Goal: Task Accomplishment & Management: Manage account settings

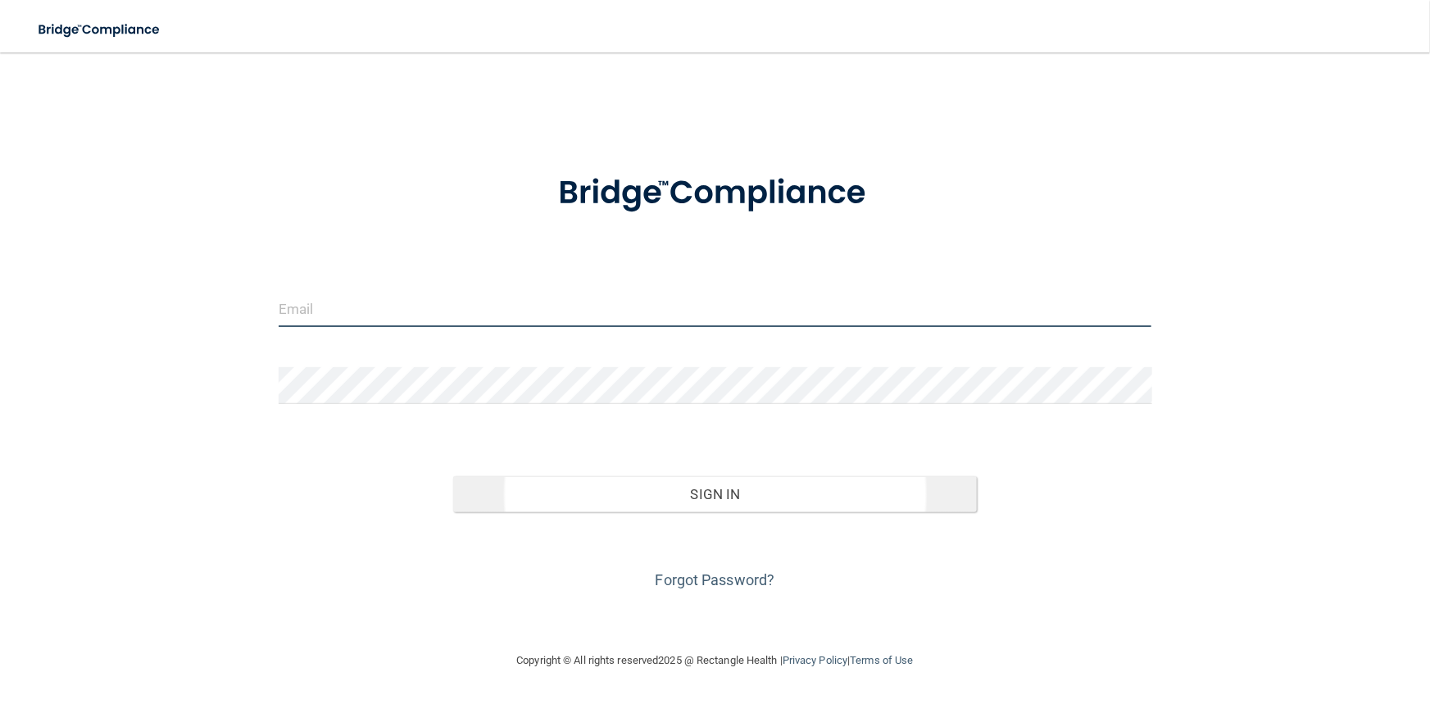
type input "[PERSON_NAME][EMAIL_ADDRESS][DOMAIN_NAME]"
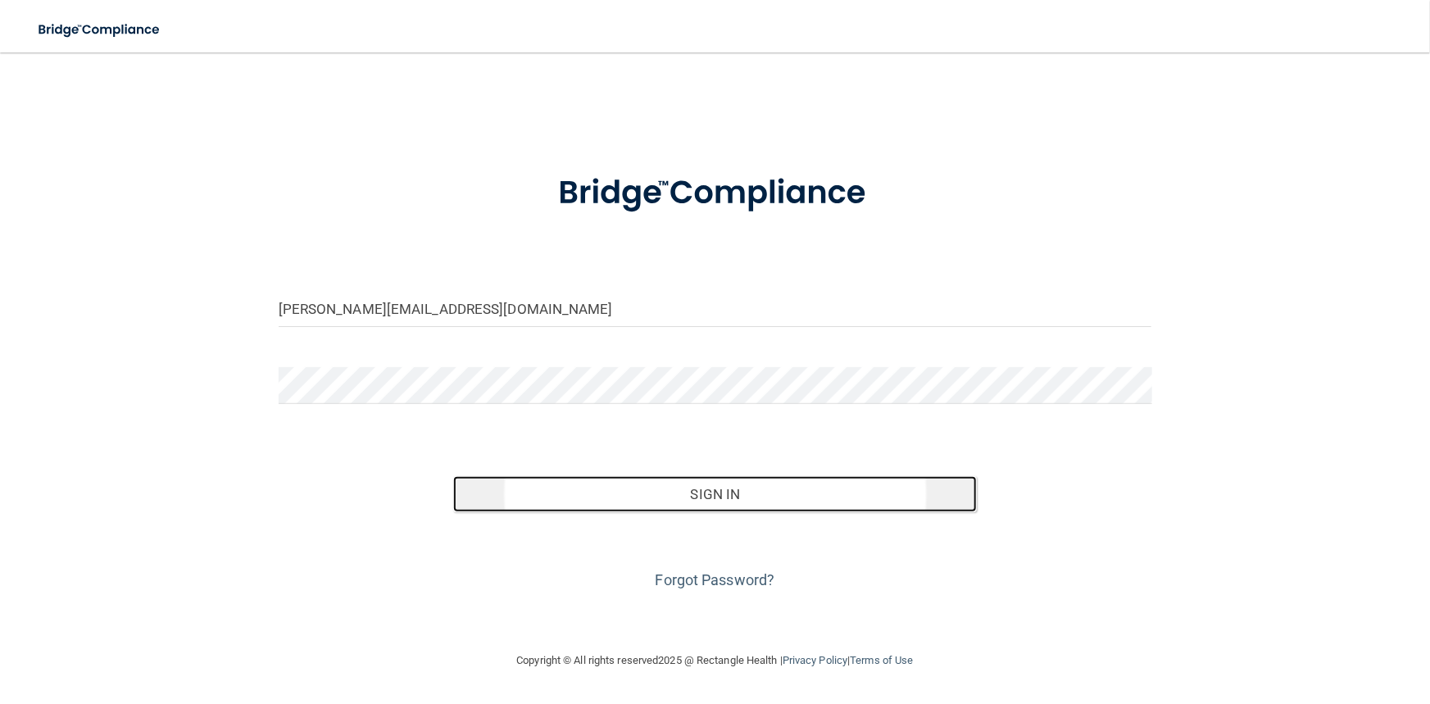
click at [639, 497] on button "Sign In" at bounding box center [715, 494] width 524 height 36
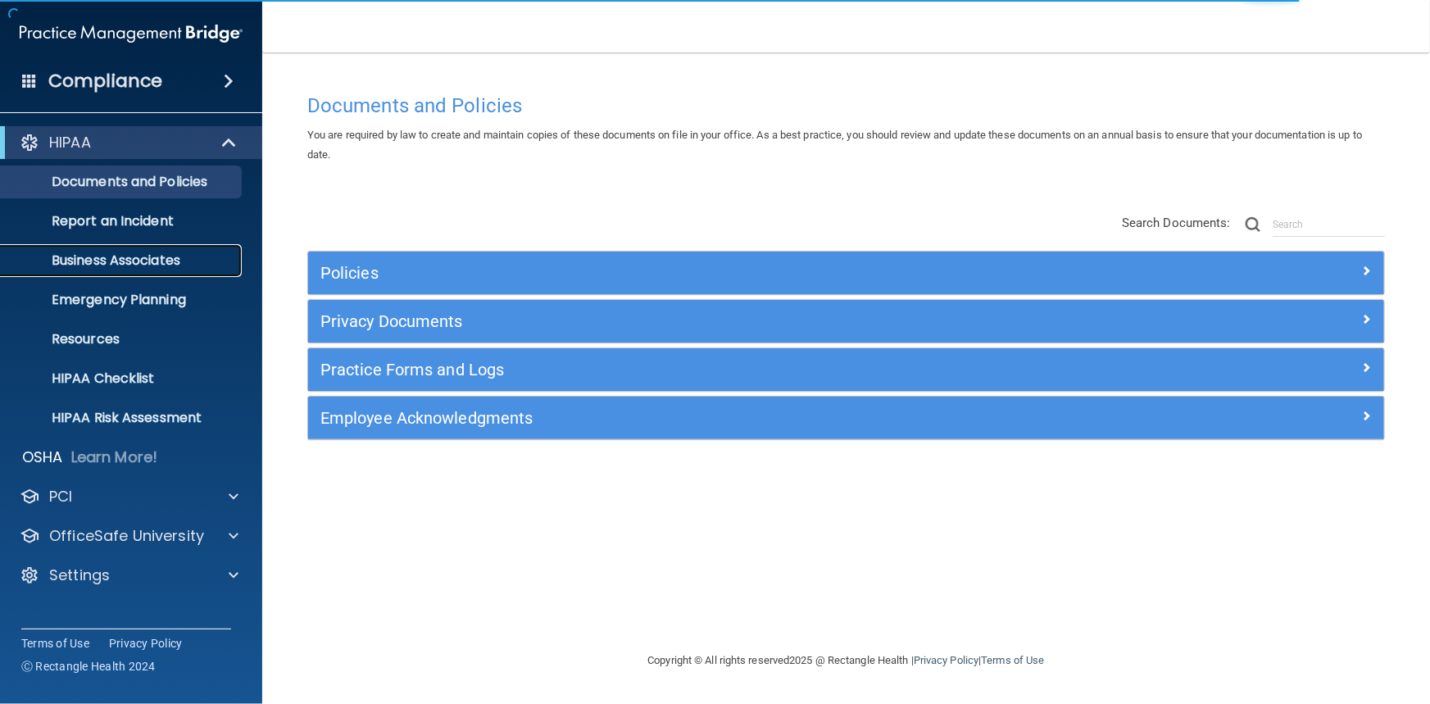
click at [115, 261] on p "Business Associates" at bounding box center [123, 260] width 224 height 16
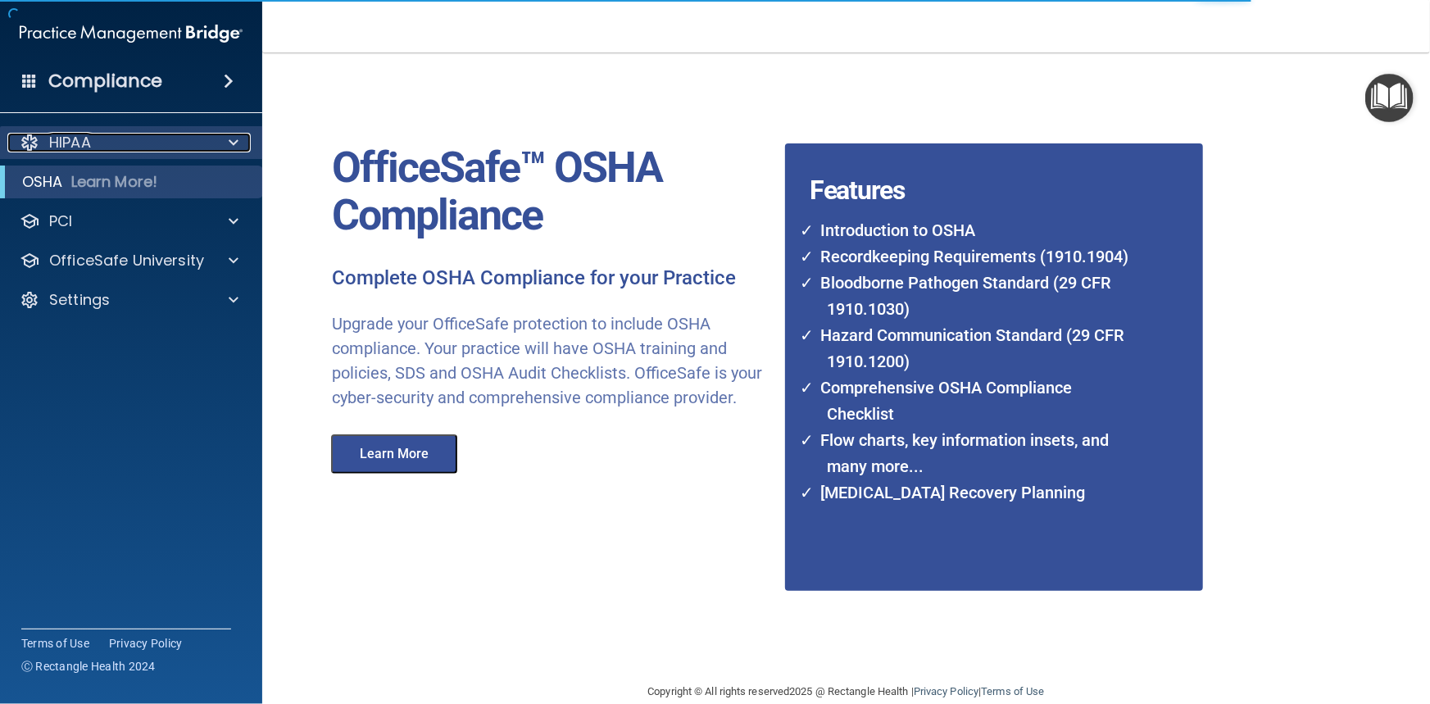
click at [67, 149] on p "HIPAA" at bounding box center [70, 143] width 42 height 20
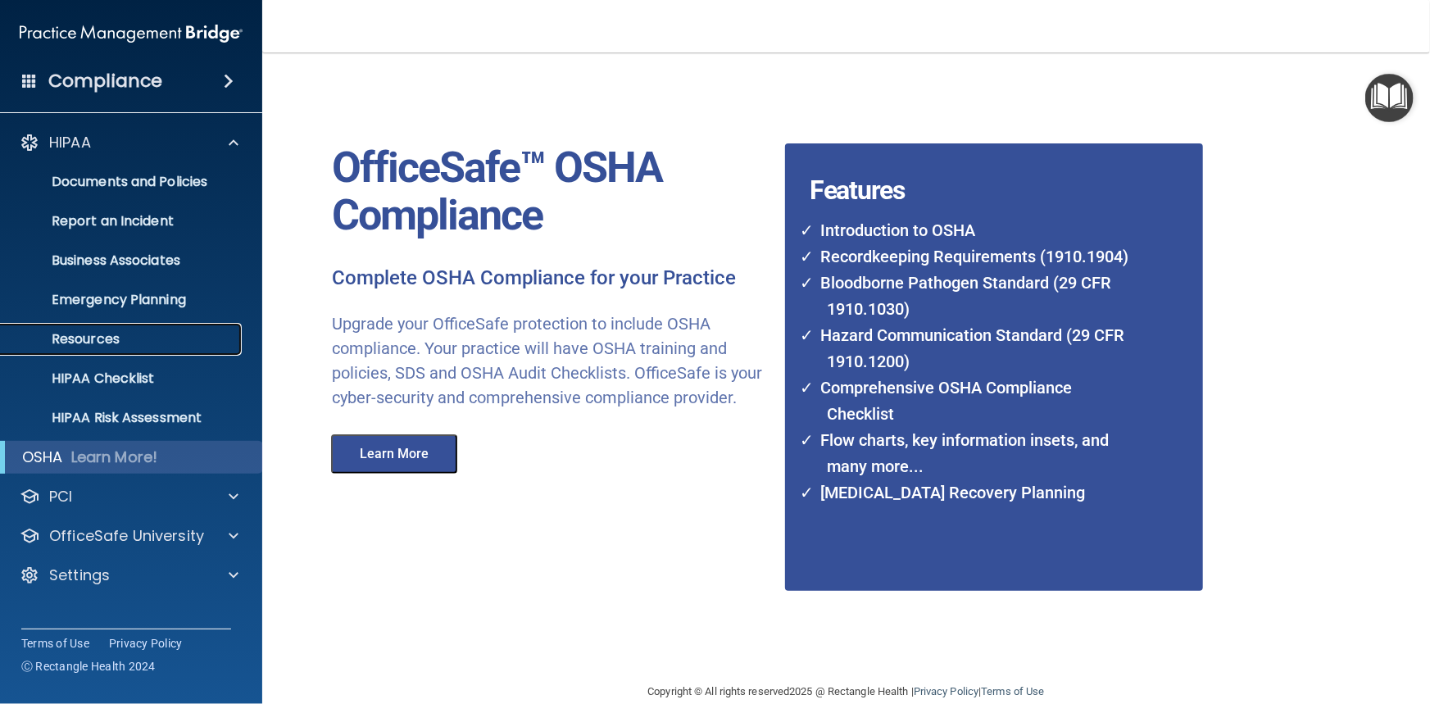
click at [84, 344] on p "Resources" at bounding box center [123, 339] width 224 height 16
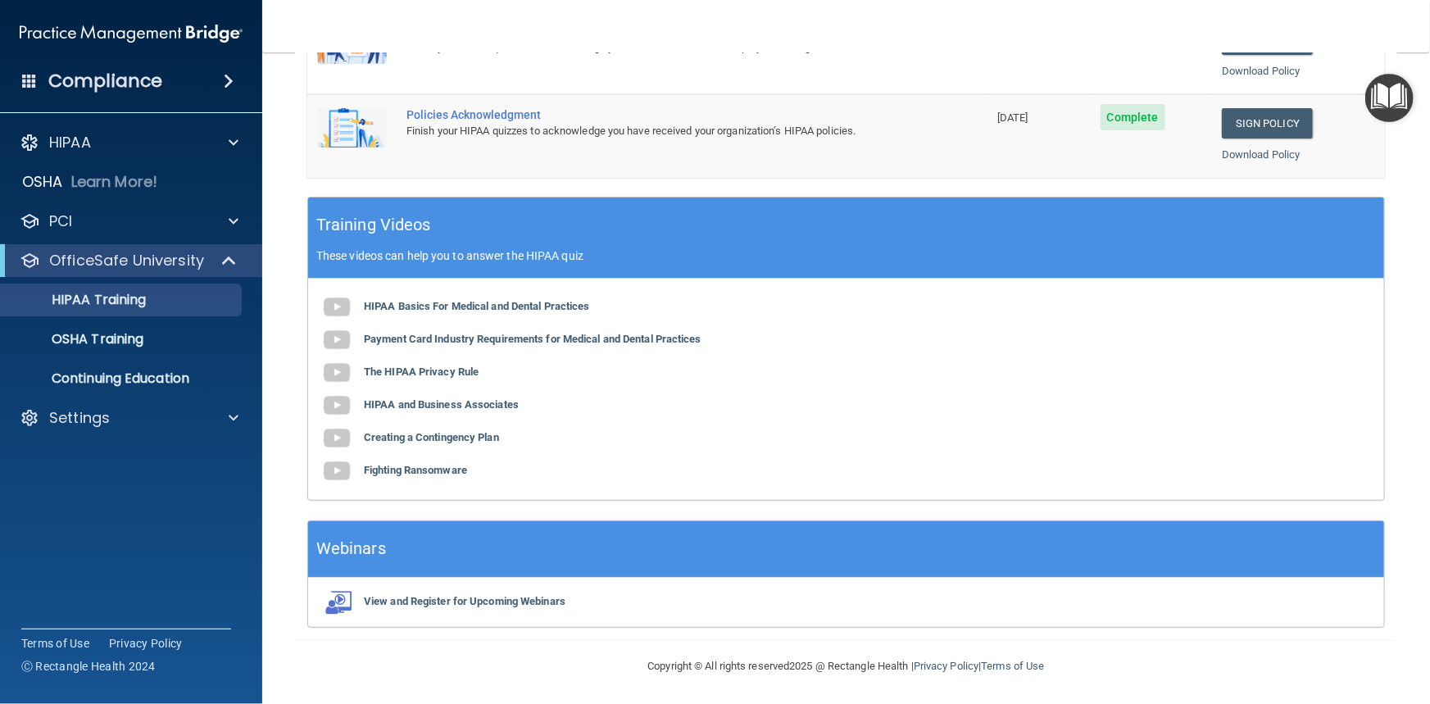
scroll to position [25, 0]
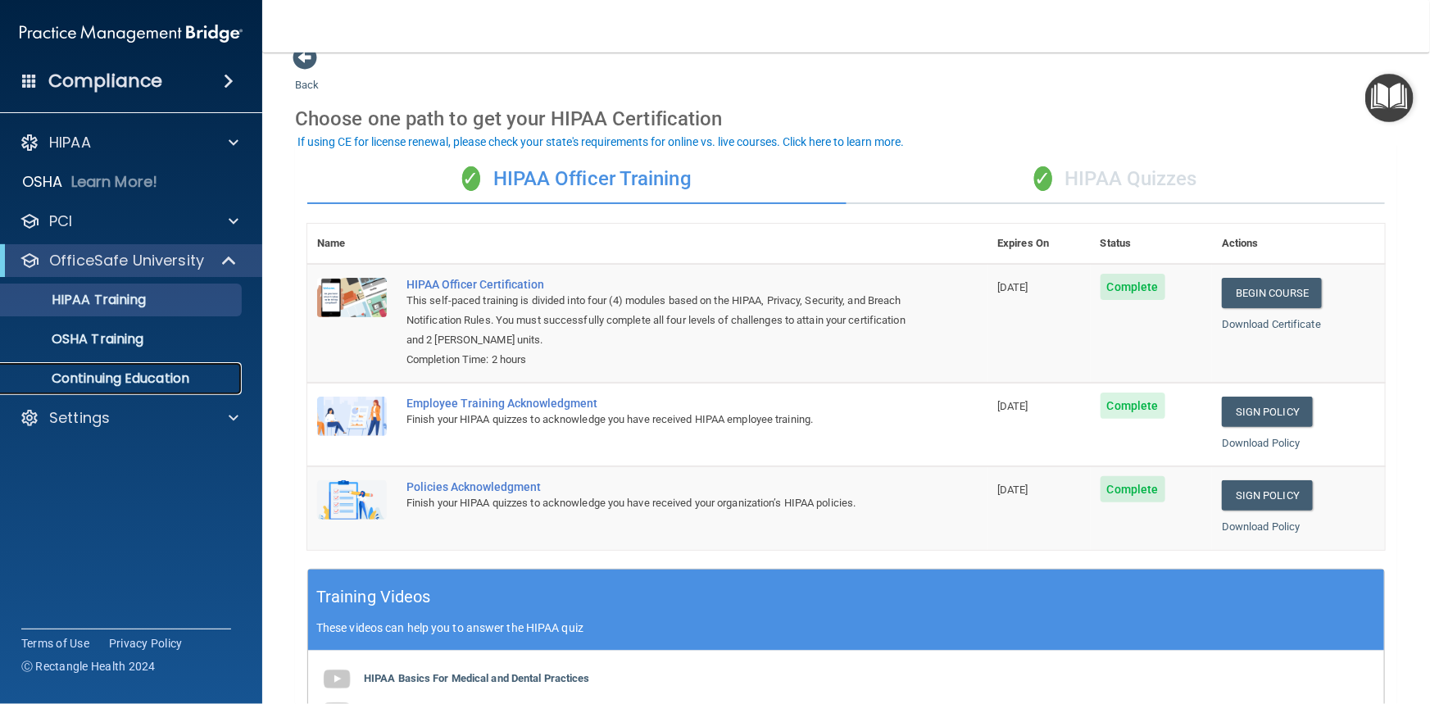
click at [131, 373] on p "Continuing Education" at bounding box center [123, 378] width 224 height 16
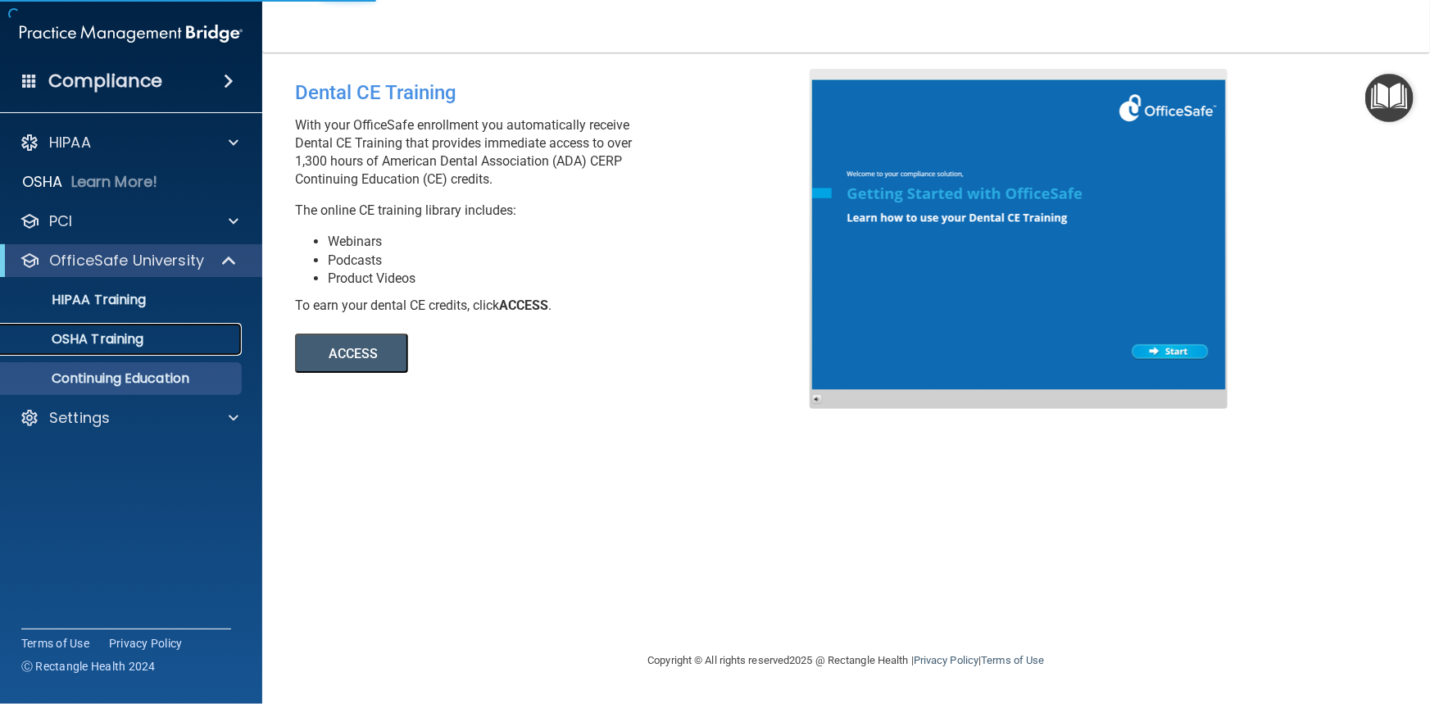
click at [120, 344] on p "OSHA Training" at bounding box center [77, 339] width 133 height 16
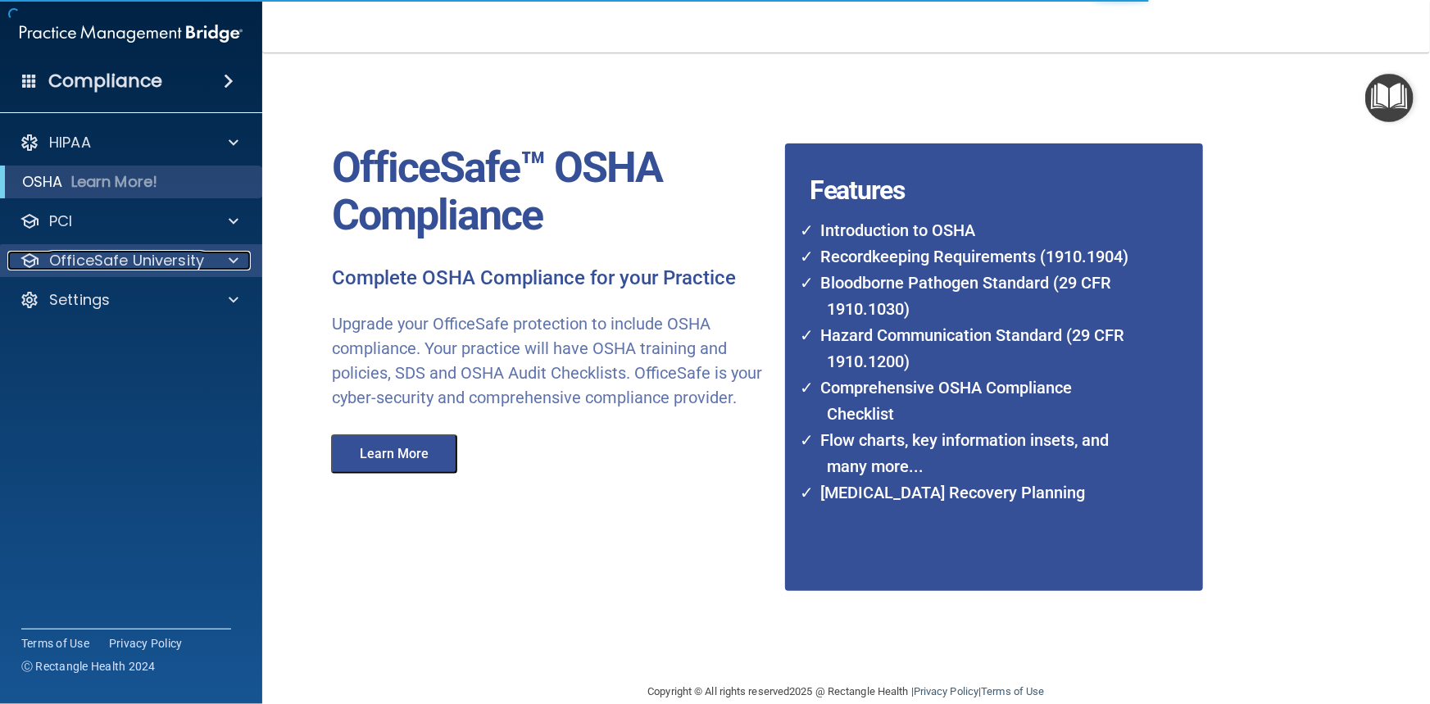
click at [123, 262] on p "OfficeSafe University" at bounding box center [126, 261] width 155 height 20
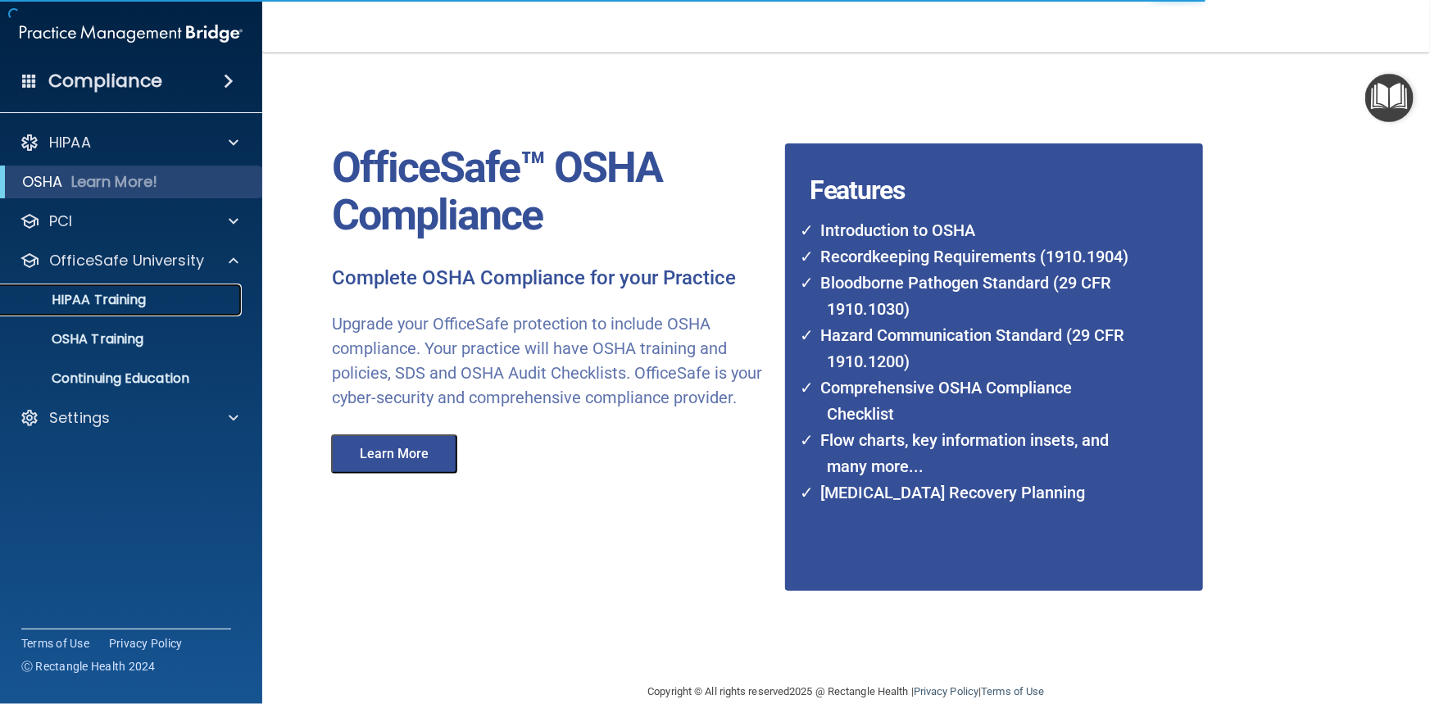
click at [105, 297] on p "HIPAA Training" at bounding box center [78, 300] width 135 height 16
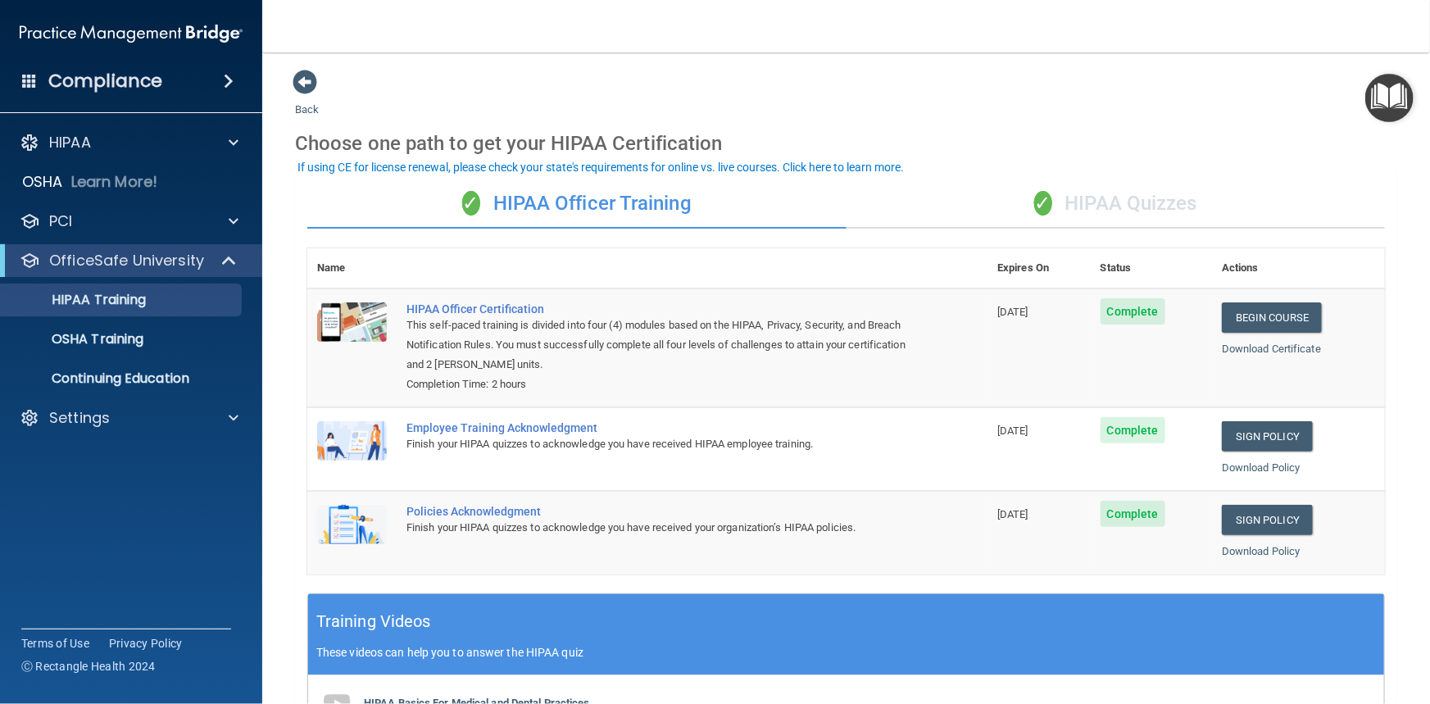
click at [1148, 191] on div "✓ HIPAA Quizzes" at bounding box center [1115, 203] width 539 height 49
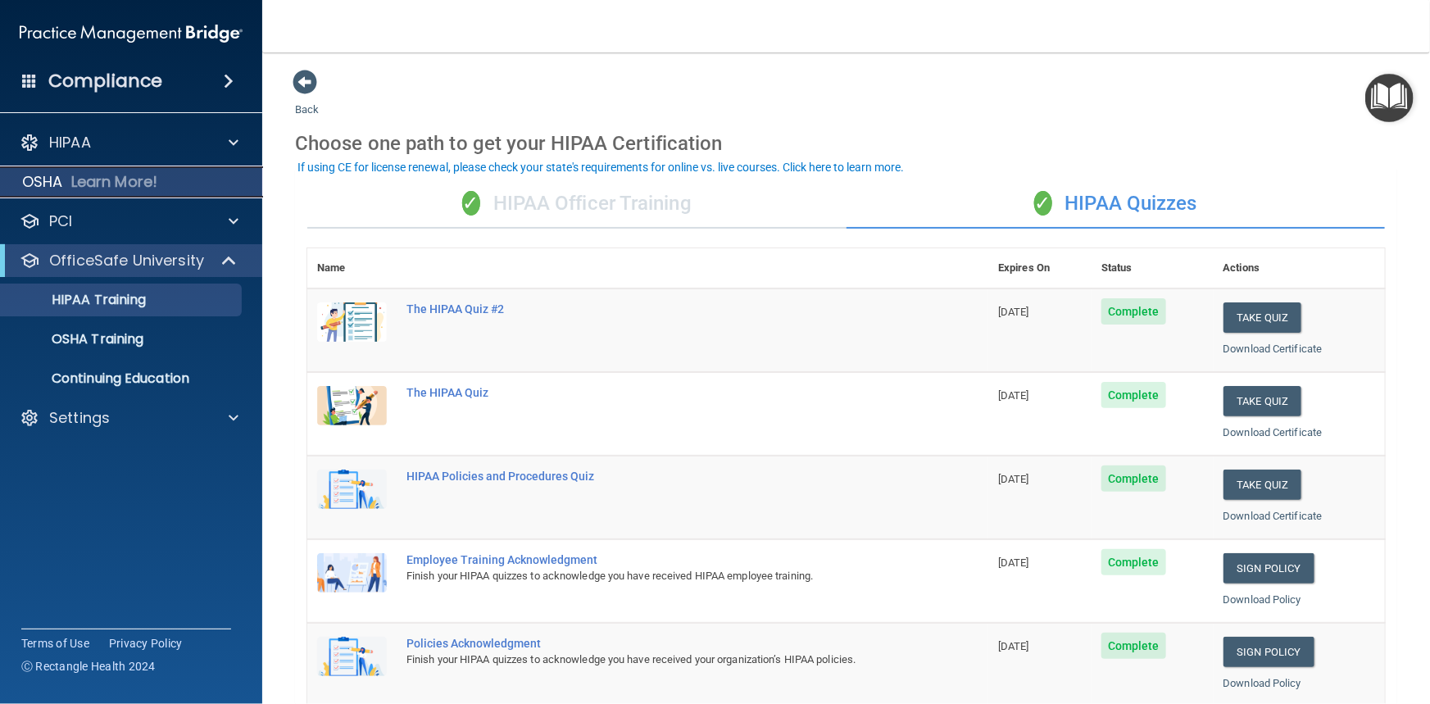
click at [115, 183] on p "Learn More!" at bounding box center [114, 182] width 87 height 20
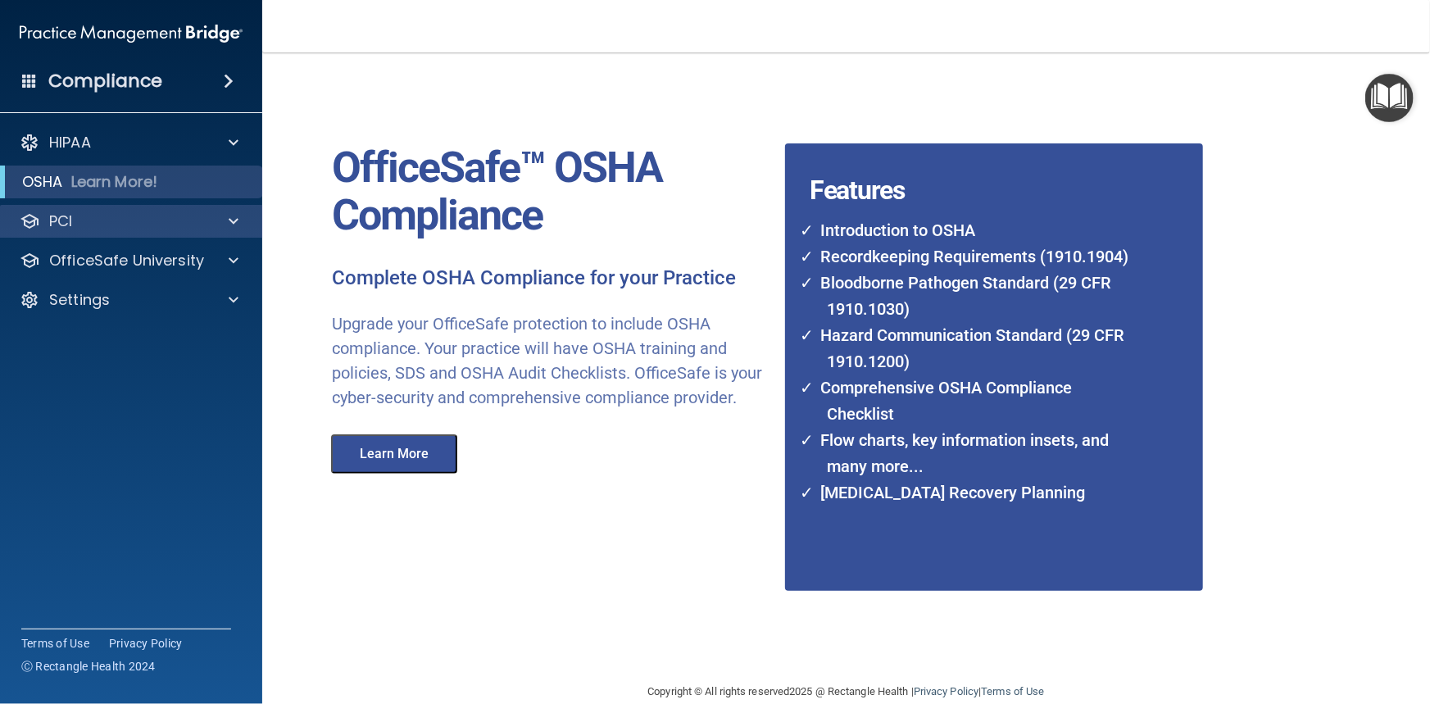
click at [115, 208] on div "PCI" at bounding box center [131, 221] width 263 height 33
click at [227, 215] on div at bounding box center [231, 221] width 41 height 20
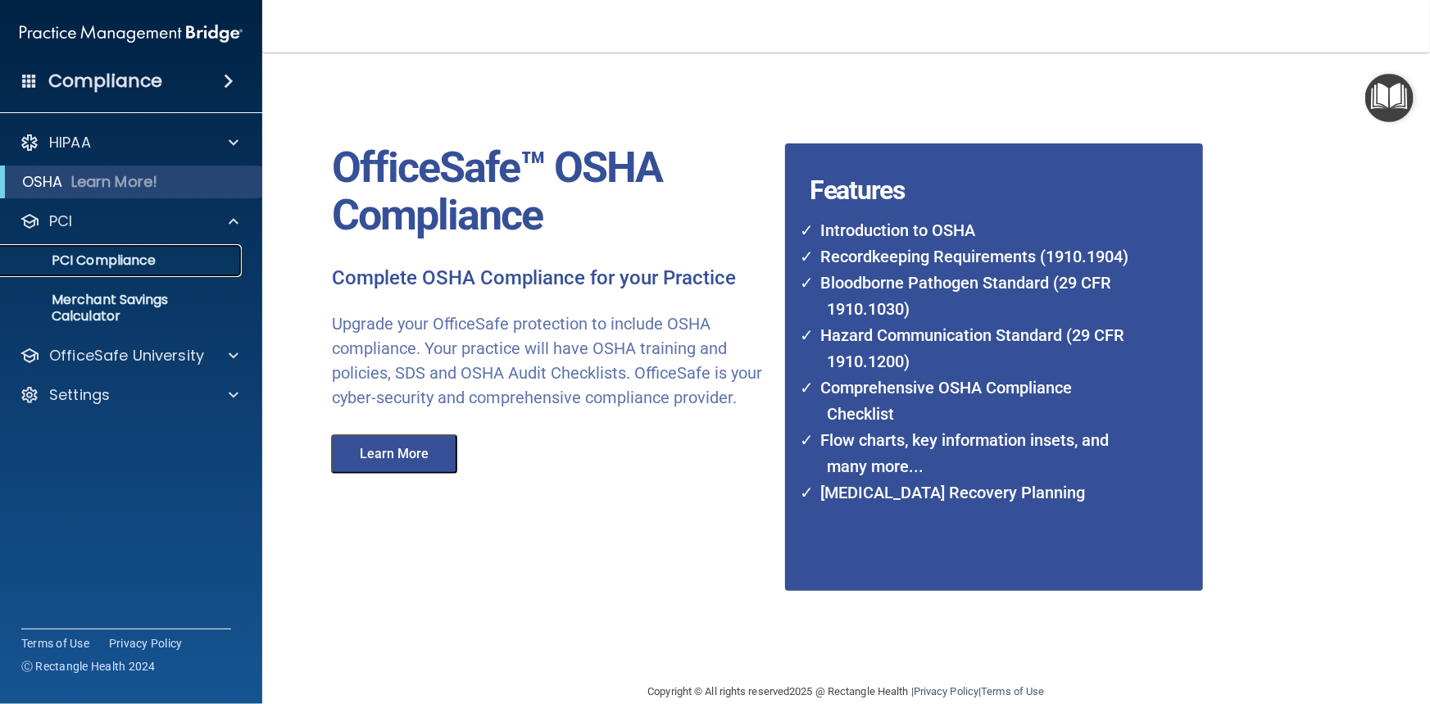
click at [148, 261] on p "PCI Compliance" at bounding box center [123, 260] width 224 height 16
click at [96, 74] on h4 "Compliance" at bounding box center [105, 81] width 114 height 23
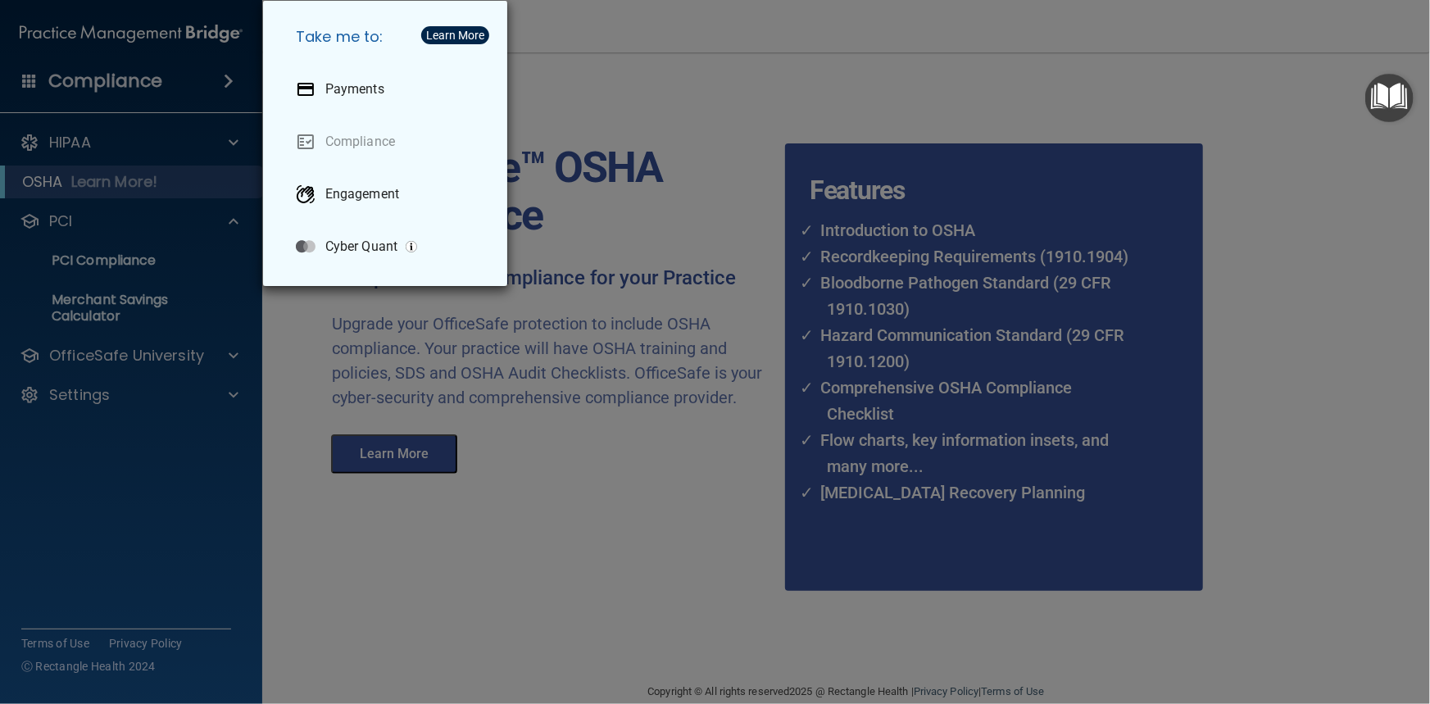
click at [542, 405] on div "Take me to: Payments Compliance Engagement Cyber Quant" at bounding box center [715, 352] width 1430 height 704
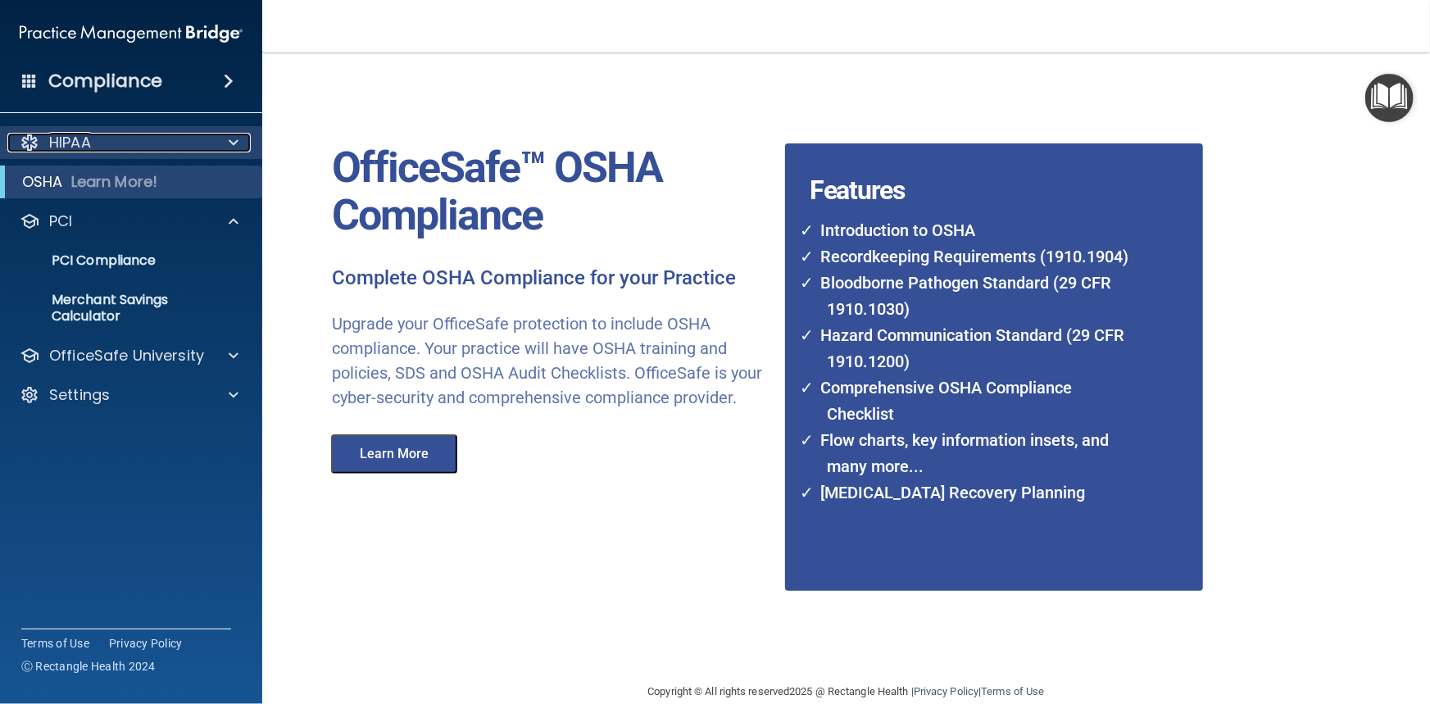
click at [234, 148] on span at bounding box center [234, 143] width 10 height 20
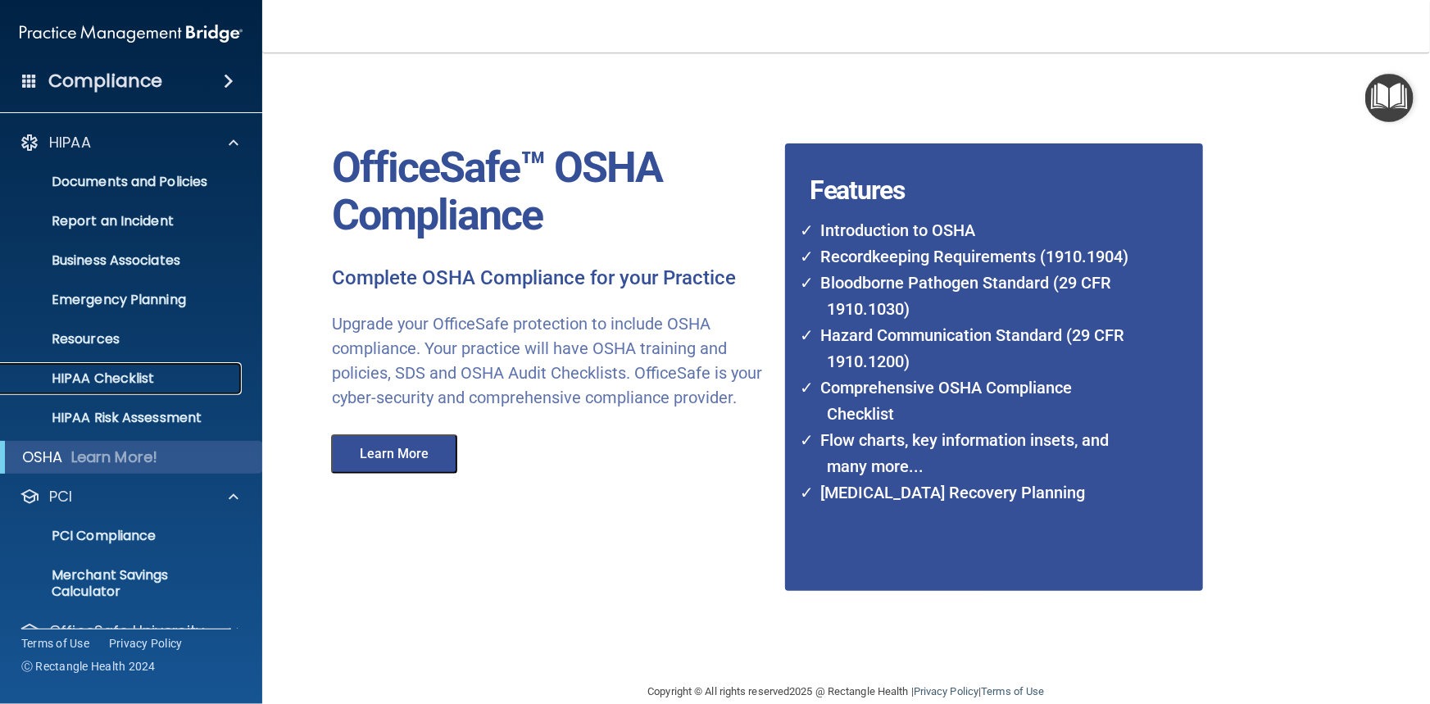
click at [96, 381] on p "HIPAA Checklist" at bounding box center [123, 378] width 224 height 16
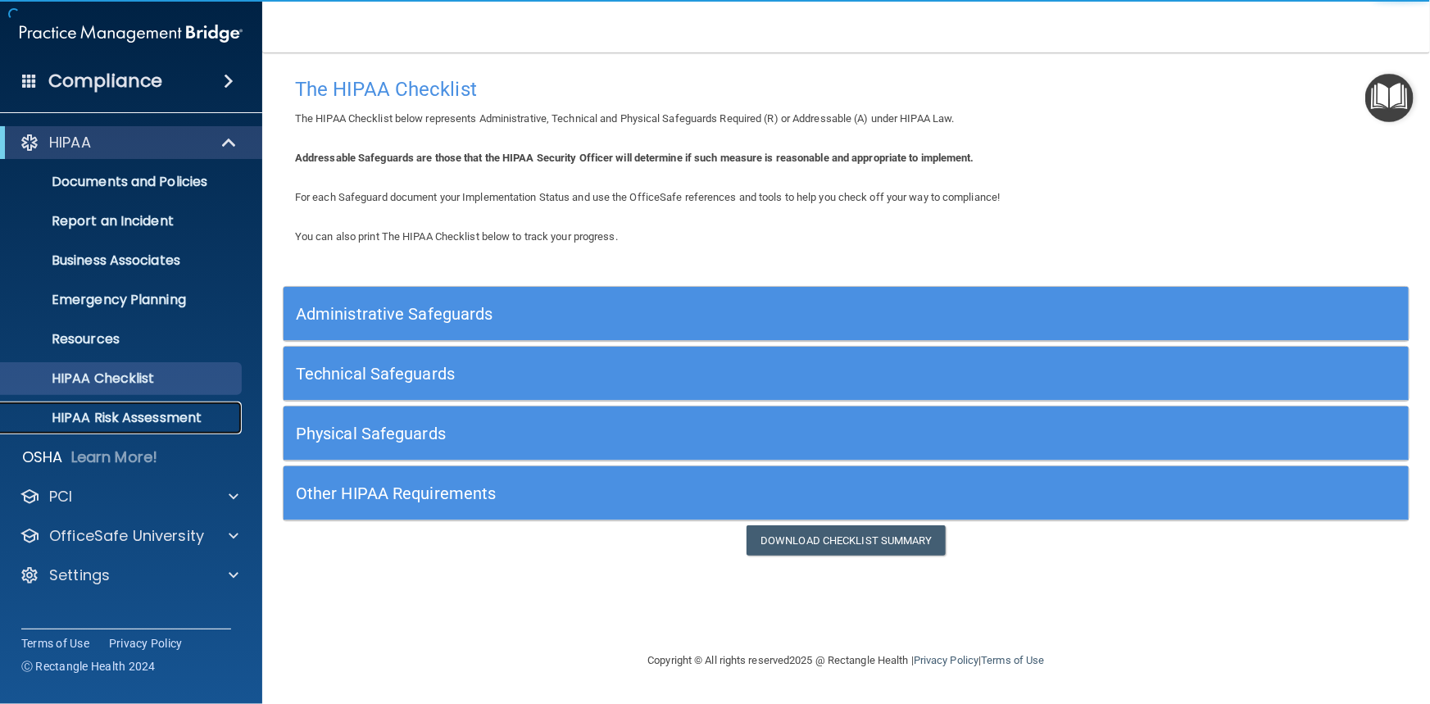
click at [98, 413] on p "HIPAA Risk Assessment" at bounding box center [123, 418] width 224 height 16
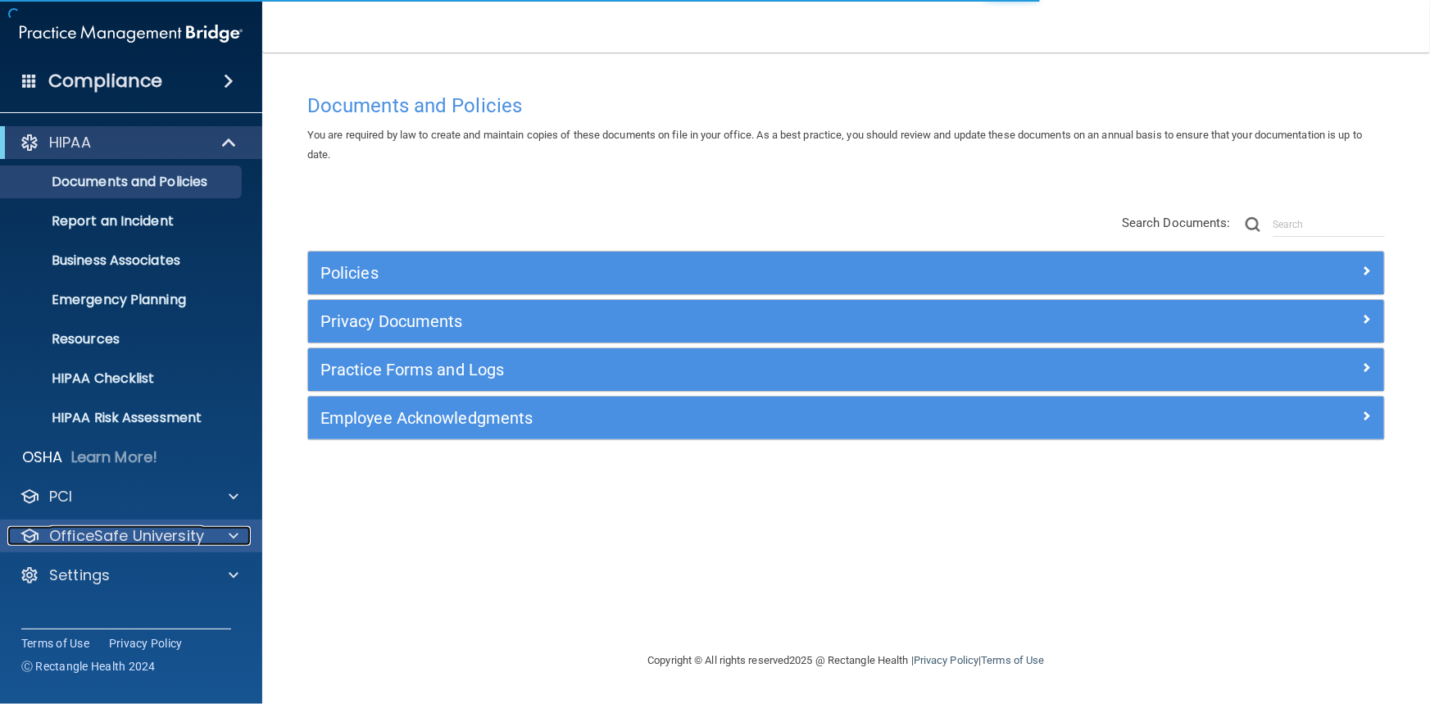
click at [154, 534] on p "OfficeSafe University" at bounding box center [126, 536] width 155 height 20
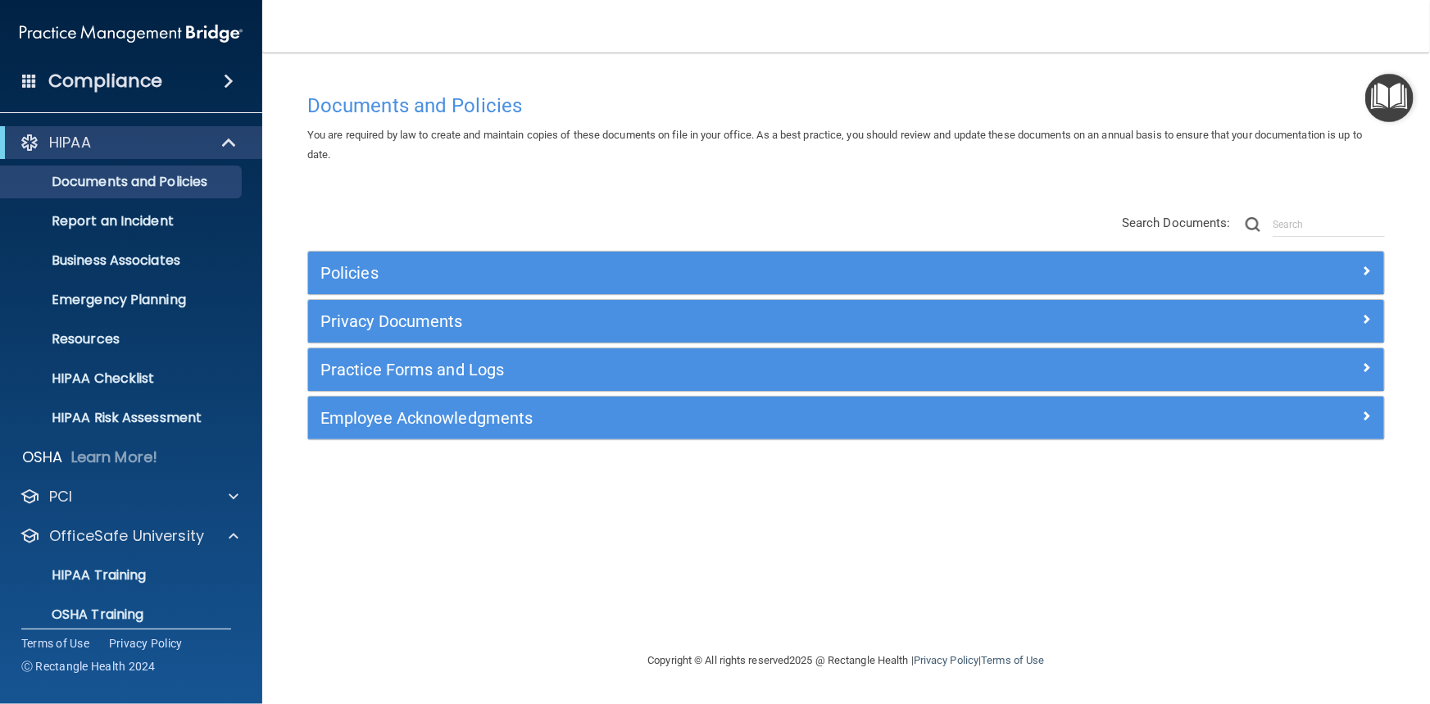
click at [1319, 258] on div "Policies" at bounding box center [846, 273] width 1076 height 43
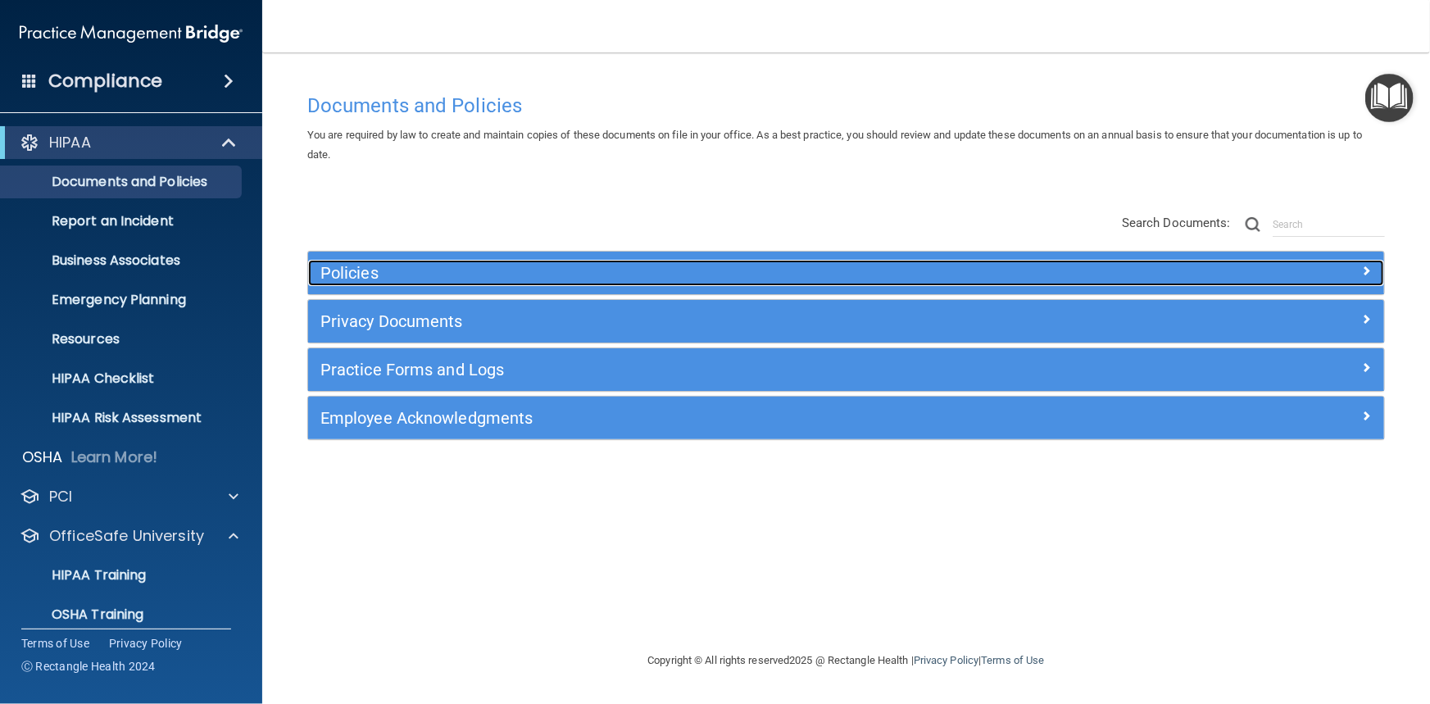
click at [1367, 273] on span at bounding box center [1367, 271] width 10 height 20
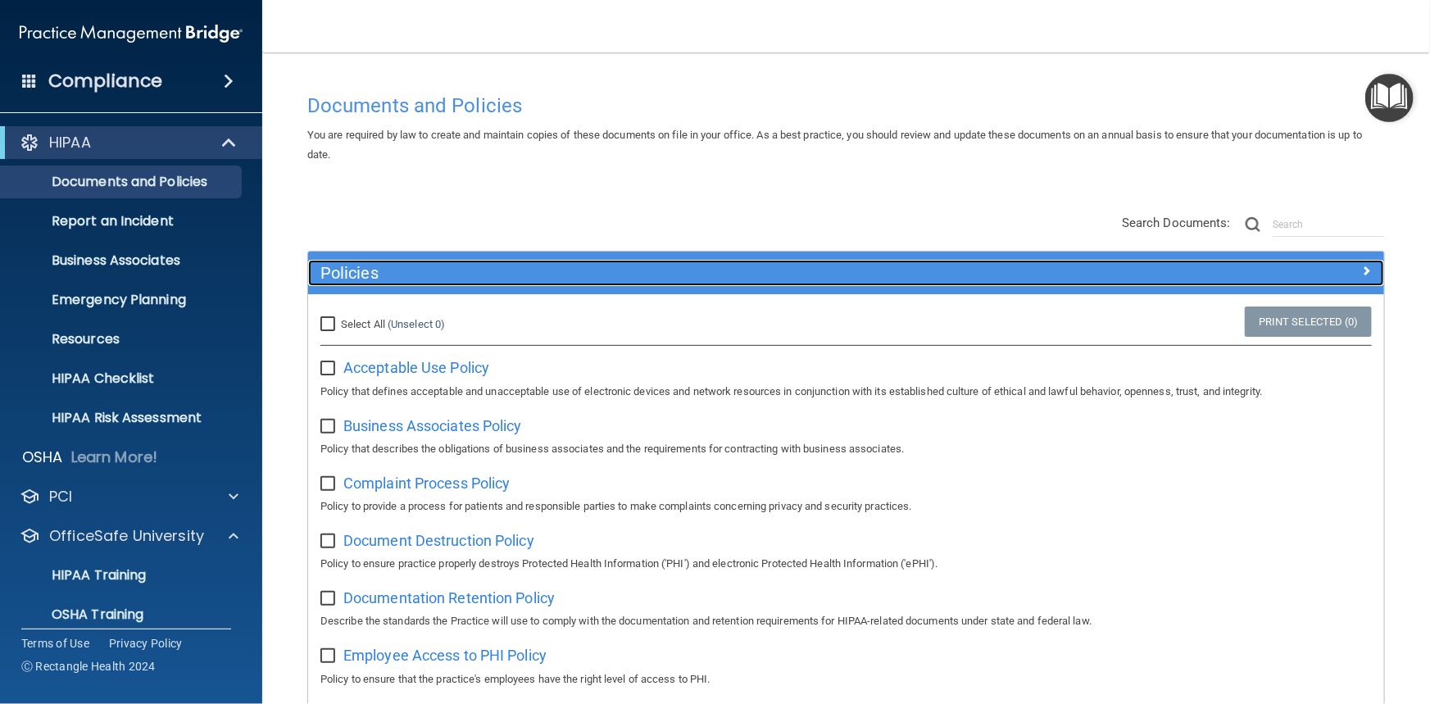
click at [1362, 275] on span at bounding box center [1367, 271] width 10 height 20
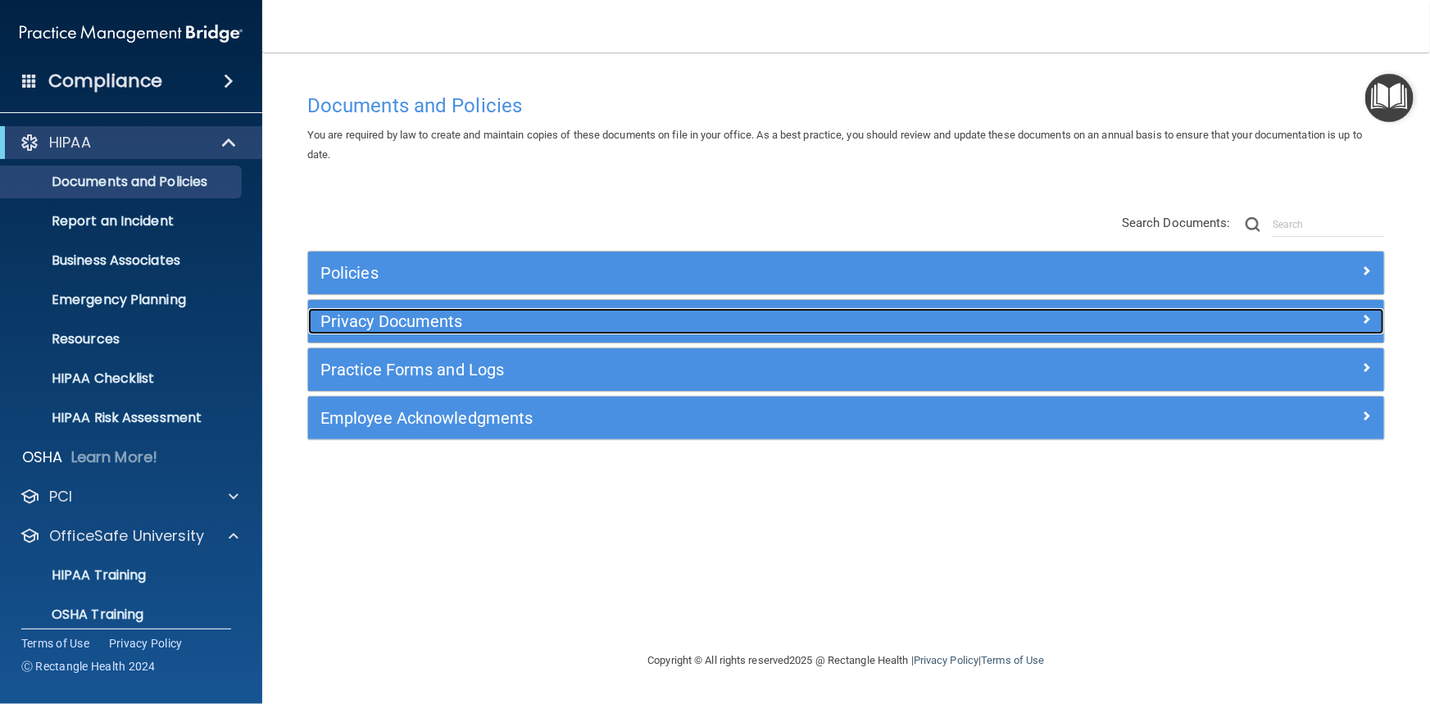
click at [1197, 326] on div at bounding box center [1249, 318] width 269 height 20
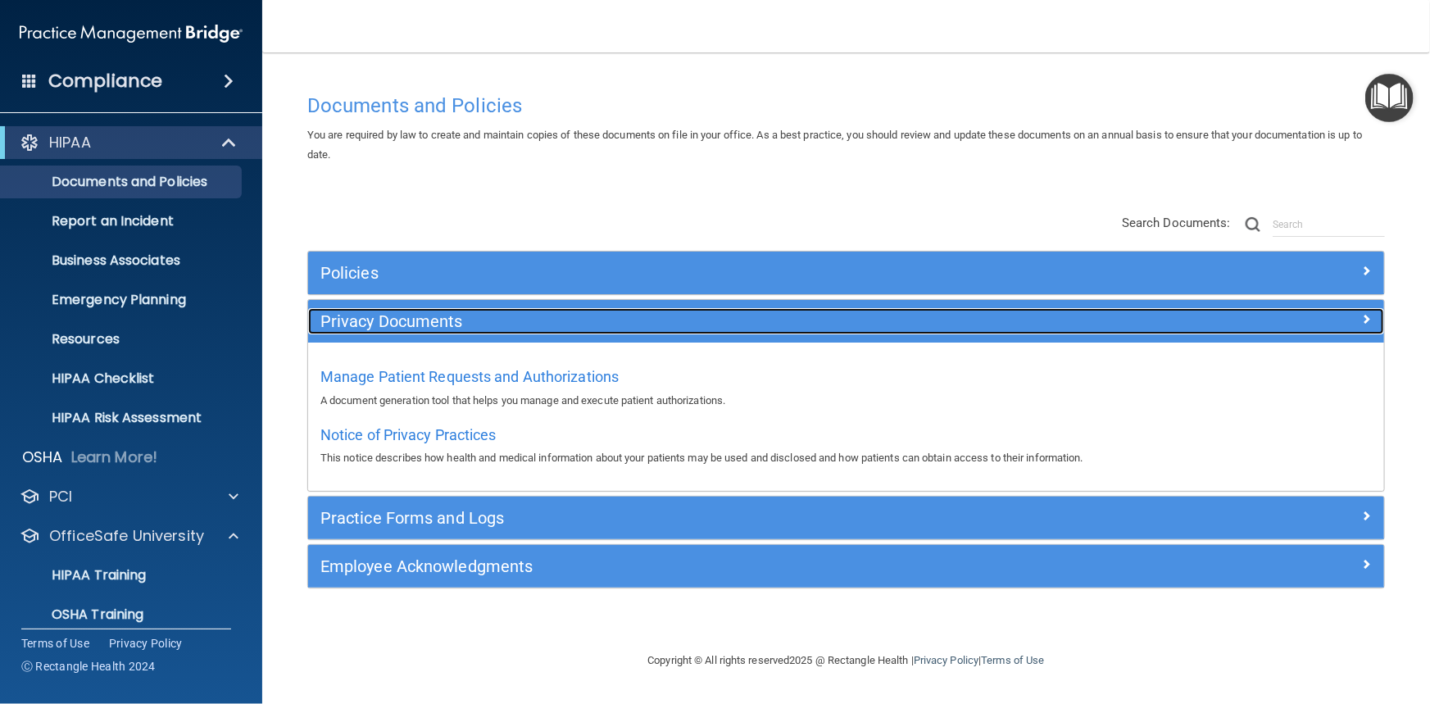
click at [1197, 326] on div at bounding box center [1249, 318] width 269 height 20
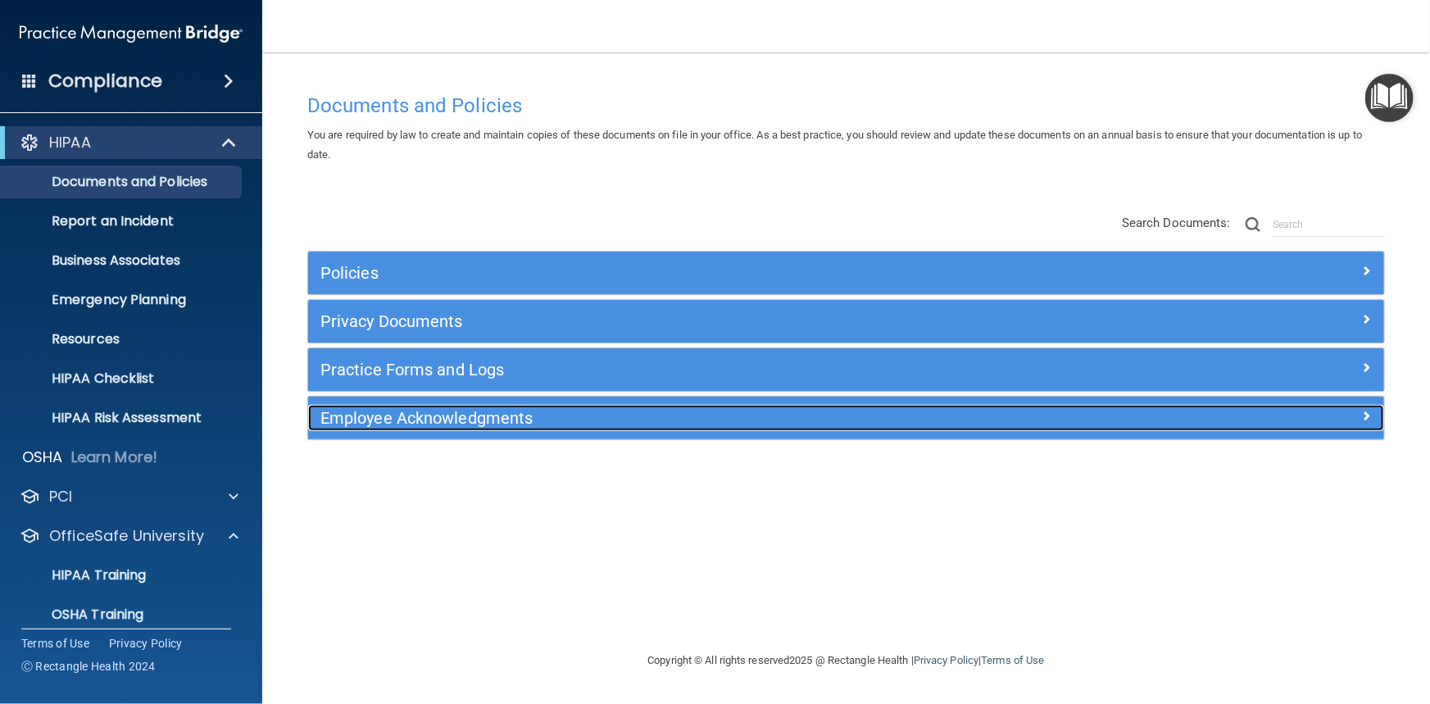
click at [833, 428] on div "Employee Acknowledgments" at bounding box center [711, 418] width 807 height 26
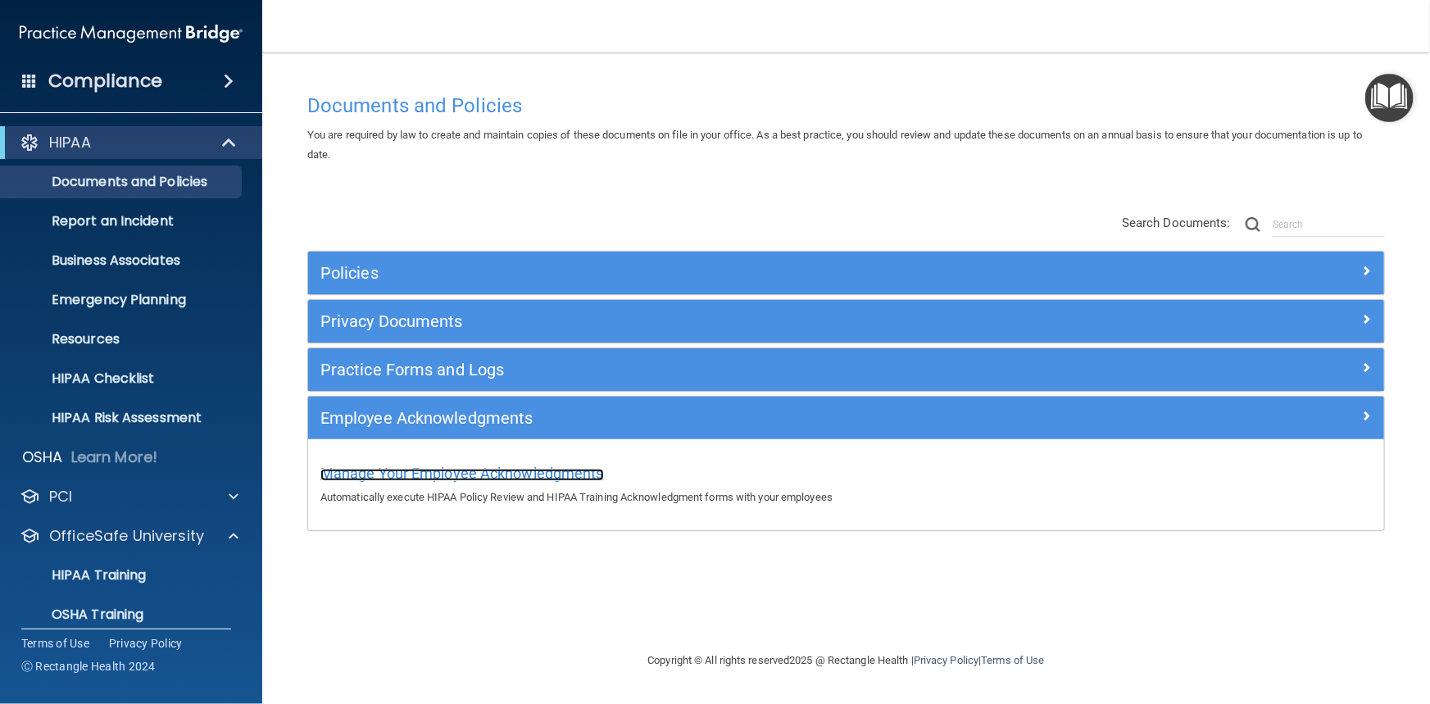
click at [524, 478] on span "Manage Your Employee Acknowledgments" at bounding box center [462, 473] width 284 height 17
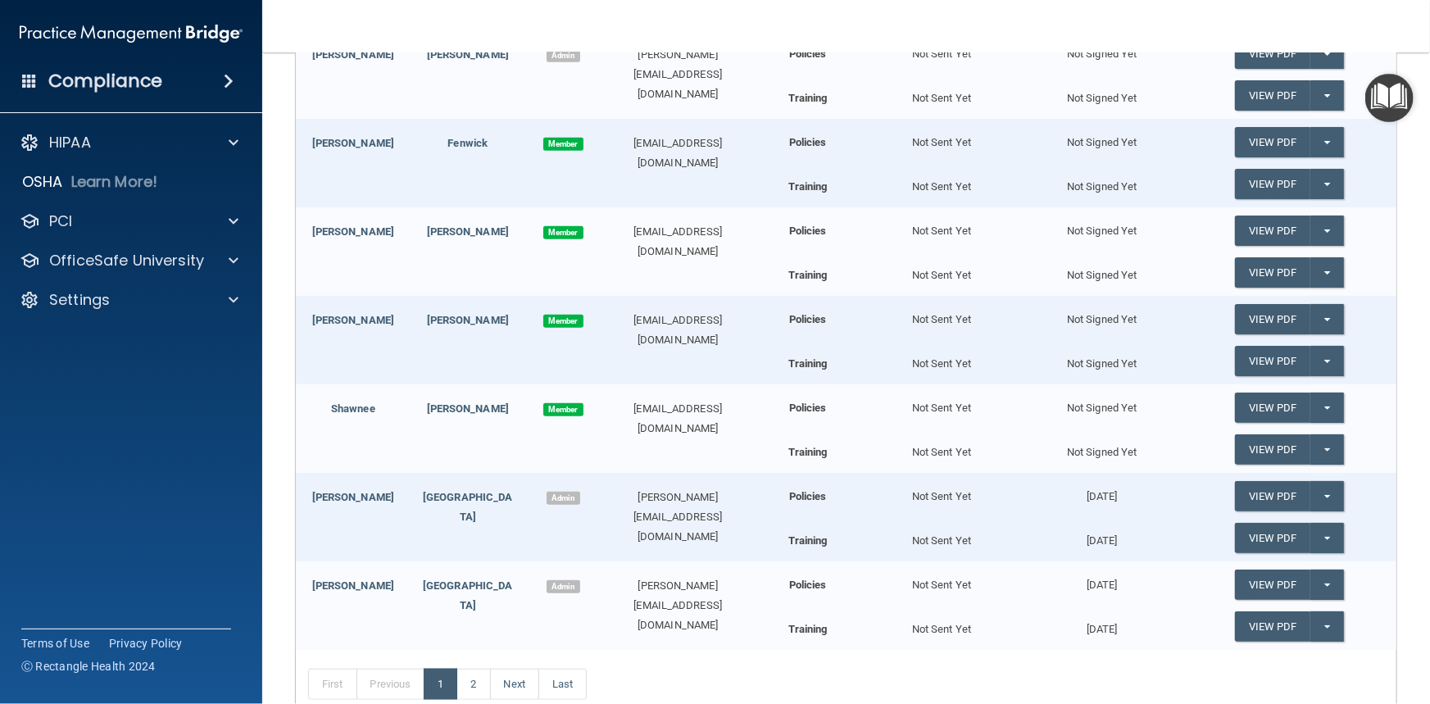
scroll to position [521, 0]
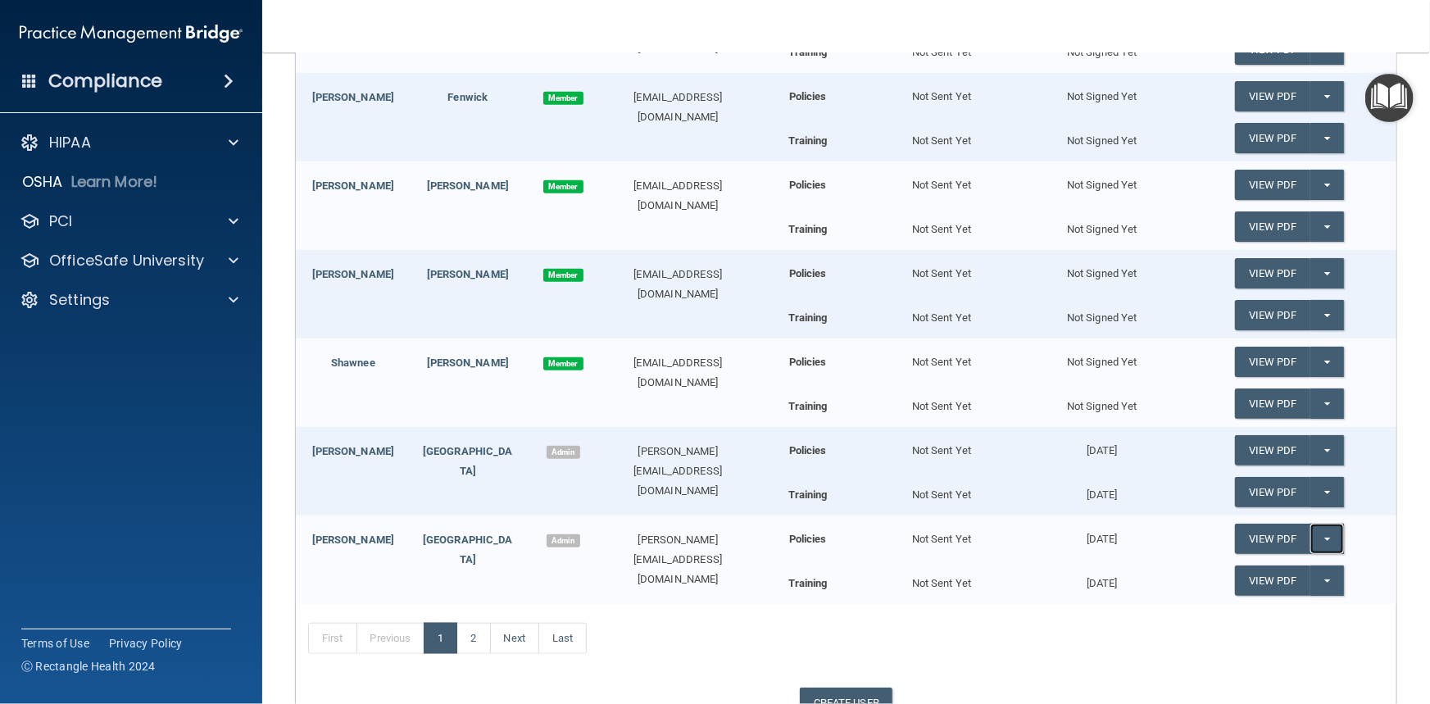
click at [1316, 542] on button "Split button!" at bounding box center [1327, 539] width 34 height 30
click at [1320, 564] on link "Update Acknowledgment" at bounding box center [1310, 572] width 151 height 25
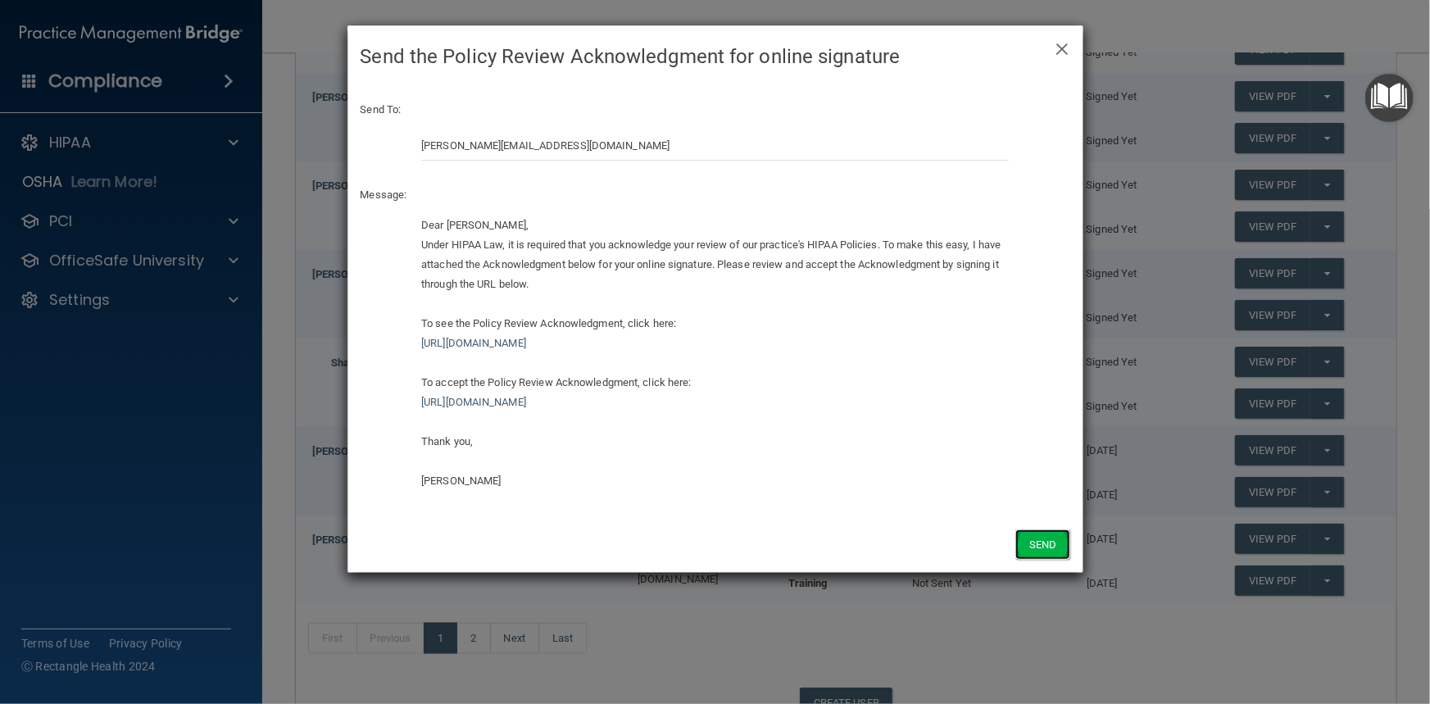
click at [1041, 552] on button "Send" at bounding box center [1042, 544] width 54 height 30
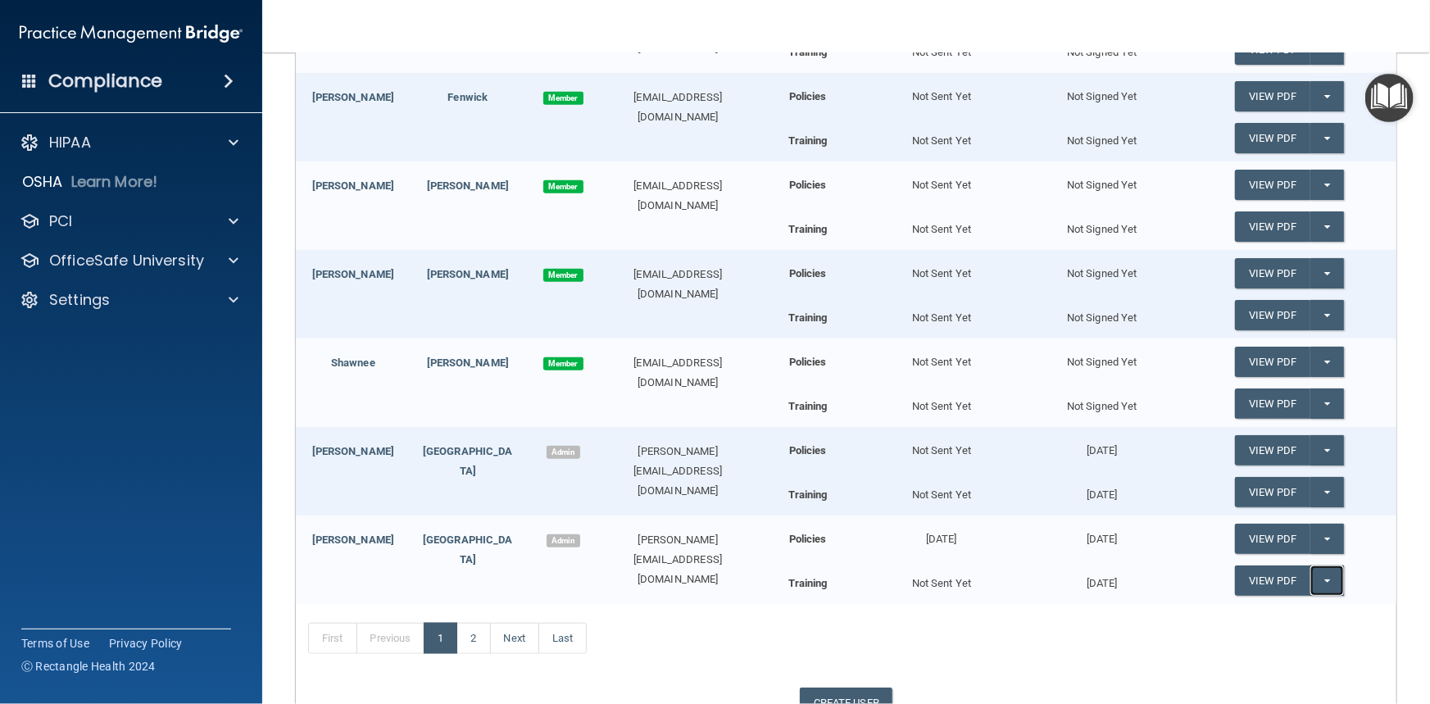
click at [1318, 588] on button "Split button!" at bounding box center [1327, 580] width 34 height 30
click at [1305, 615] on link "Update Acknowledgment" at bounding box center [1310, 613] width 151 height 25
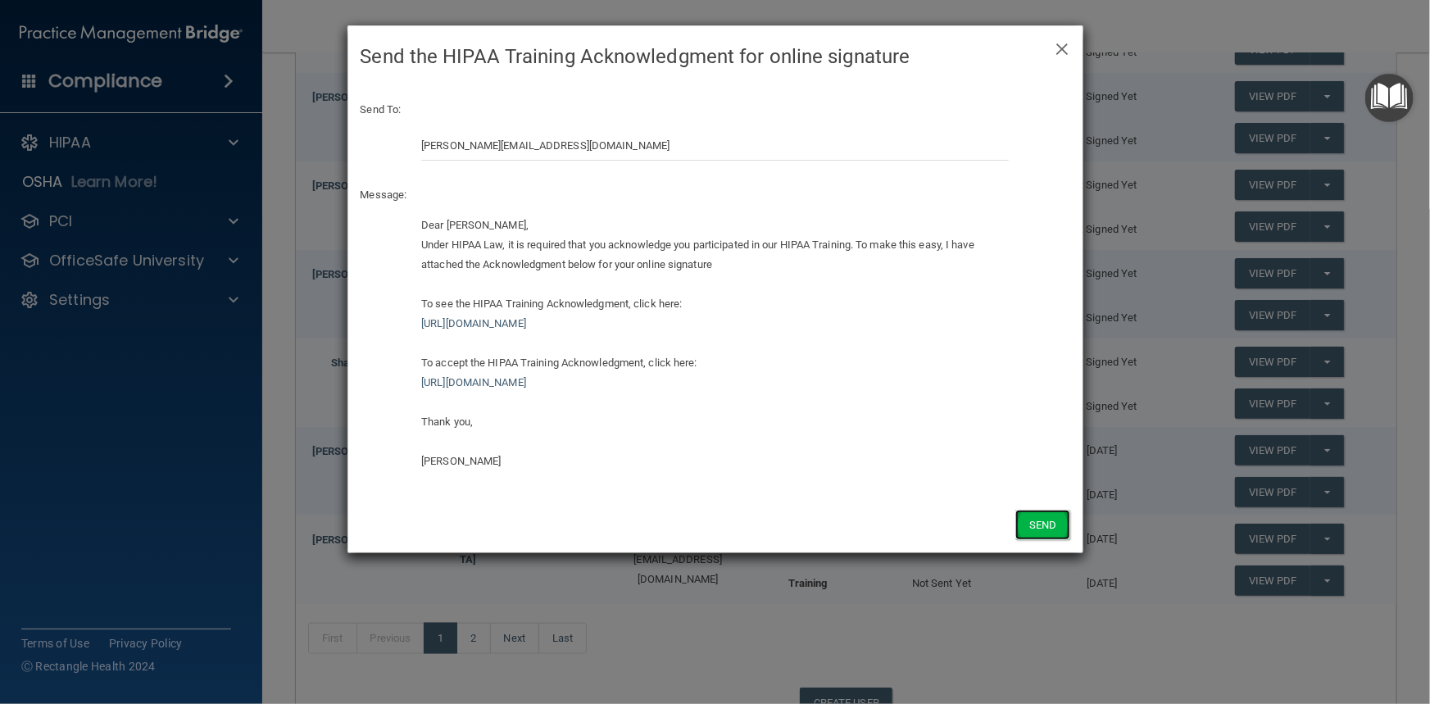
click at [1049, 524] on button "Send" at bounding box center [1042, 525] width 54 height 30
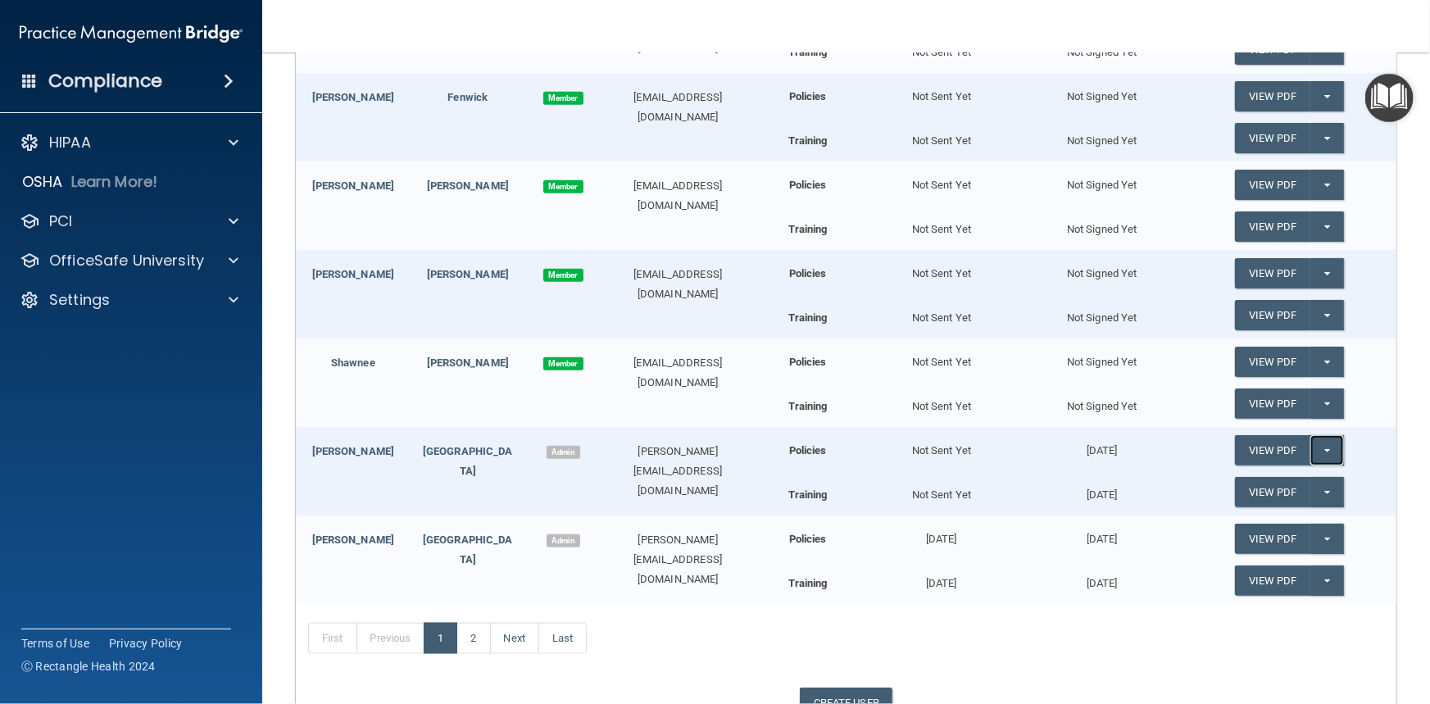
click at [1324, 449] on span "button" at bounding box center [1327, 450] width 7 height 3
click at [1310, 486] on link "Update Acknowledgment" at bounding box center [1310, 483] width 151 height 25
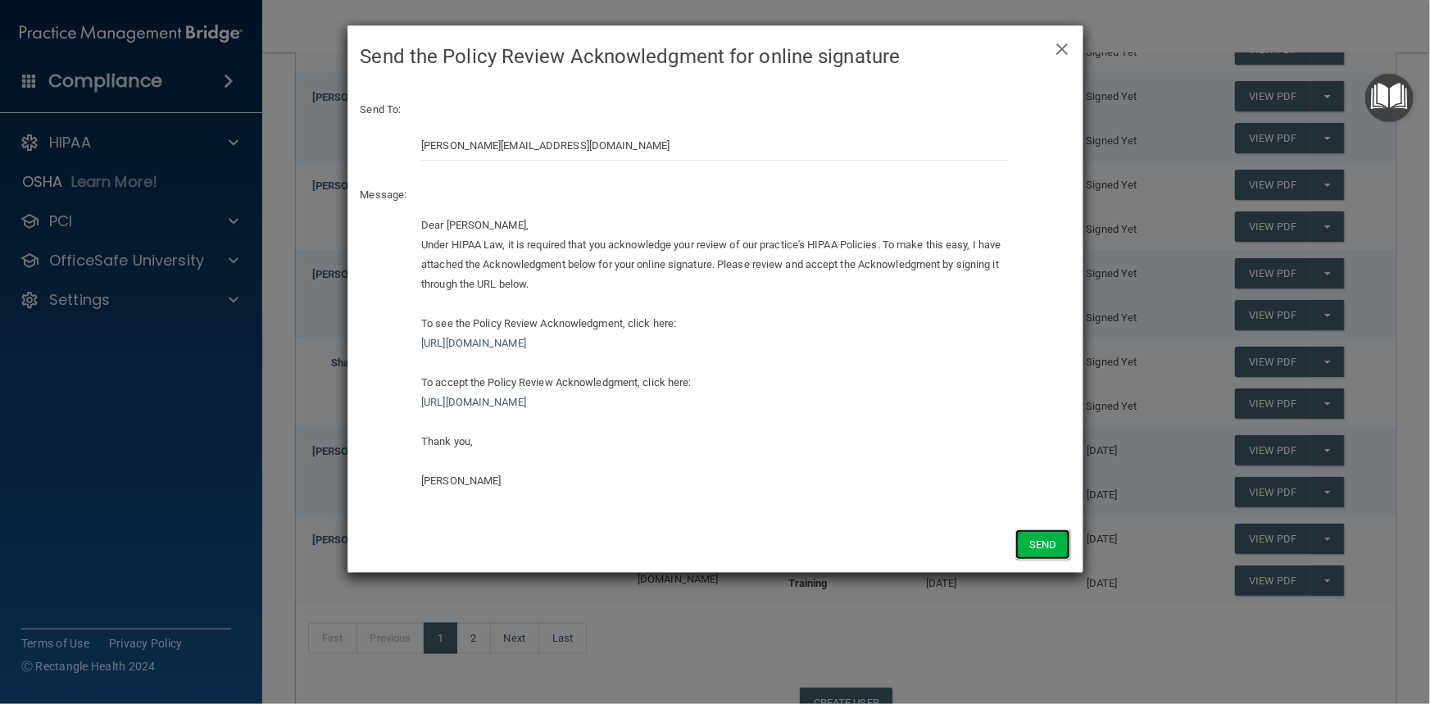
click at [1038, 554] on button "Send" at bounding box center [1042, 544] width 54 height 30
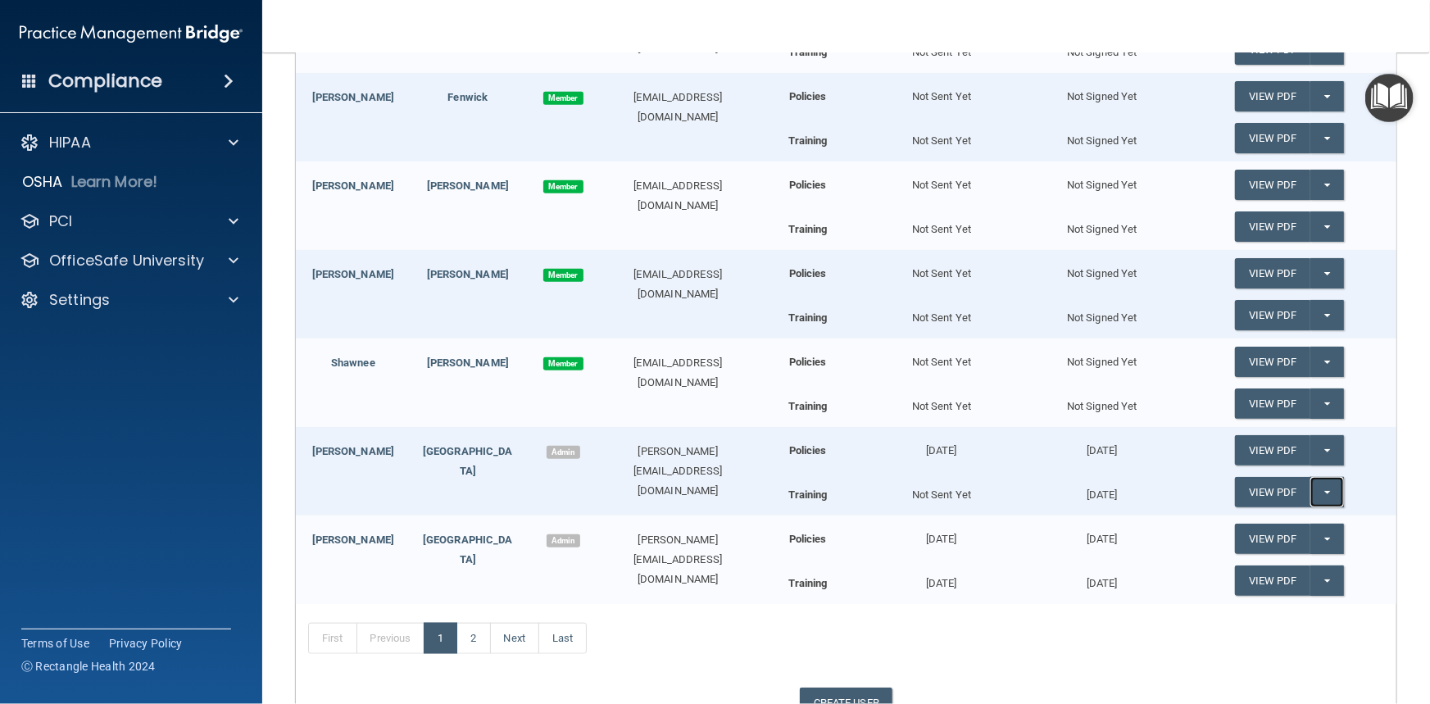
click at [1310, 489] on button "Split button!" at bounding box center [1327, 492] width 34 height 30
click at [1304, 519] on link "Update Acknowledgment" at bounding box center [1310, 525] width 151 height 25
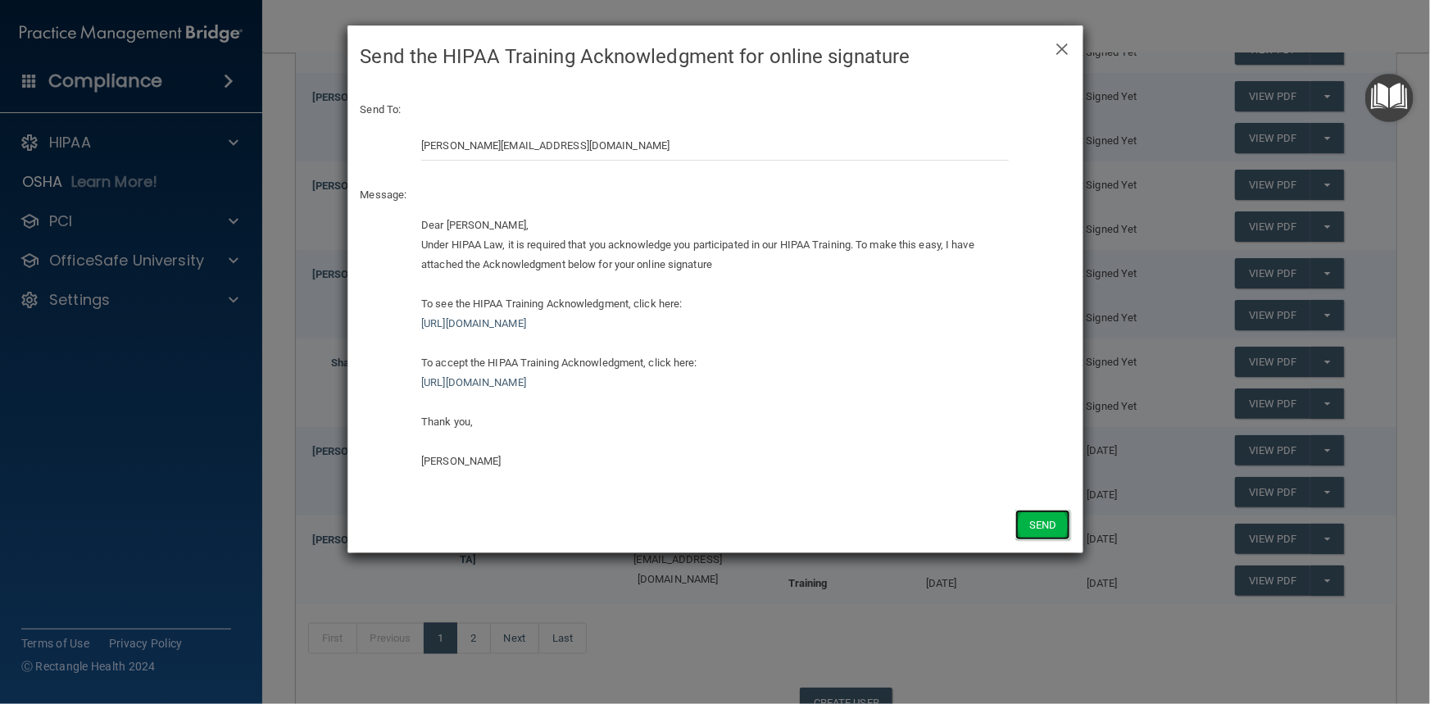
click at [1053, 533] on button "Send" at bounding box center [1042, 525] width 54 height 30
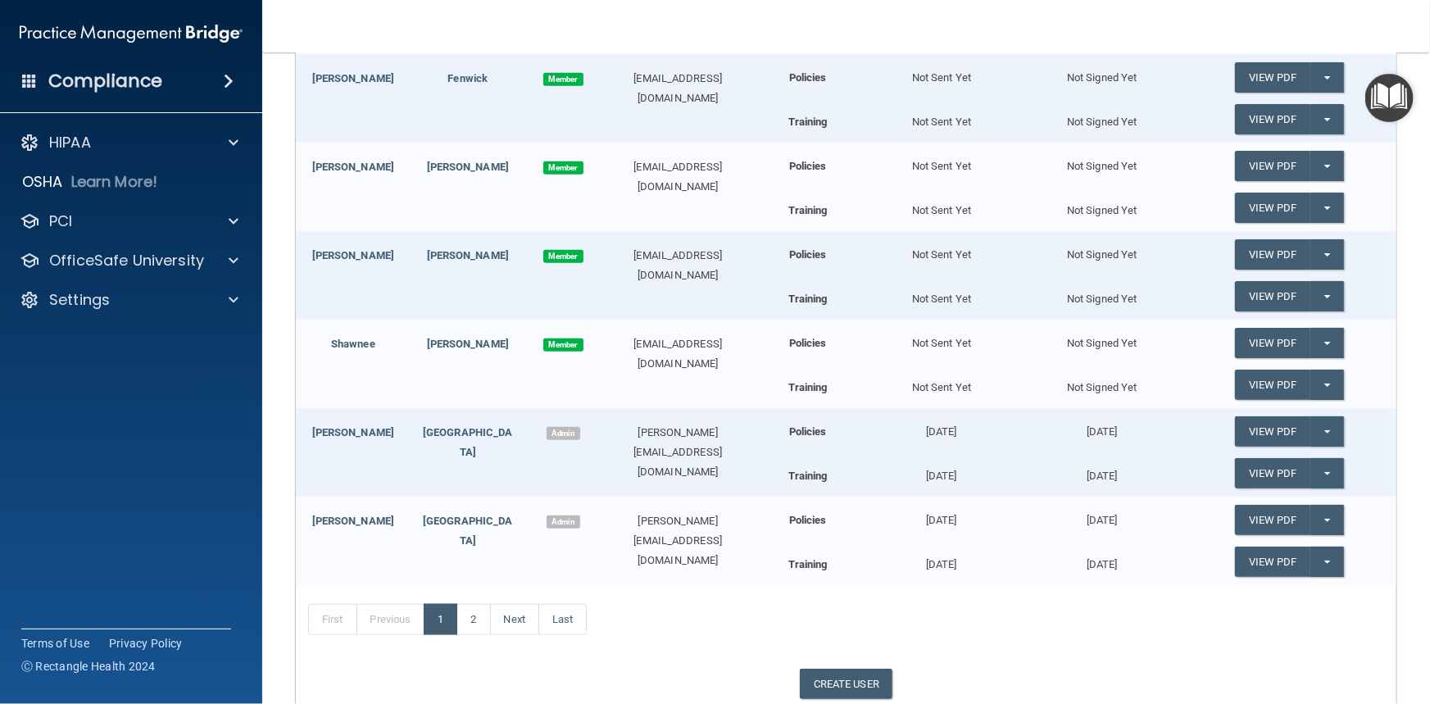
scroll to position [596, 0]
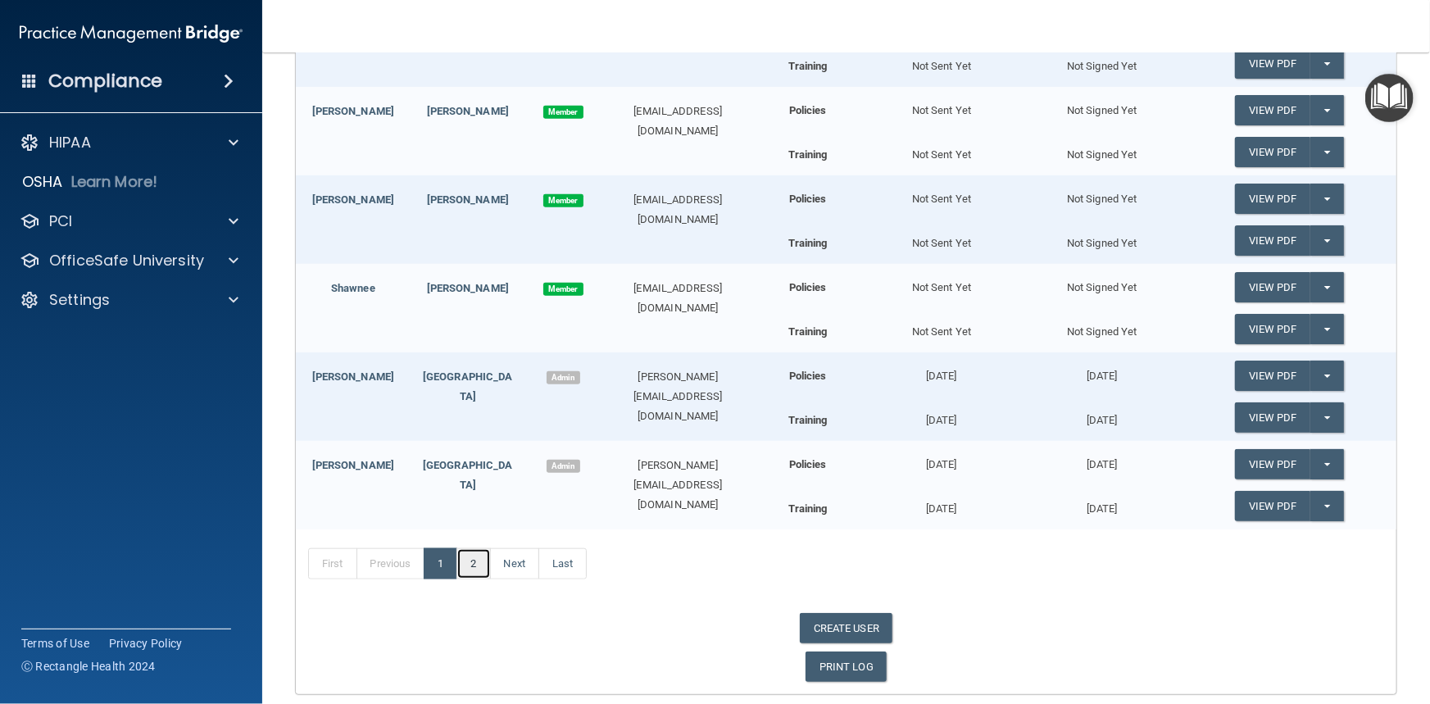
click at [475, 560] on link "2" at bounding box center [473, 563] width 34 height 31
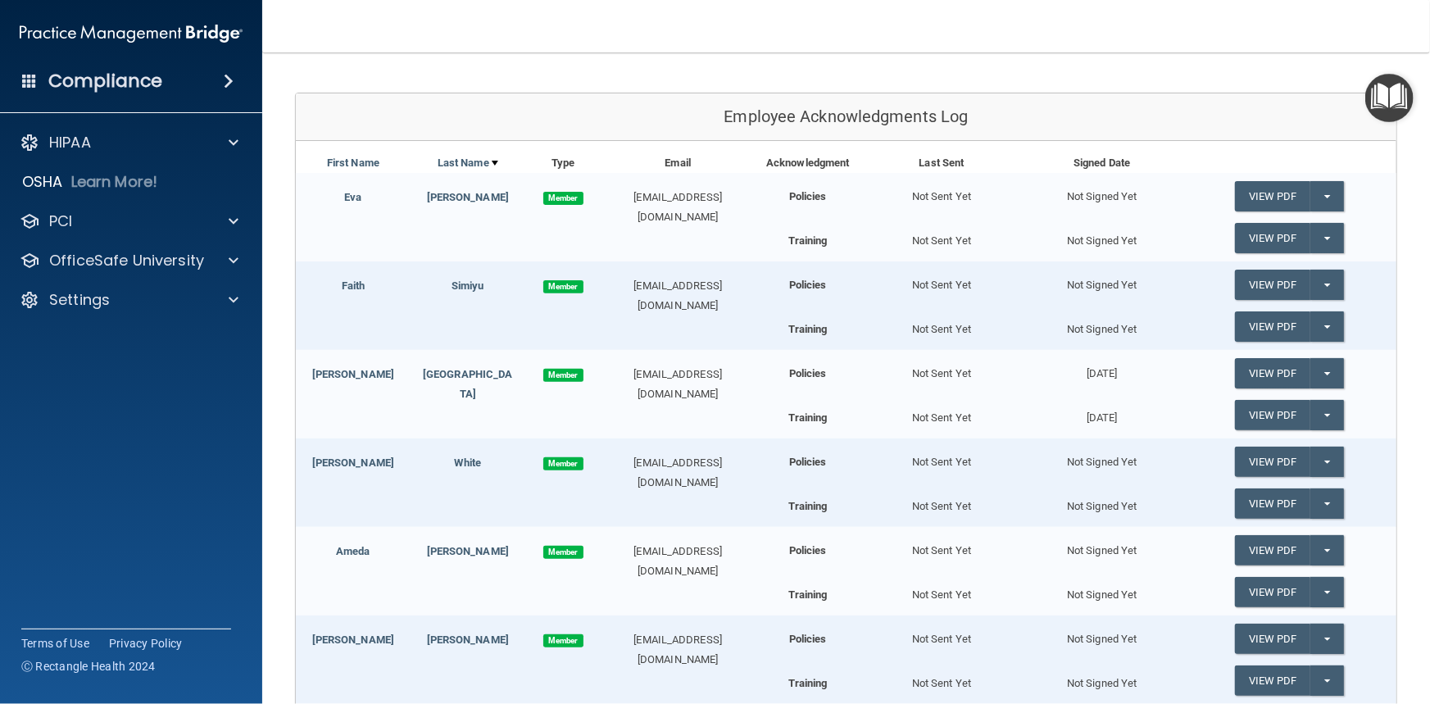
scroll to position [107, 0]
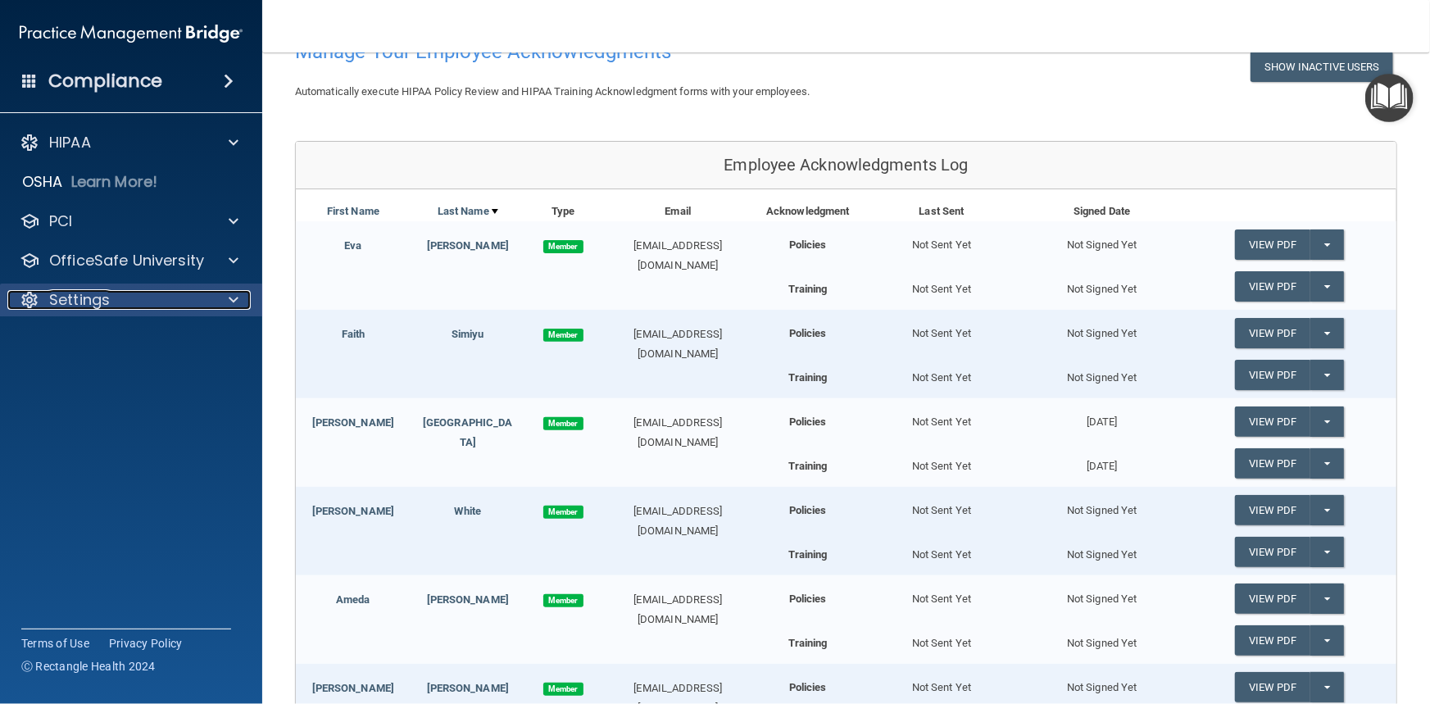
click at [213, 308] on div at bounding box center [231, 300] width 41 height 20
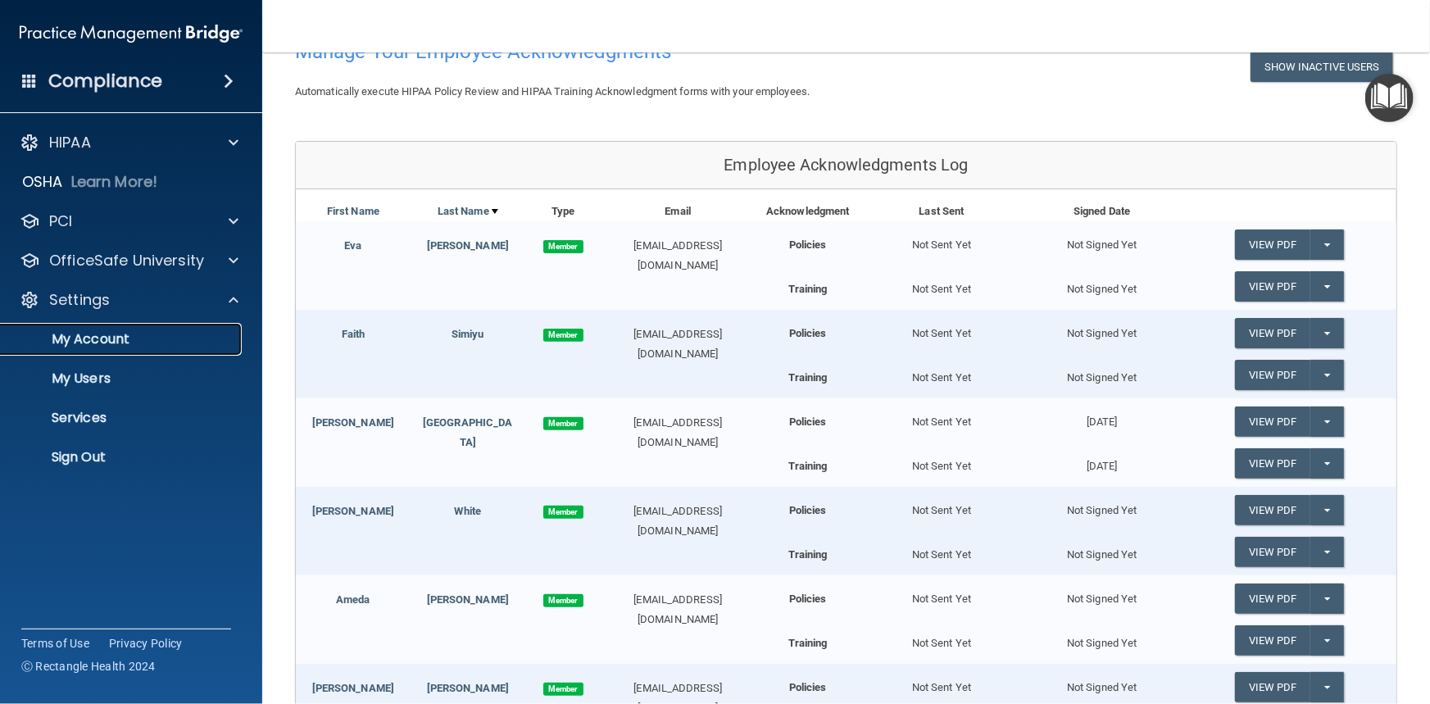
click at [123, 336] on p "My Account" at bounding box center [123, 339] width 224 height 16
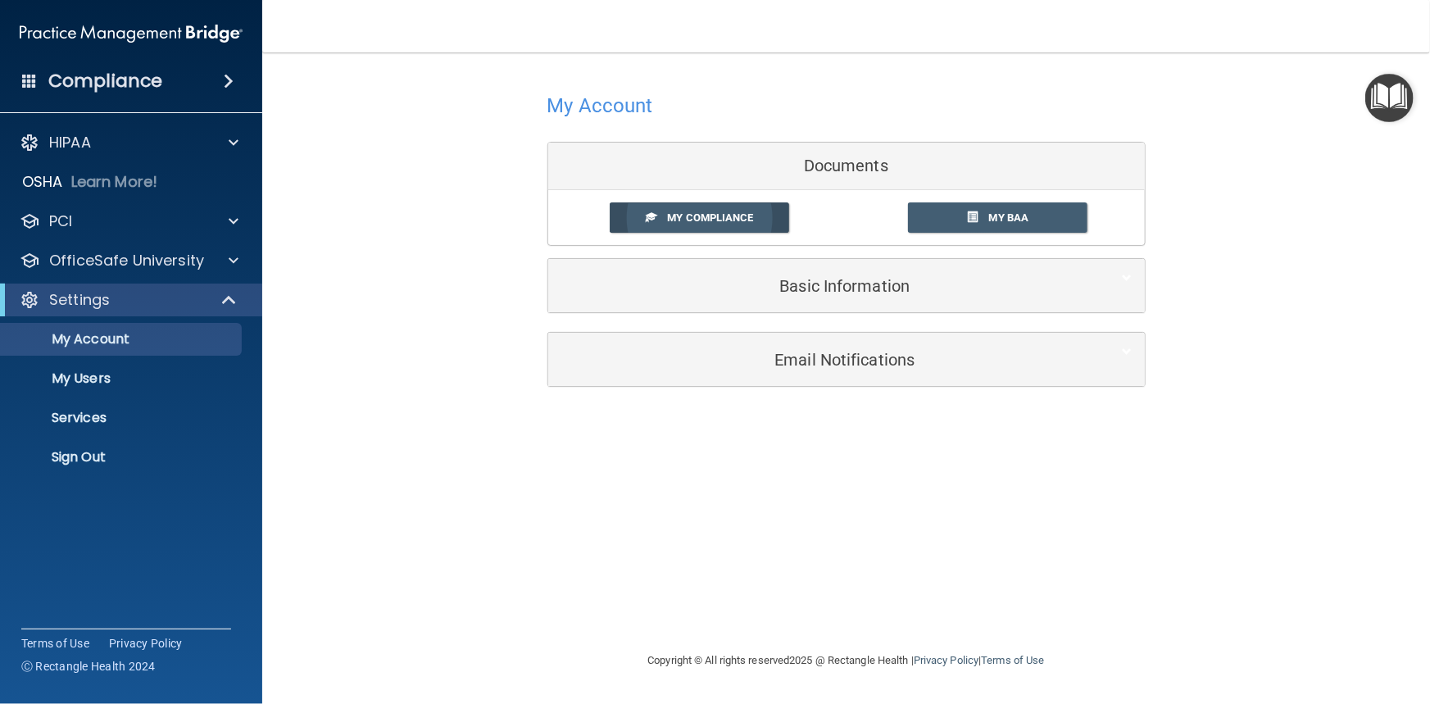
click at [713, 223] on span "My Compliance" at bounding box center [710, 217] width 86 height 12
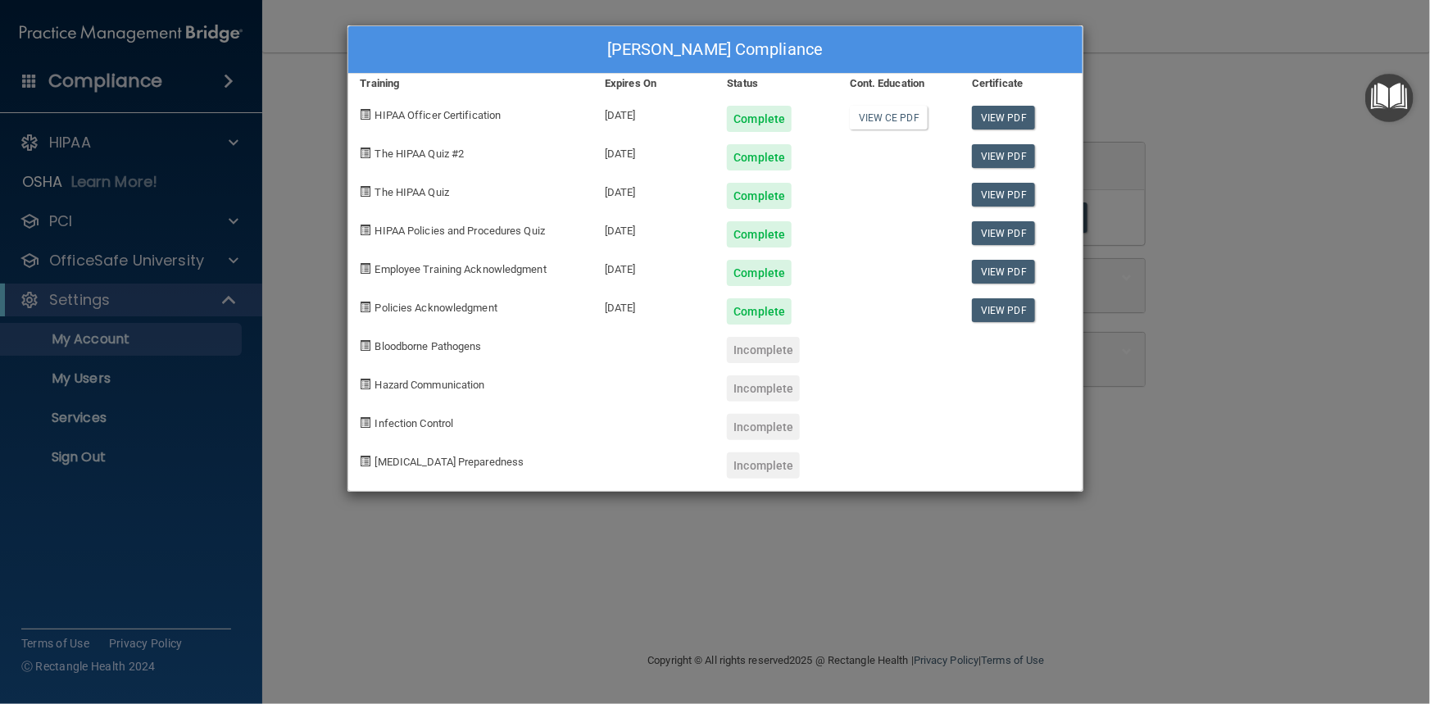
click at [1157, 521] on div "[PERSON_NAME] Compliance Training Expires On Status Cont. Education Certificate…" at bounding box center [715, 352] width 1430 height 704
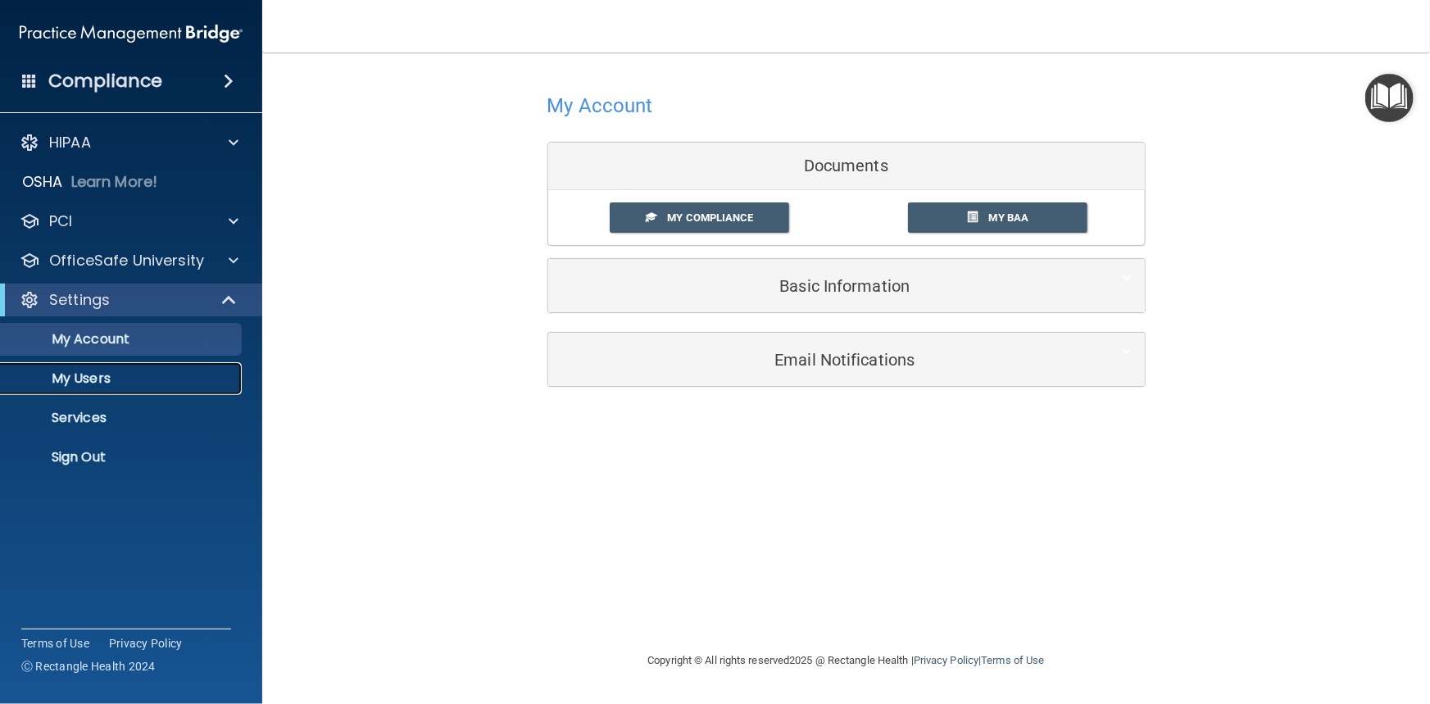
click at [96, 379] on p "My Users" at bounding box center [123, 378] width 224 height 16
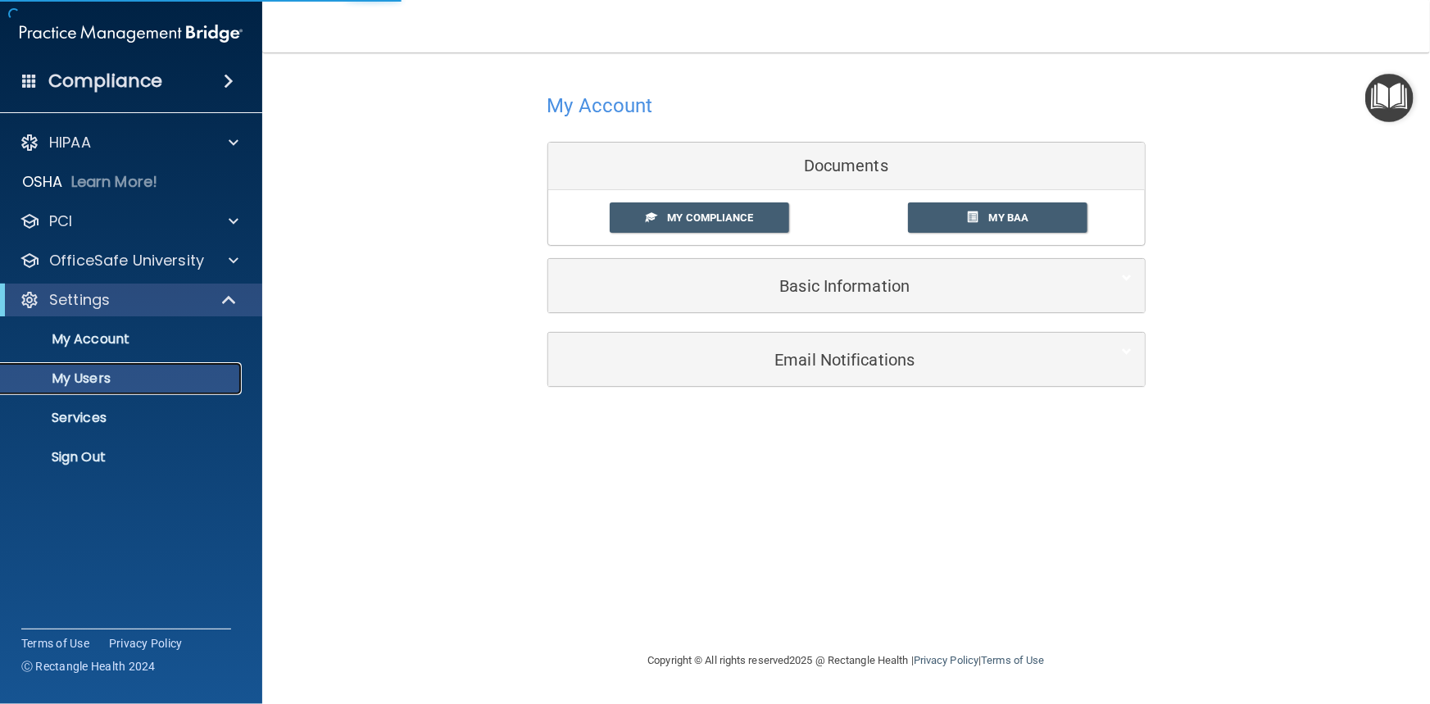
select select "20"
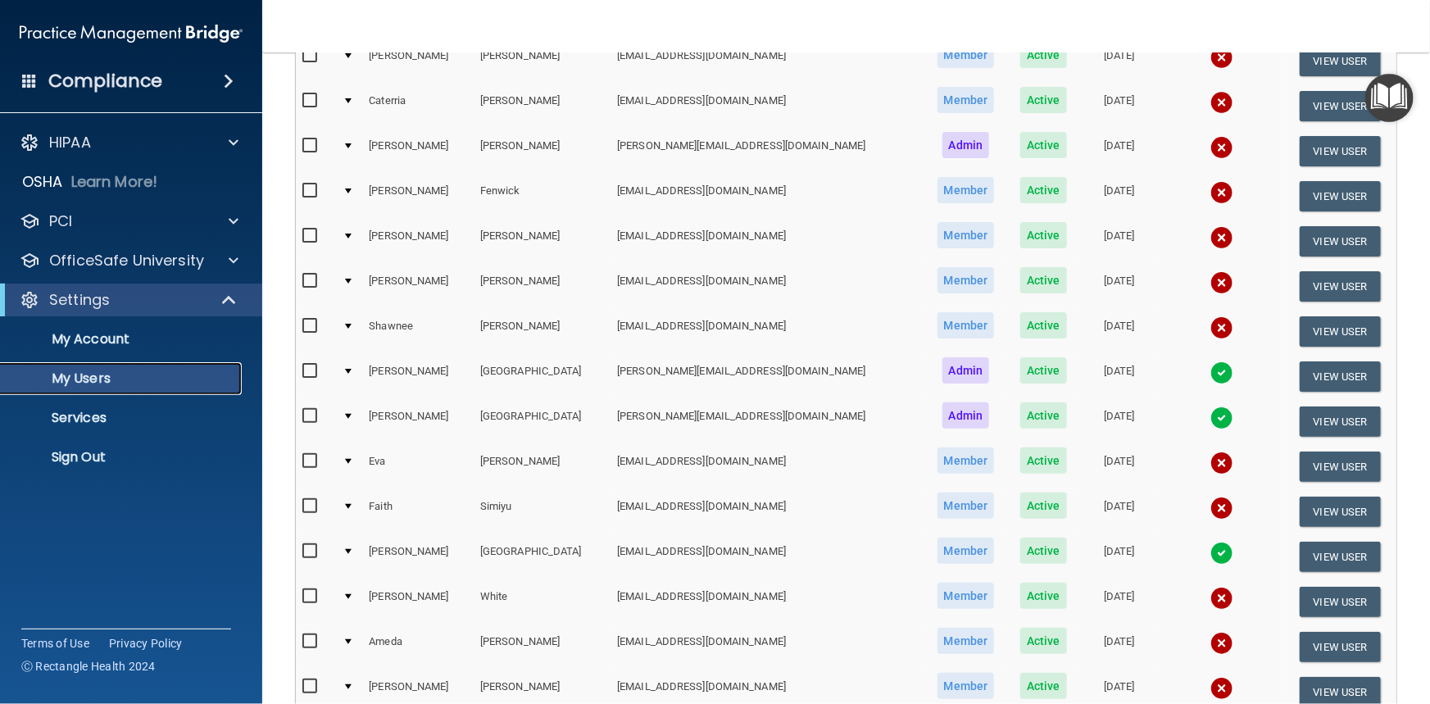
scroll to position [297, 0]
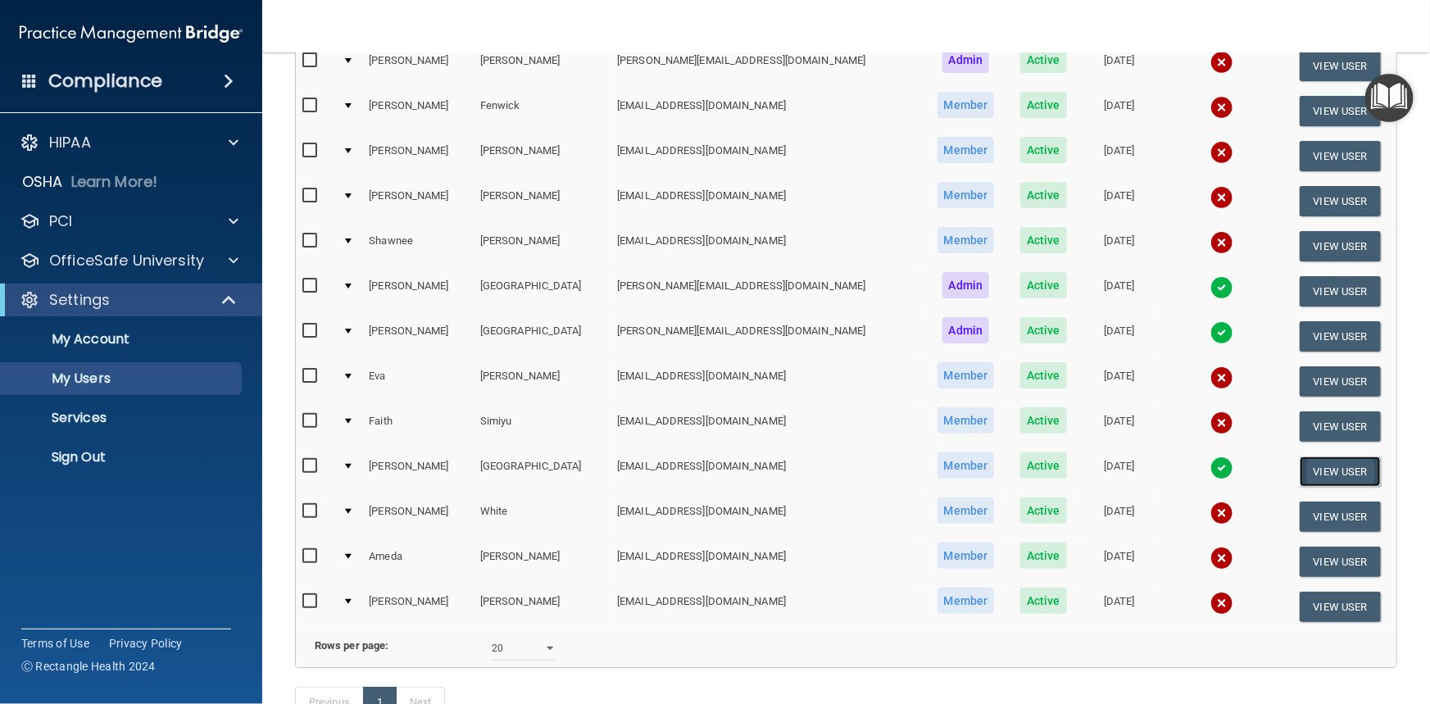
click at [1323, 467] on button "View User" at bounding box center [1340, 471] width 81 height 30
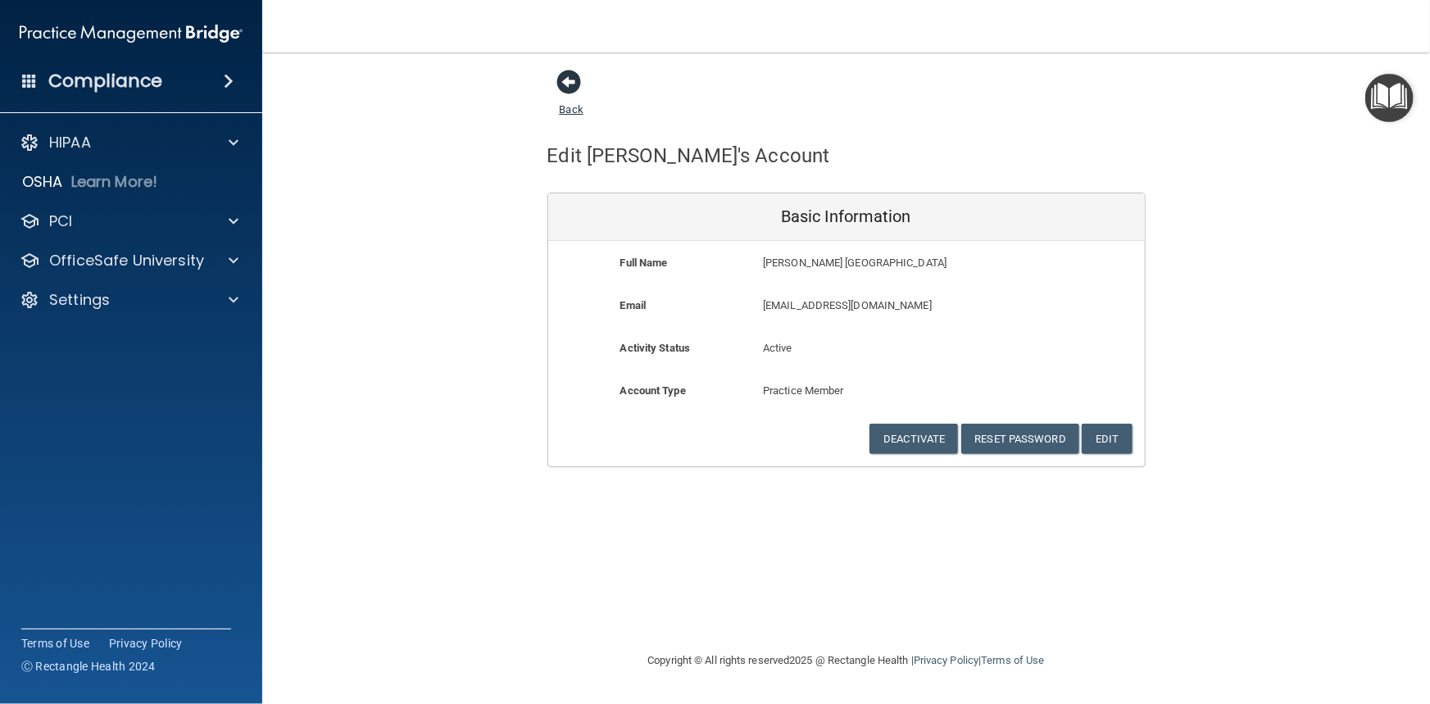
click at [565, 84] on span at bounding box center [569, 82] width 25 height 25
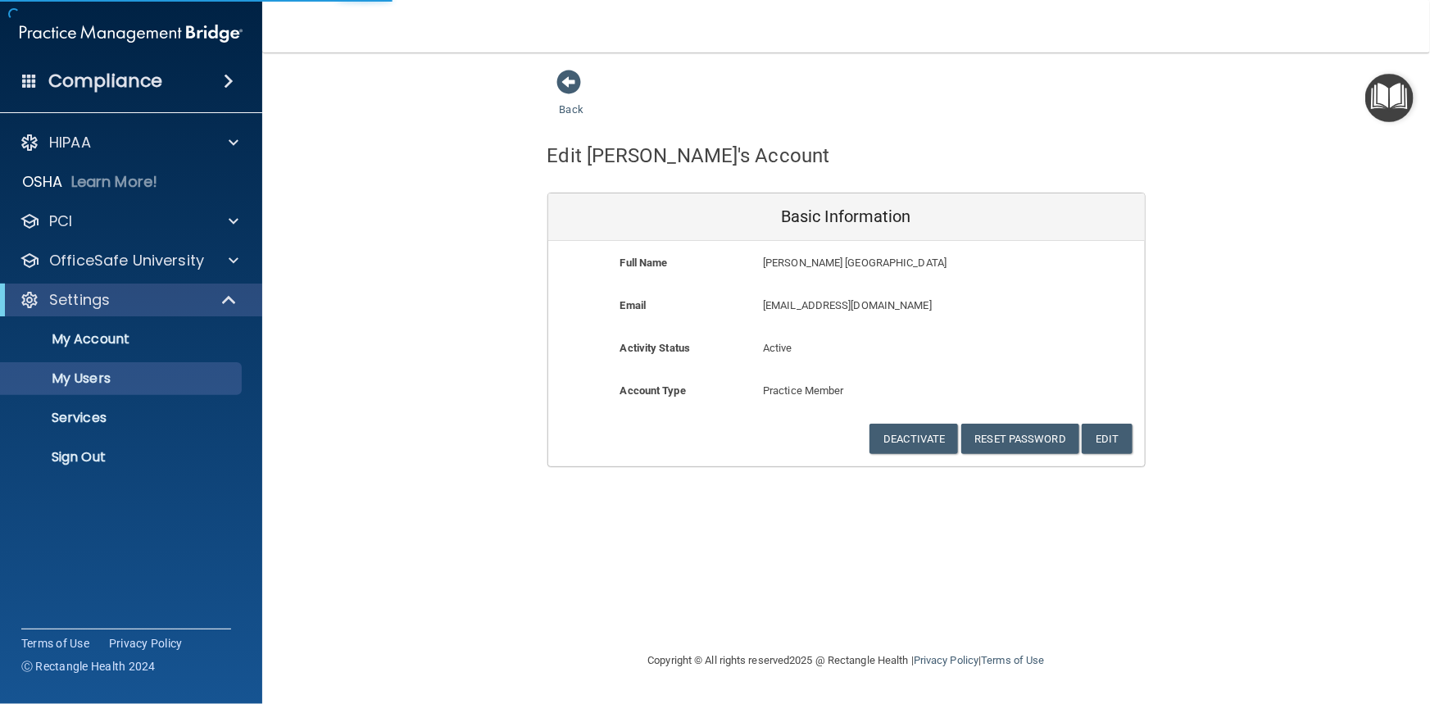
select select "20"
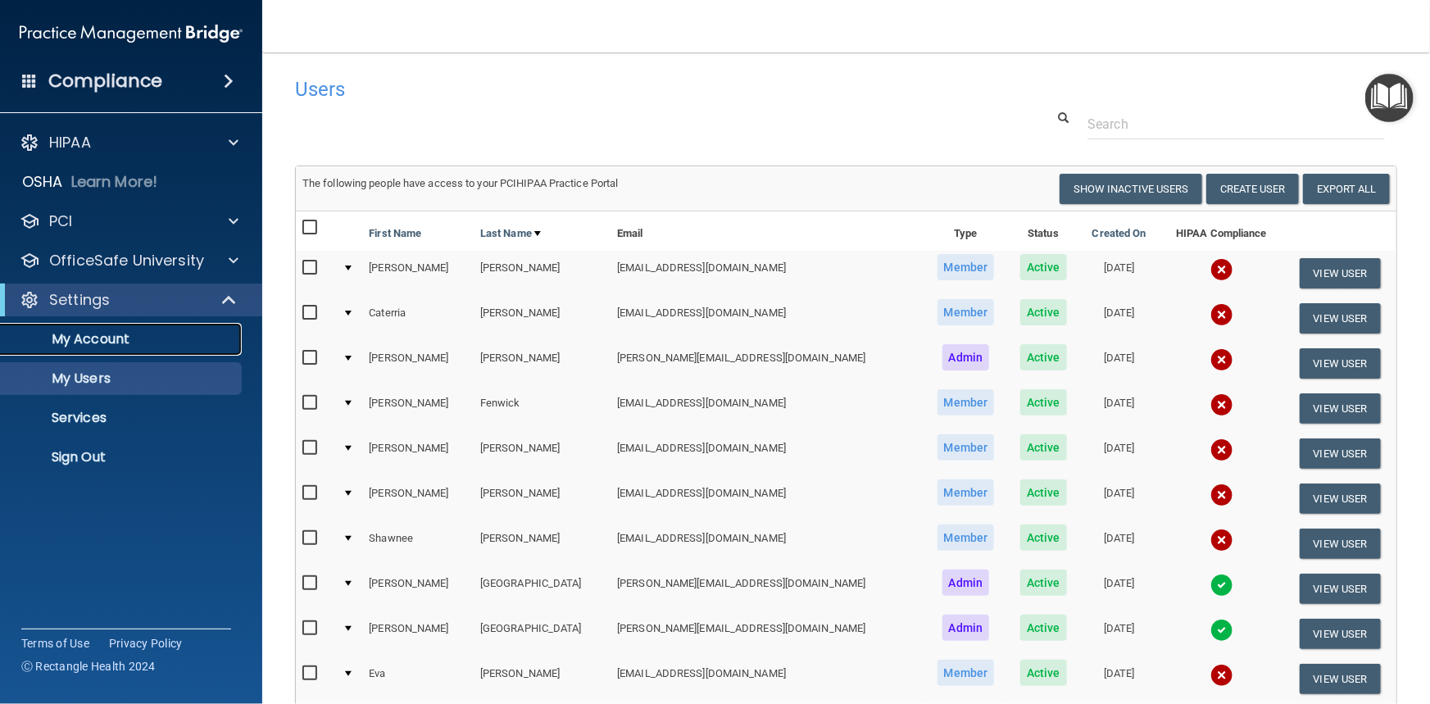
click at [139, 344] on p "My Account" at bounding box center [123, 339] width 224 height 16
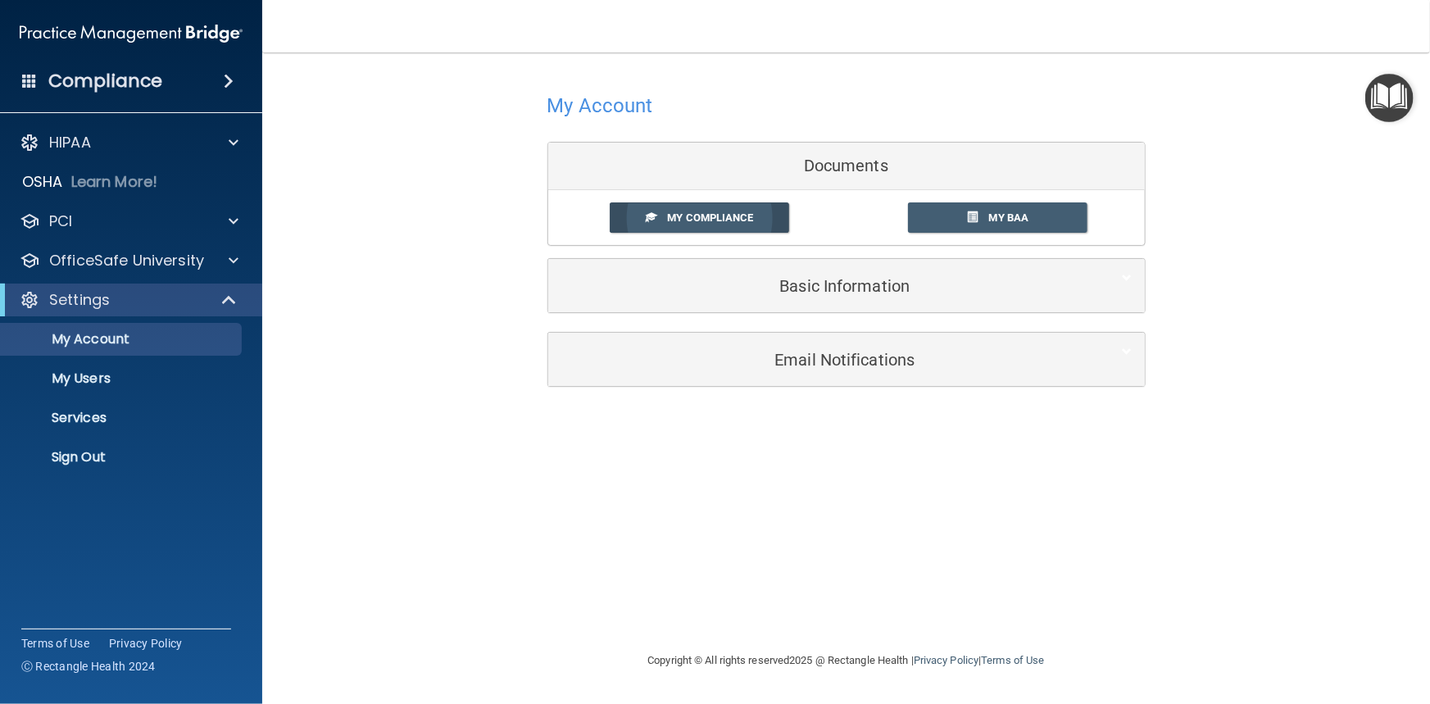
click at [726, 215] on span "My Compliance" at bounding box center [710, 217] width 86 height 12
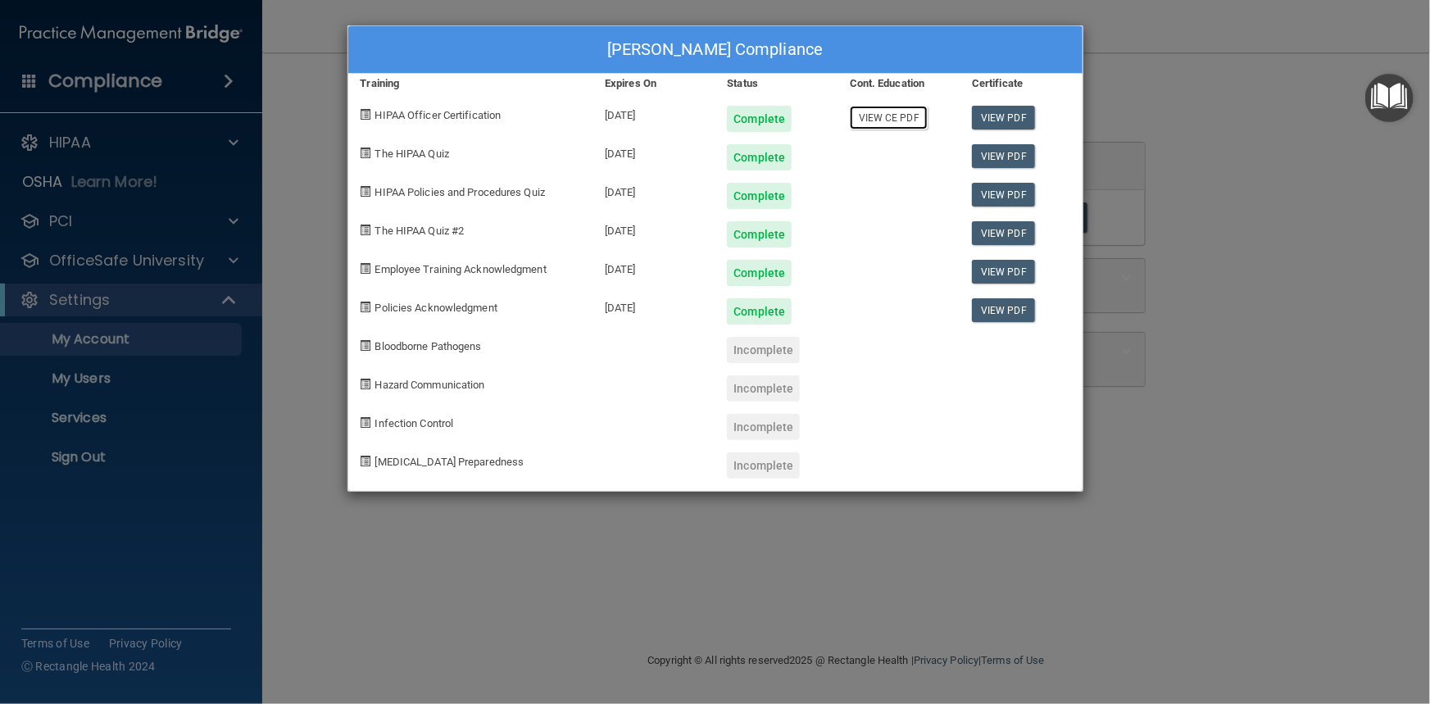
click at [891, 119] on link "View CE PDF" at bounding box center [889, 118] width 78 height 24
click at [1278, 170] on div "[PERSON_NAME] Compliance Training Expires On Status Cont. Education Certificate…" at bounding box center [715, 352] width 1430 height 704
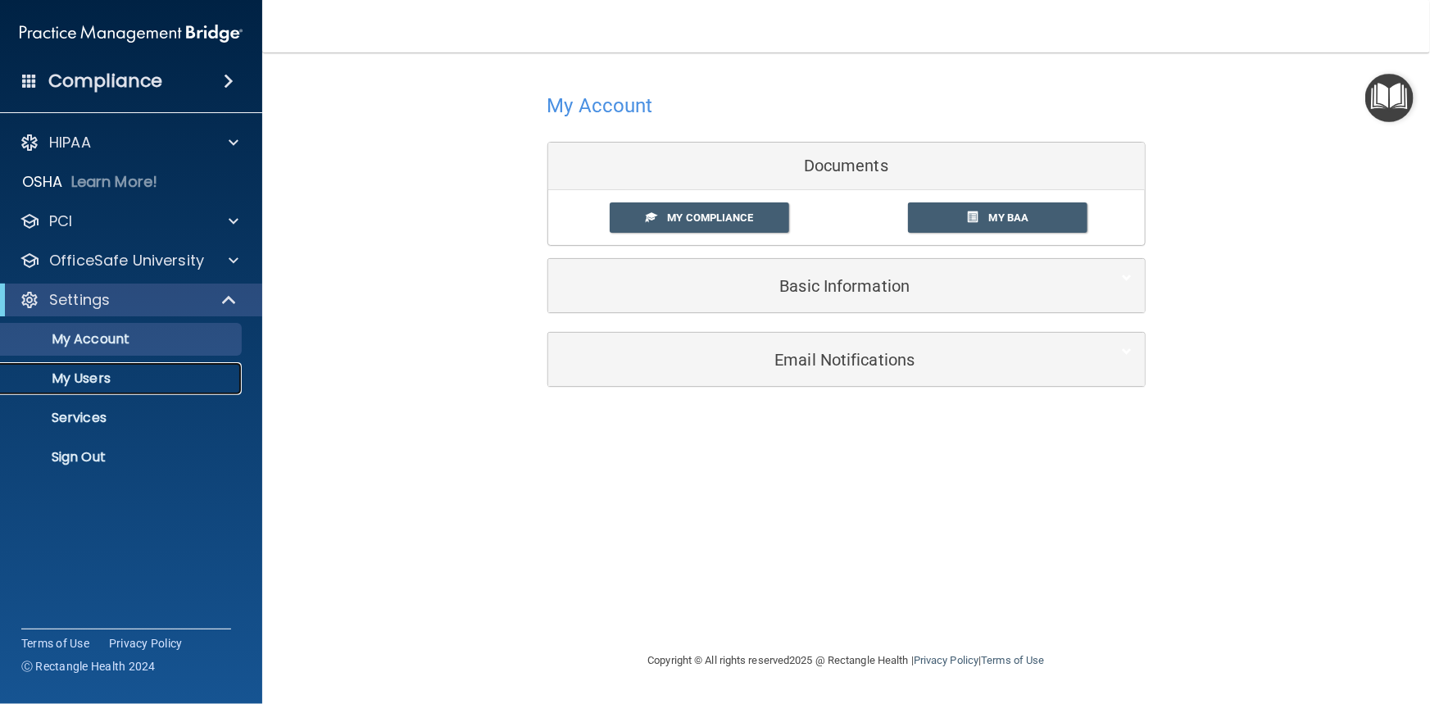
click at [92, 376] on p "My Users" at bounding box center [123, 378] width 224 height 16
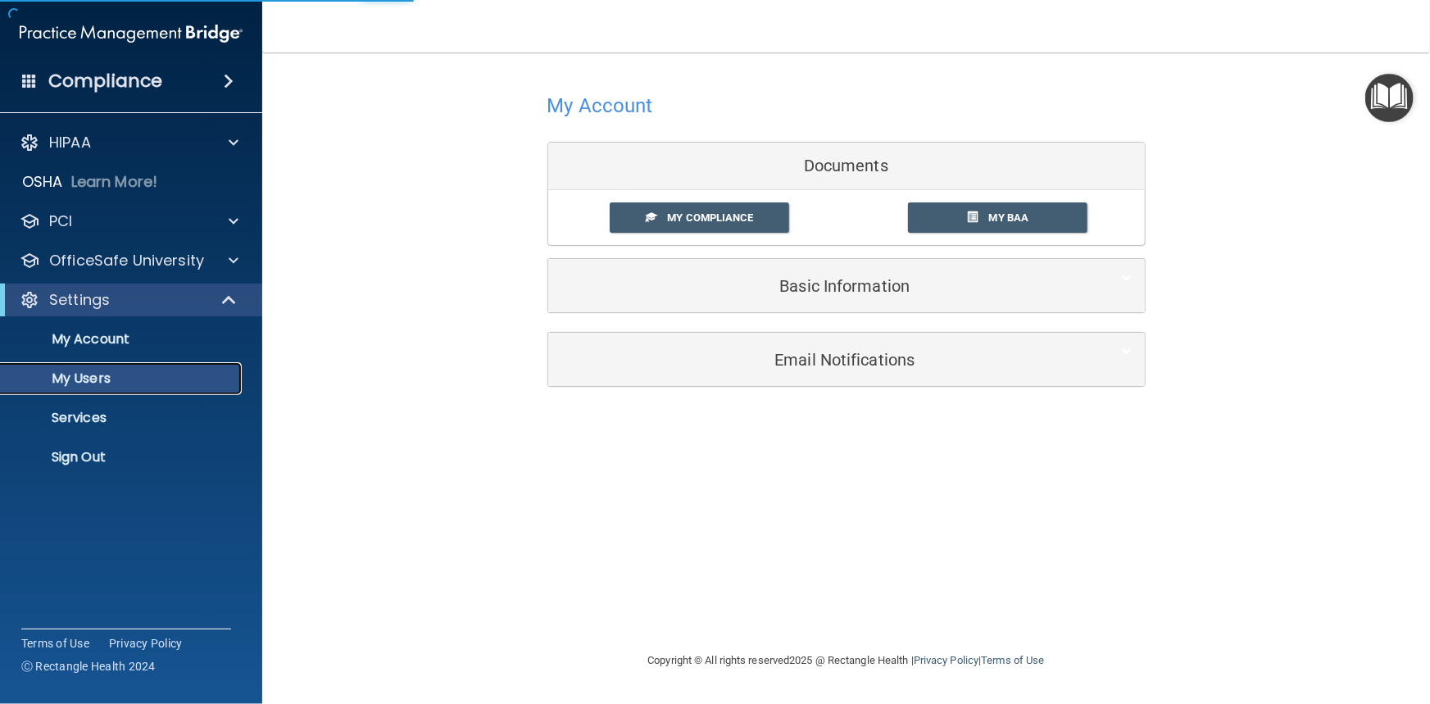
select select "20"
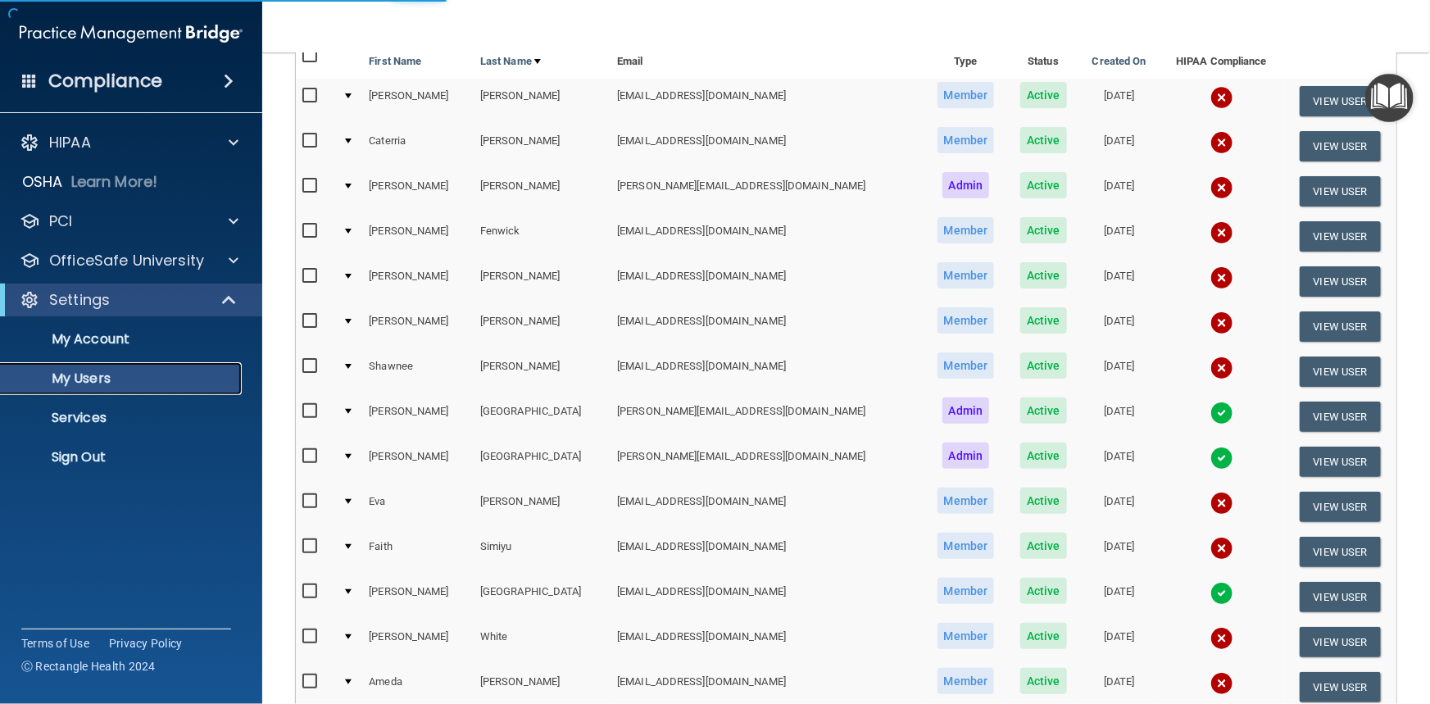
scroll to position [297, 0]
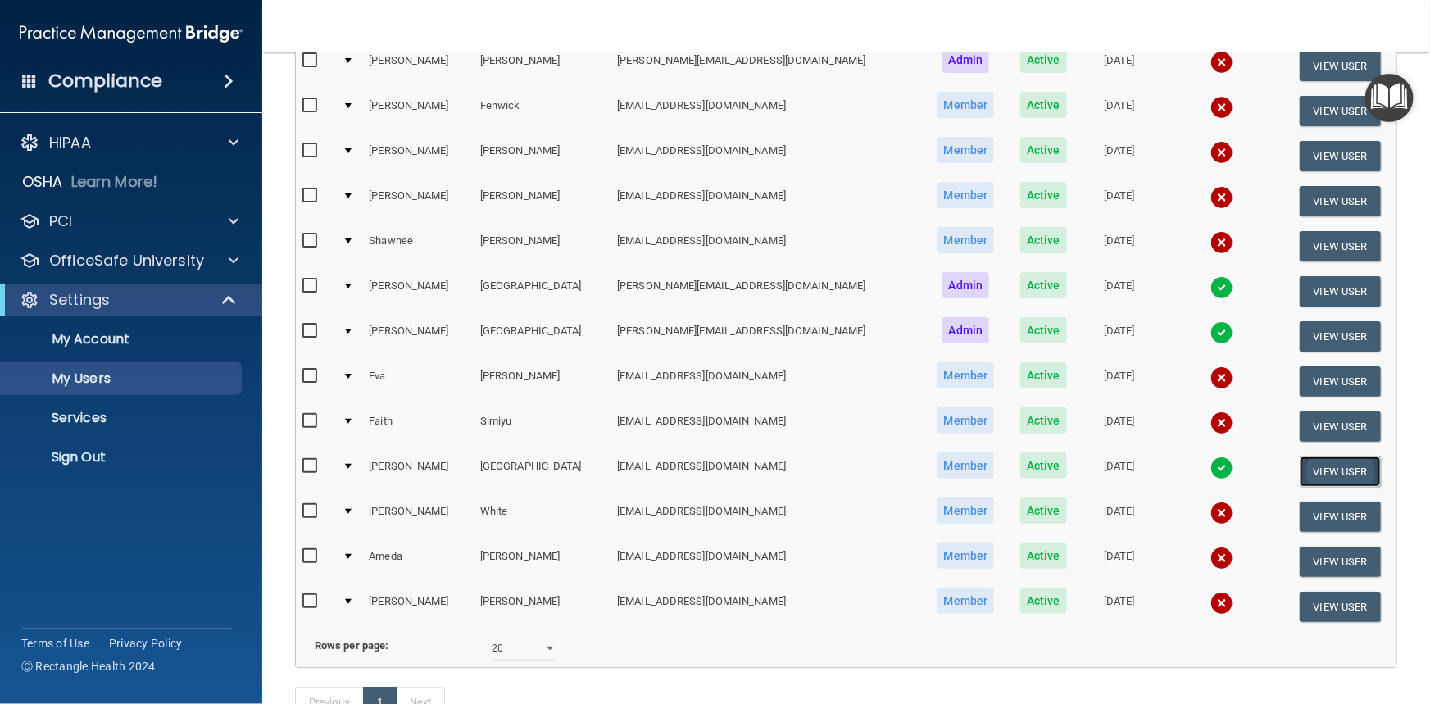
click at [1317, 473] on button "View User" at bounding box center [1340, 471] width 81 height 30
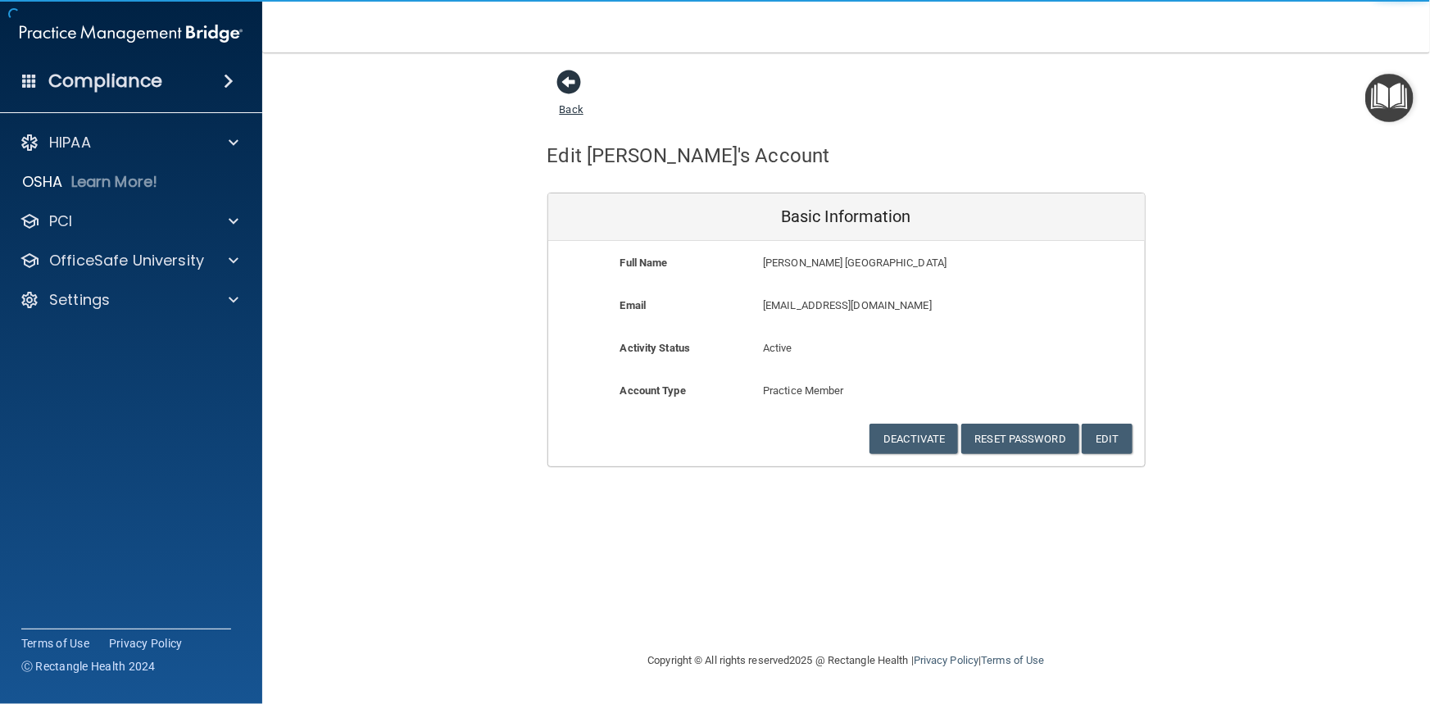
click at [570, 85] on span at bounding box center [569, 82] width 25 height 25
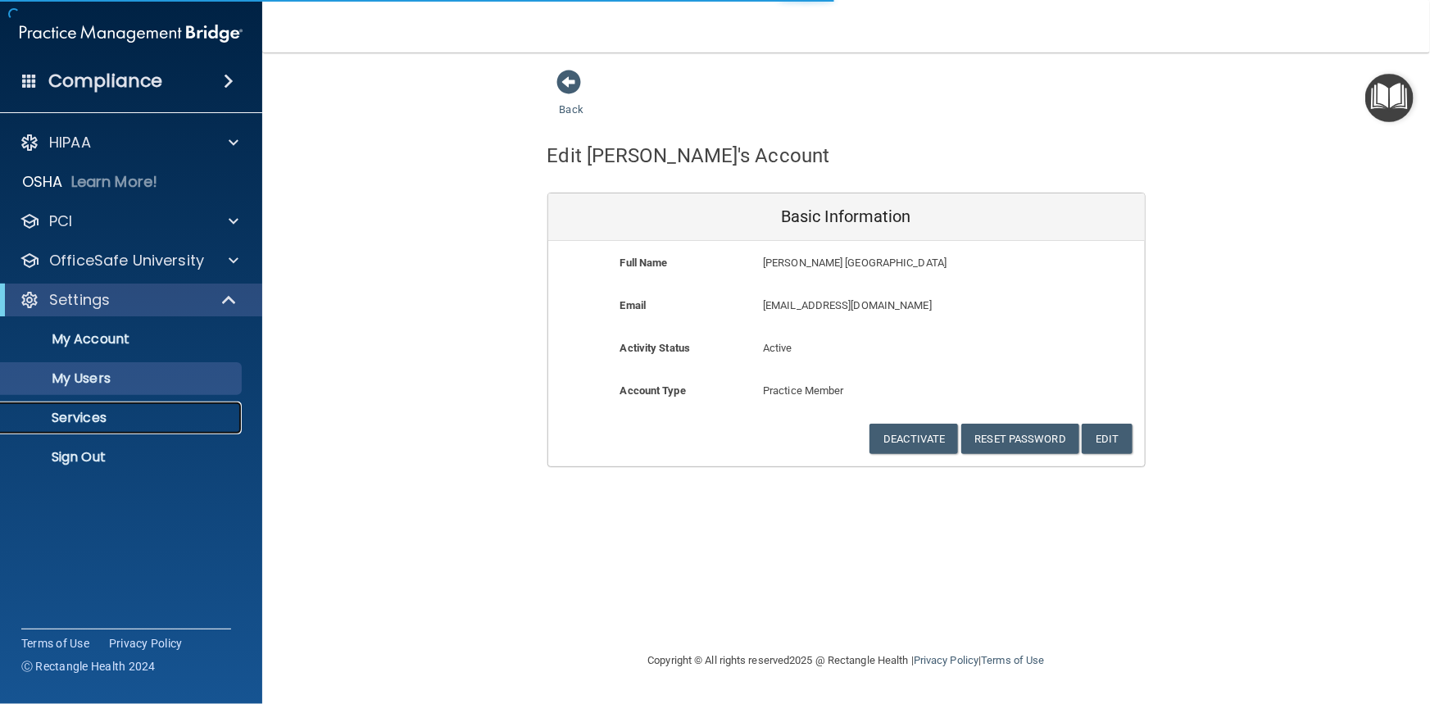
click at [87, 420] on p "Services" at bounding box center [123, 418] width 224 height 16
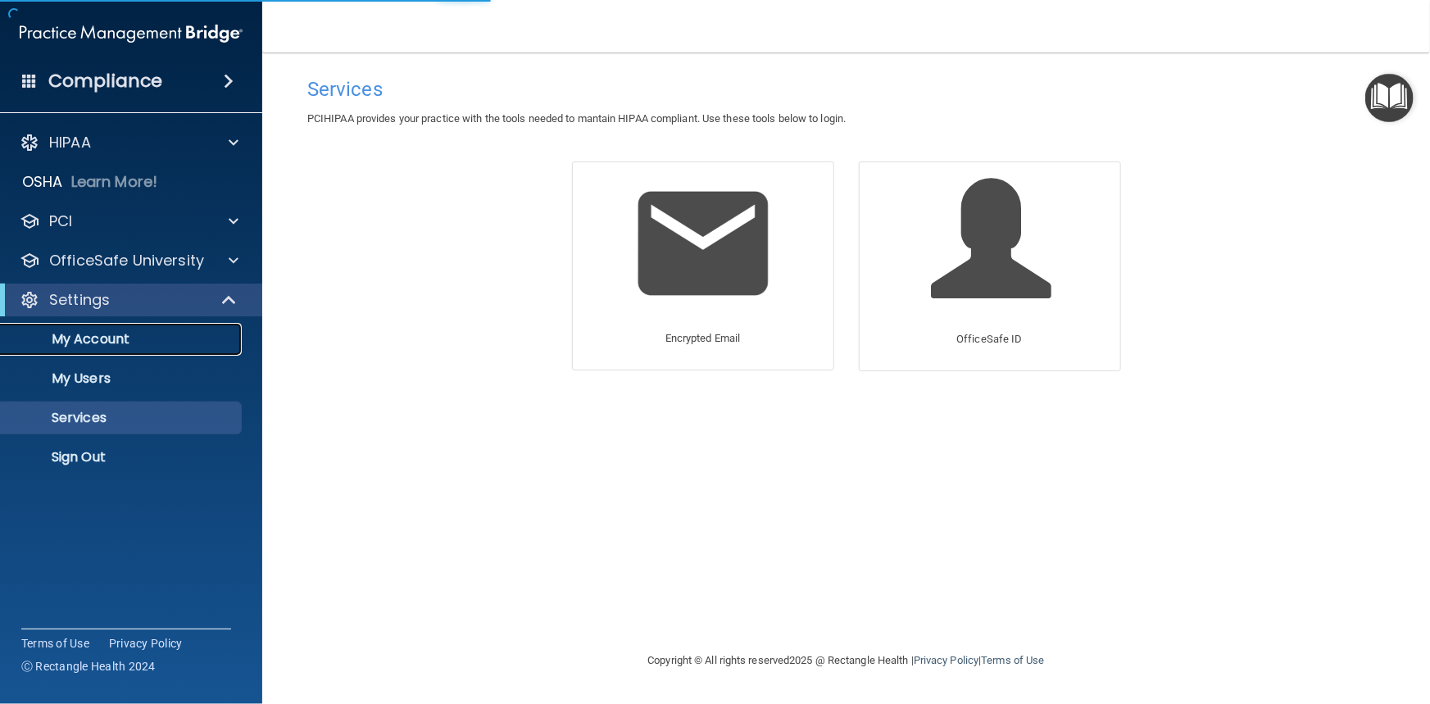
click at [102, 336] on p "My Account" at bounding box center [123, 339] width 224 height 16
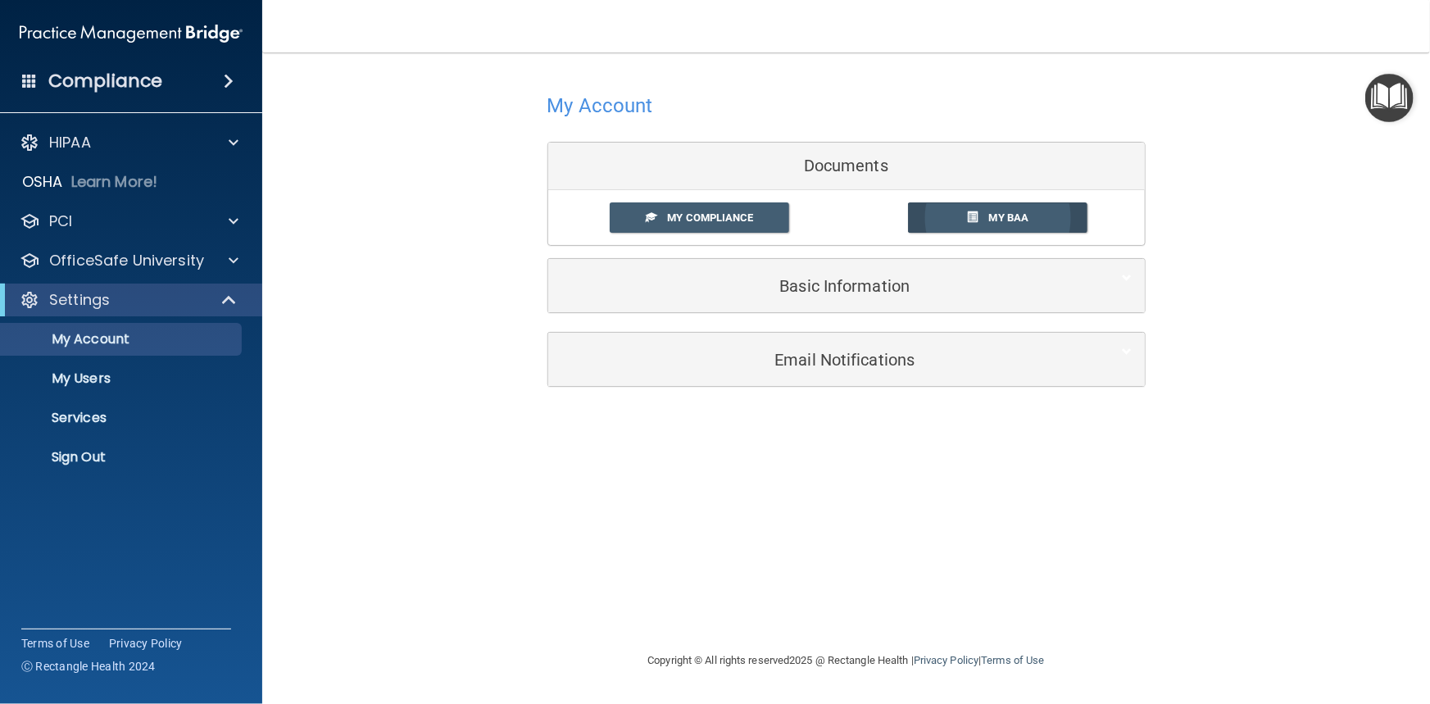
click at [1005, 213] on span "My BAA" at bounding box center [1009, 217] width 40 height 12
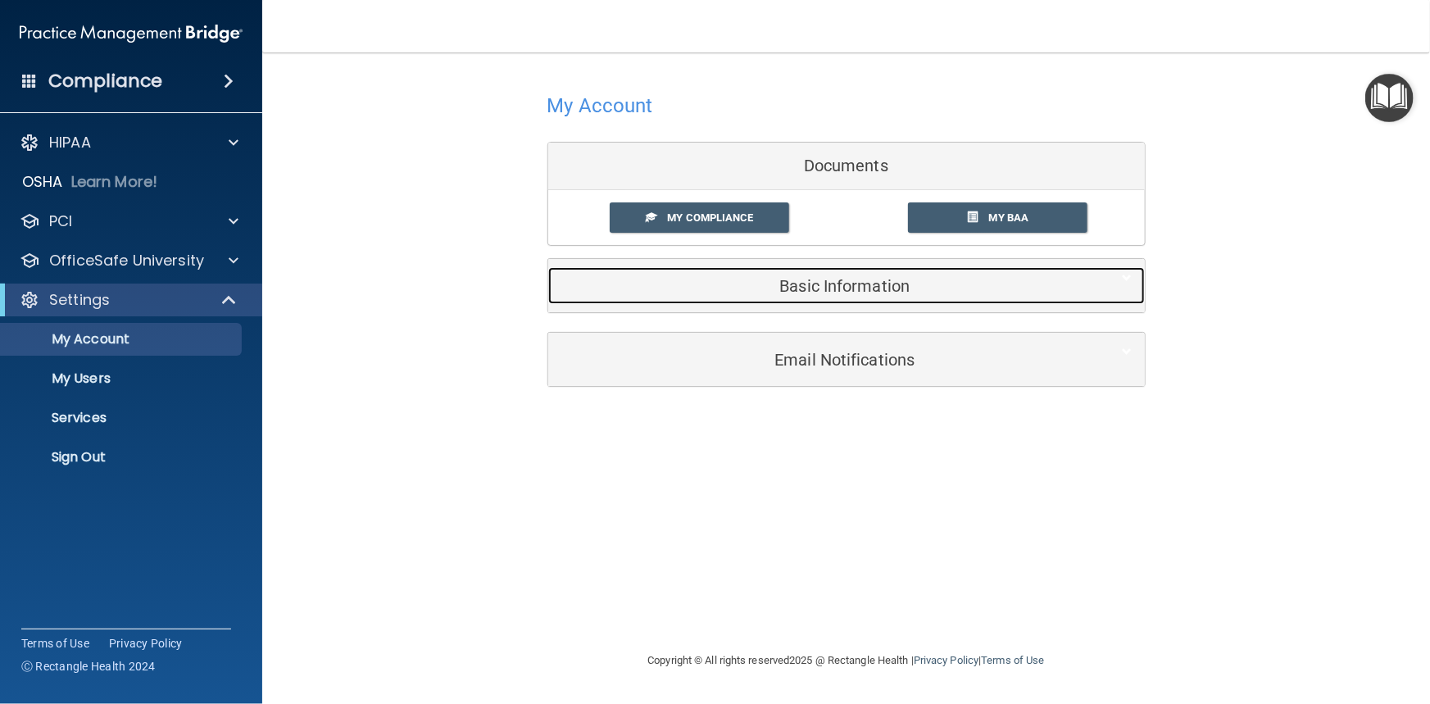
click at [796, 285] on h5 "Basic Information" at bounding box center [822, 286] width 522 height 18
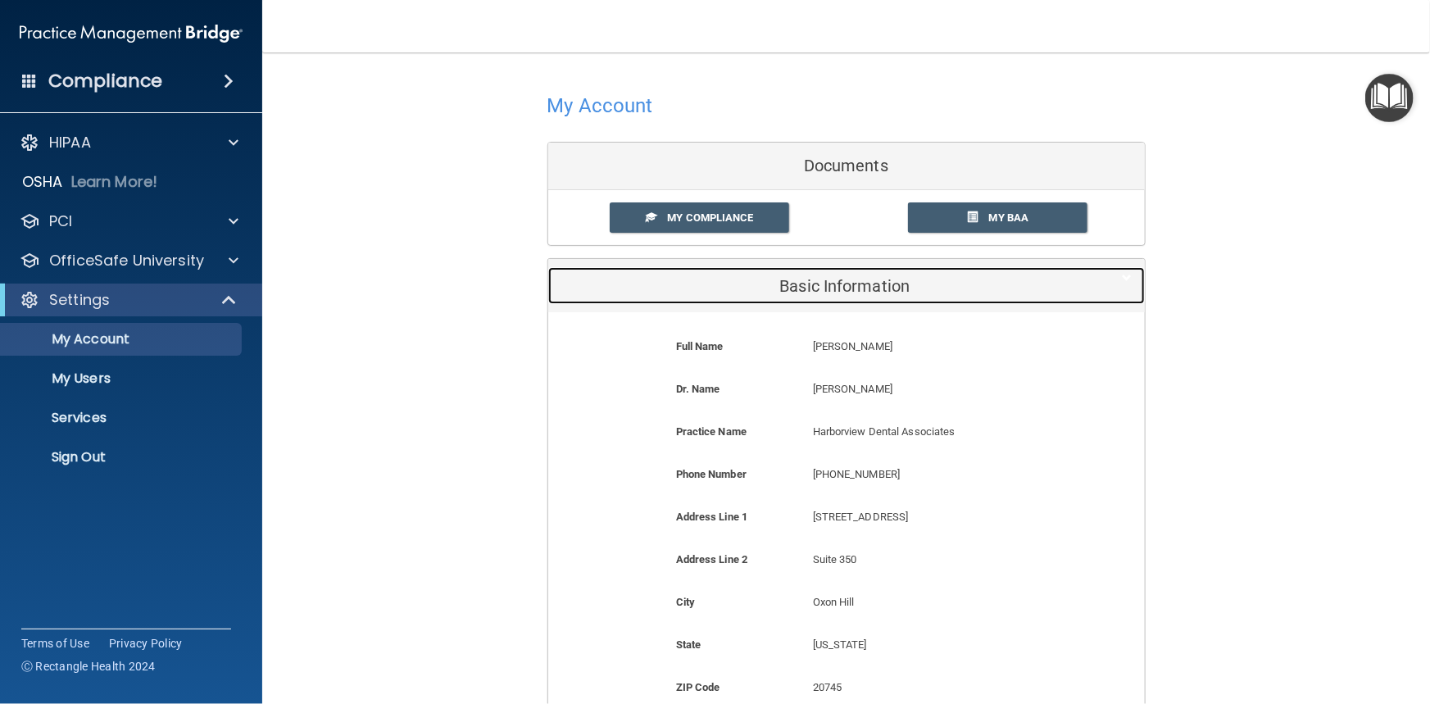
click at [796, 285] on h5 "Basic Information" at bounding box center [822, 286] width 522 height 18
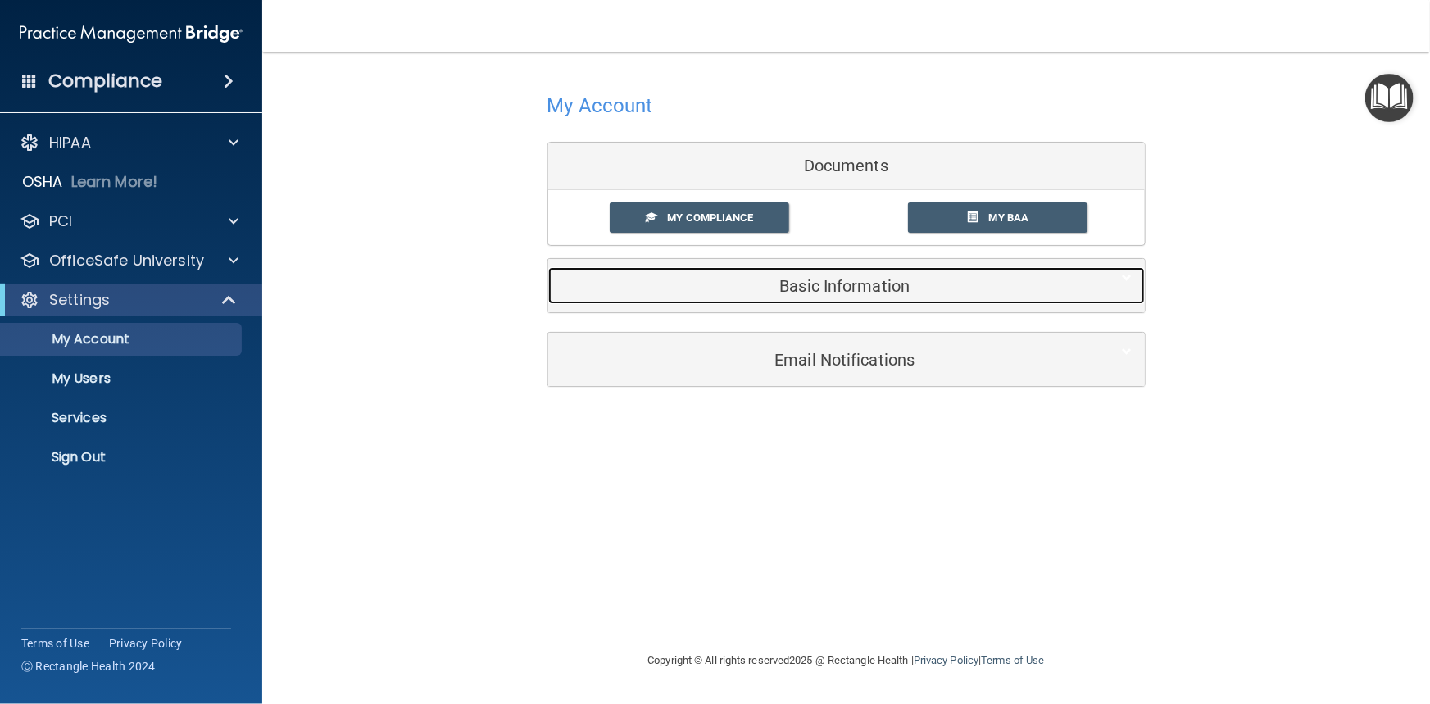
click at [796, 285] on h5 "Basic Information" at bounding box center [822, 286] width 522 height 18
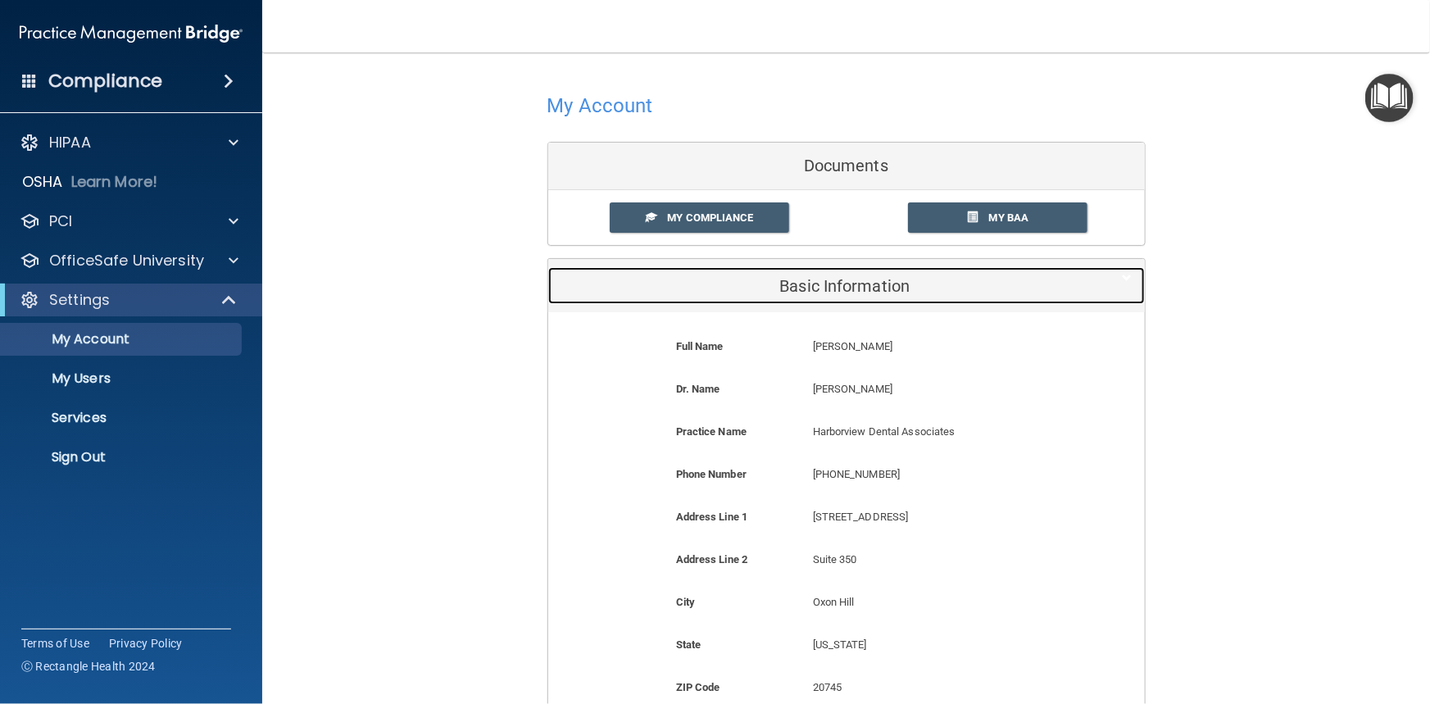
click at [796, 285] on h5 "Basic Information" at bounding box center [822, 286] width 522 height 18
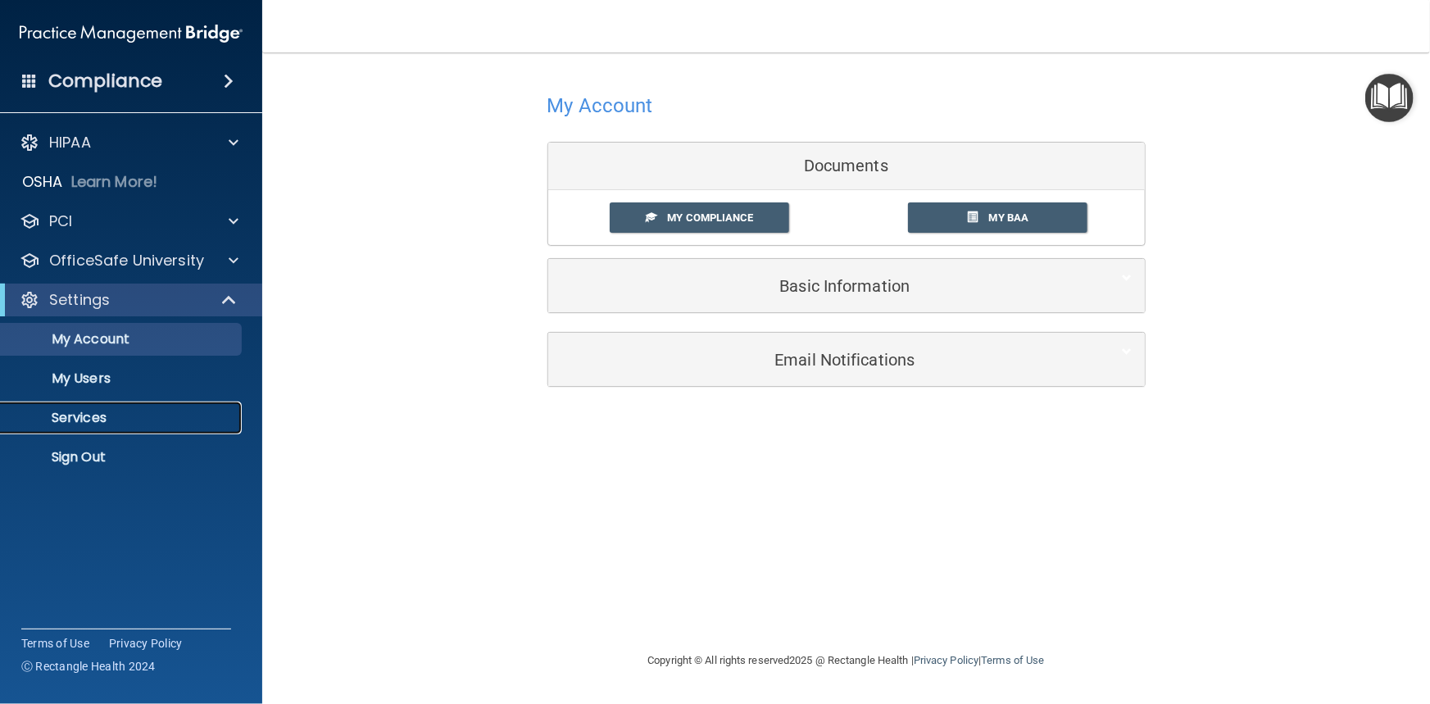
click at [90, 411] on p "Services" at bounding box center [123, 418] width 224 height 16
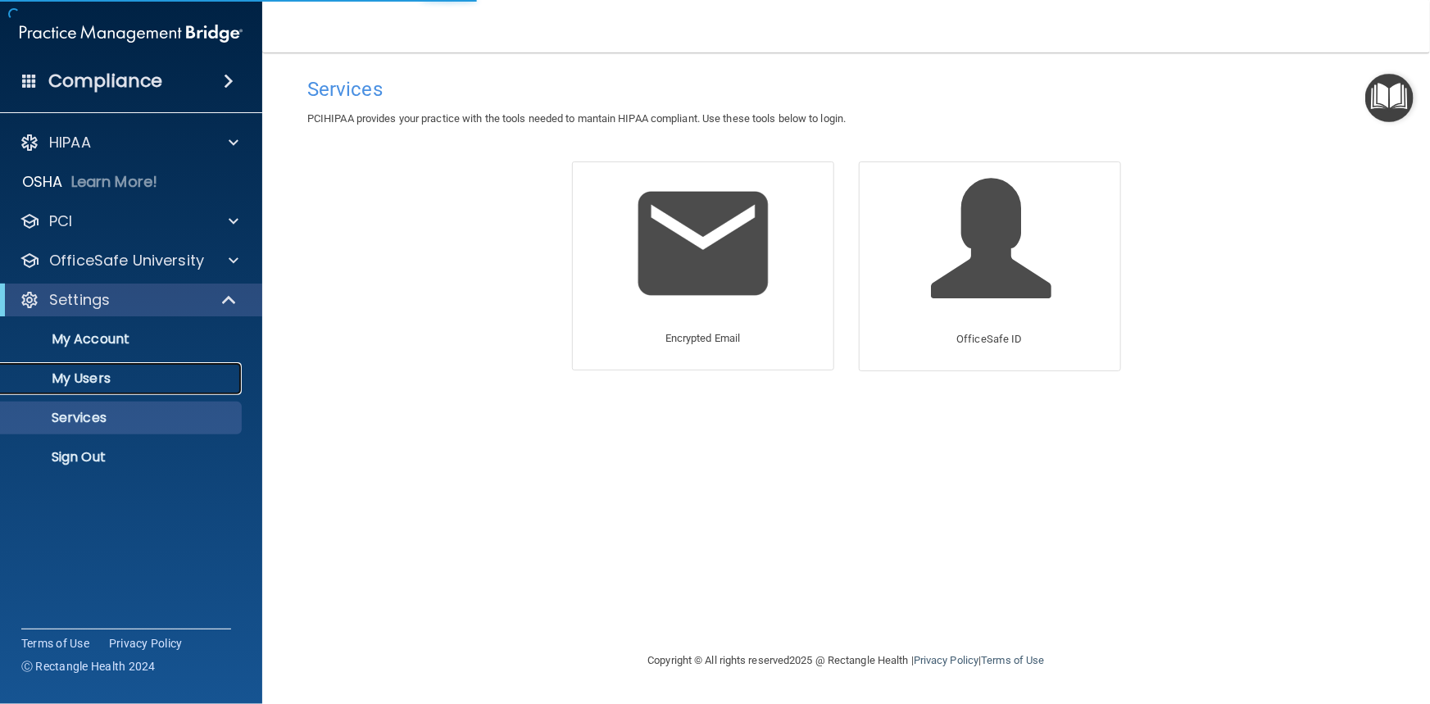
click at [89, 384] on p "My Users" at bounding box center [123, 378] width 224 height 16
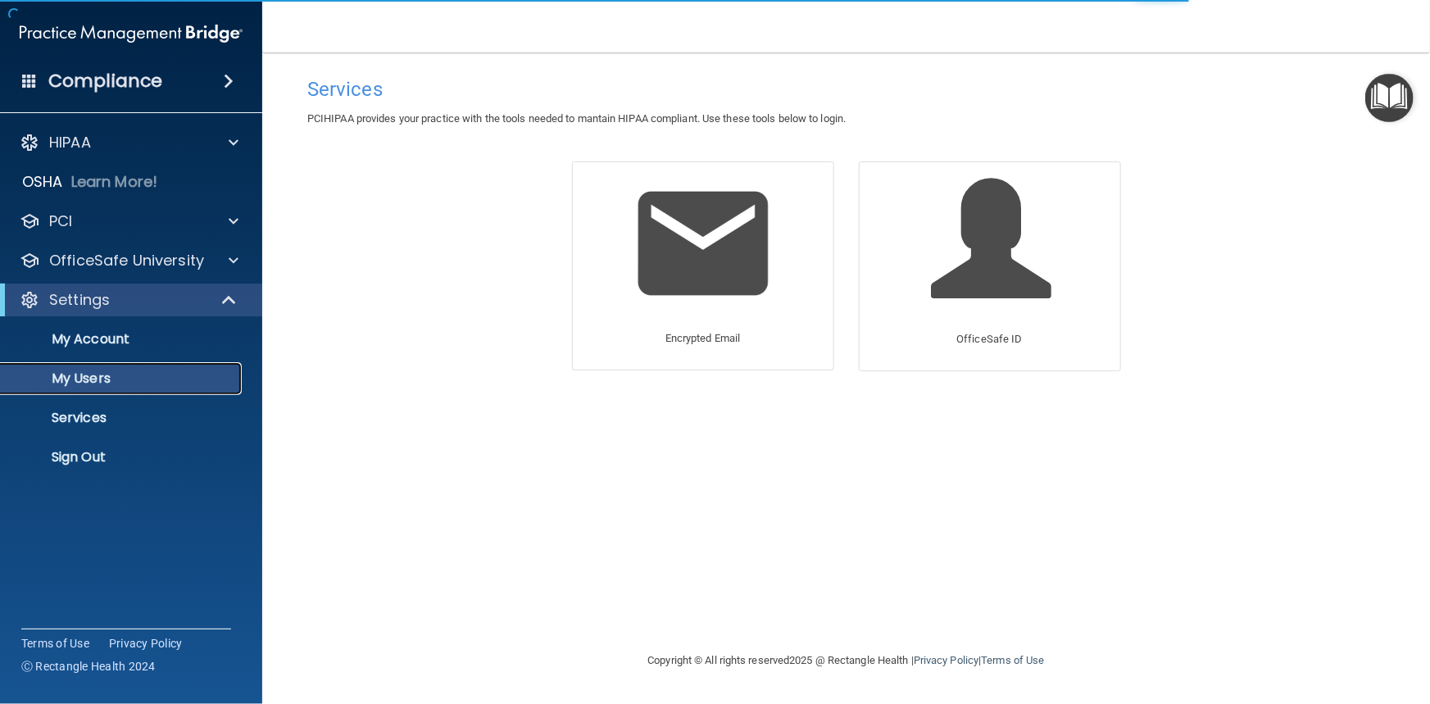
select select "20"
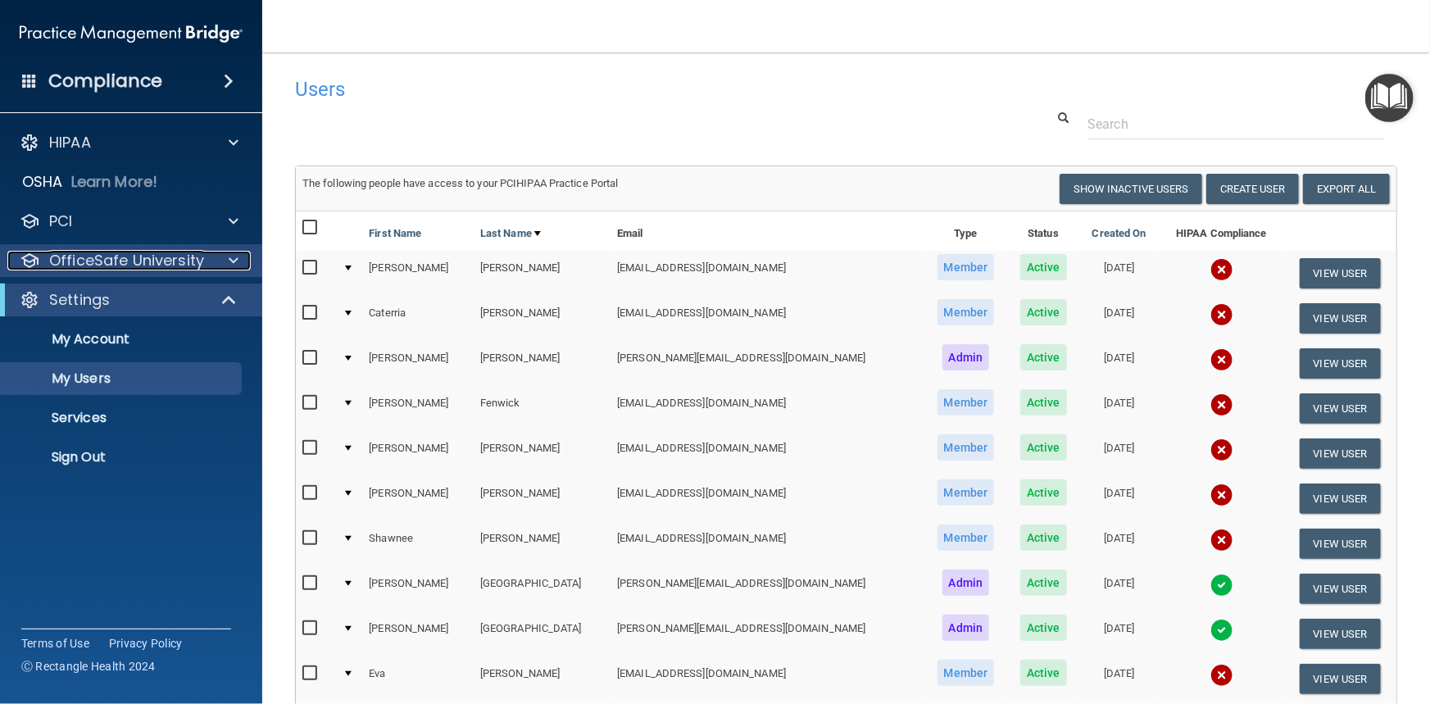
click at [224, 260] on div at bounding box center [231, 261] width 41 height 20
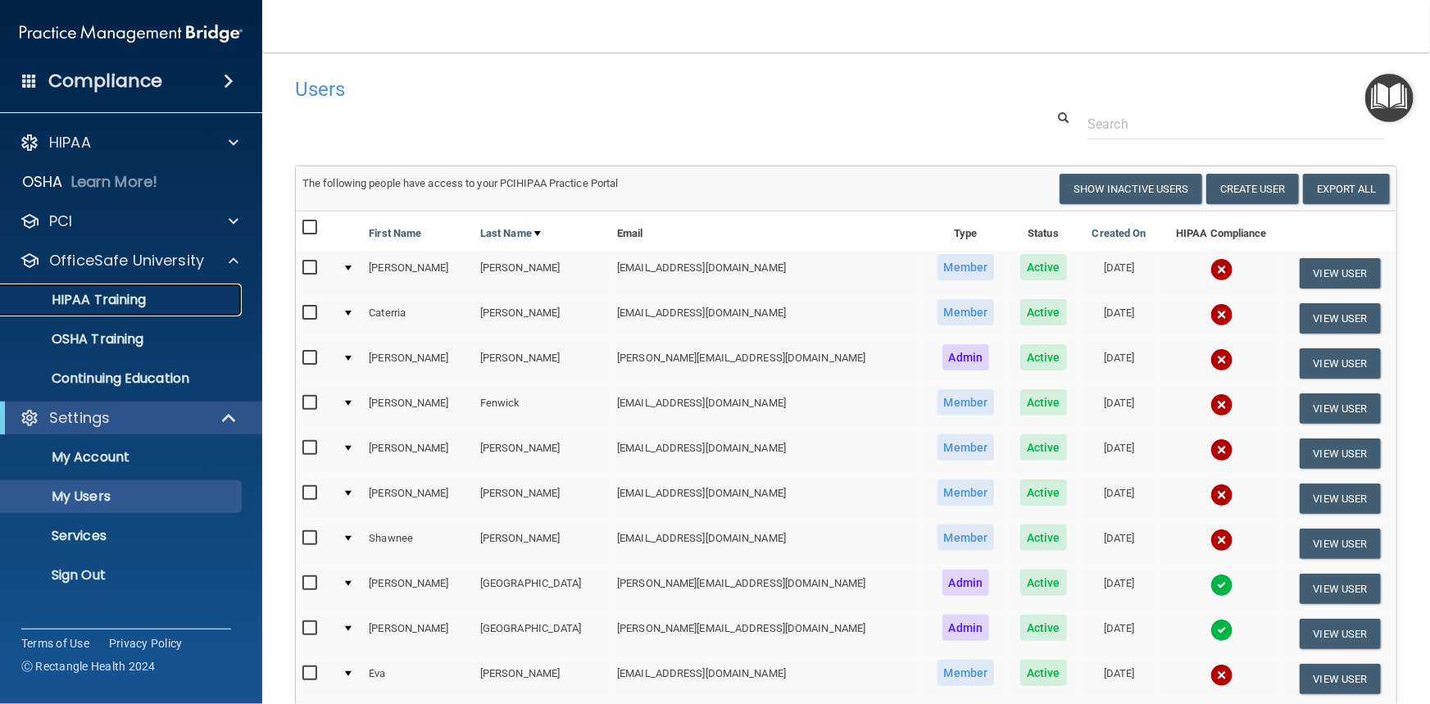
click at [131, 294] on p "HIPAA Training" at bounding box center [78, 300] width 135 height 16
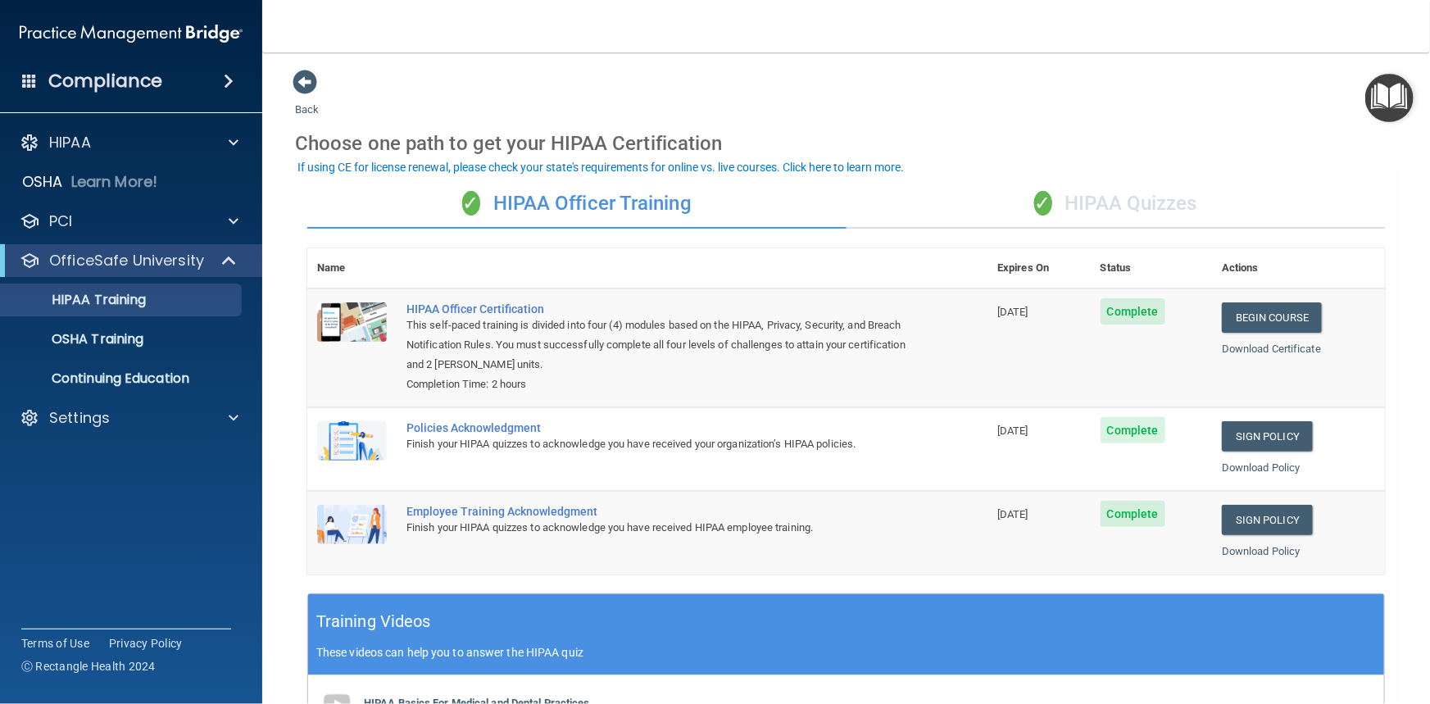
click at [1126, 198] on div "✓ HIPAA Quizzes" at bounding box center [1115, 203] width 539 height 49
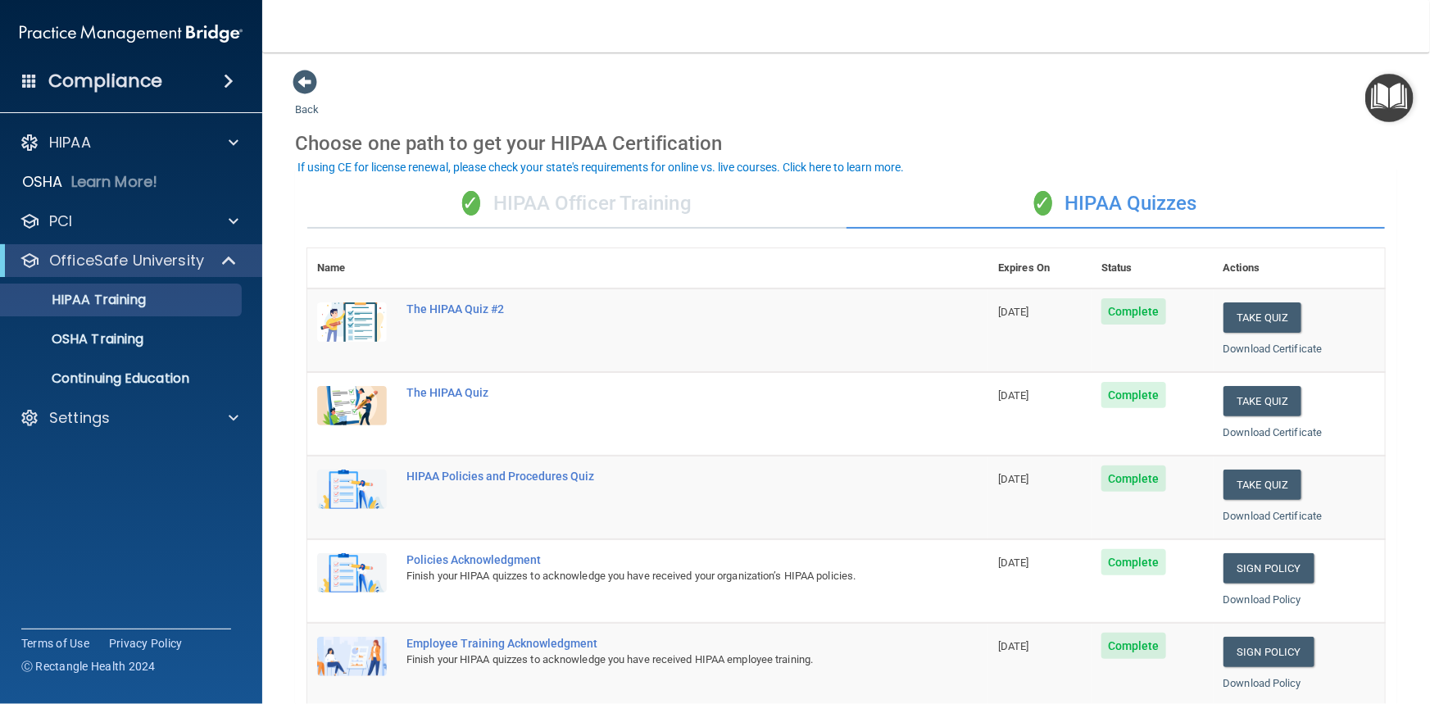
click at [628, 205] on div "✓ HIPAA Officer Training" at bounding box center [576, 203] width 539 height 49
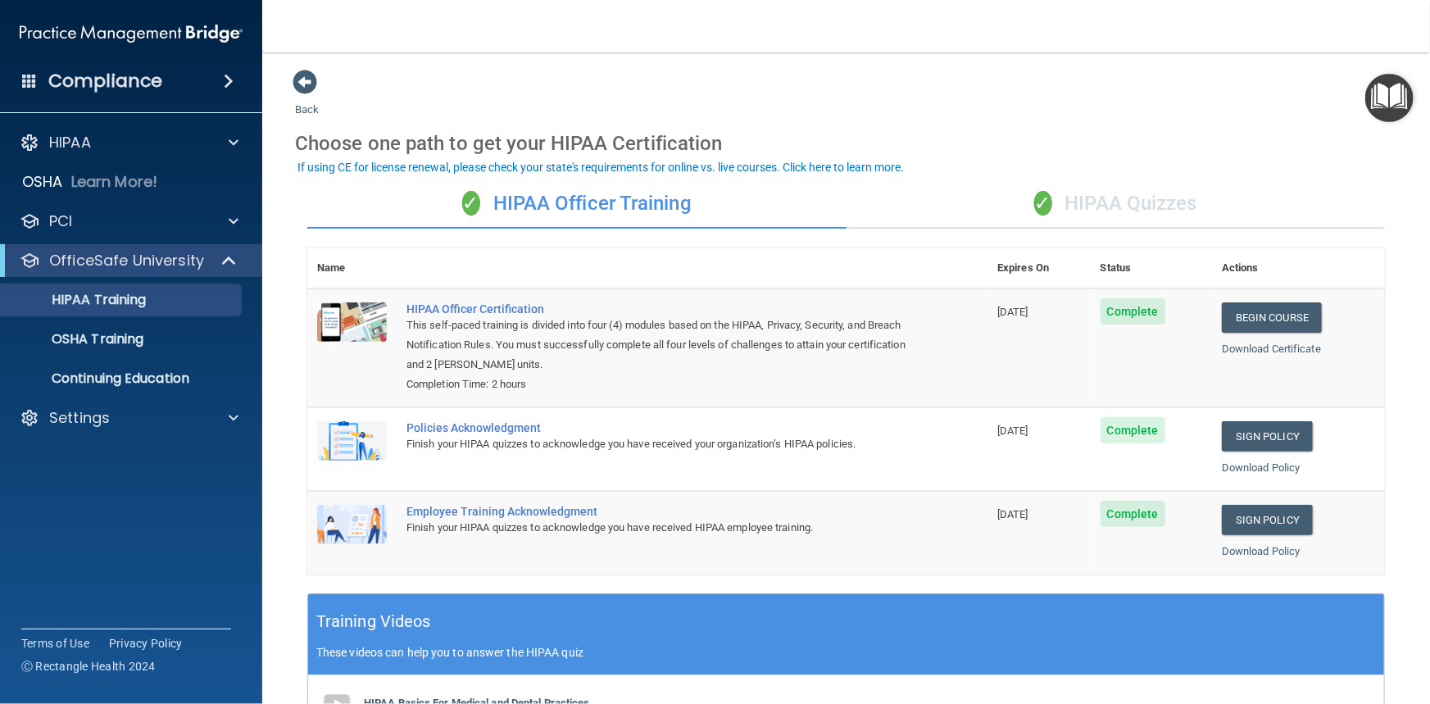
click at [1136, 211] on div "✓ HIPAA Quizzes" at bounding box center [1115, 203] width 539 height 49
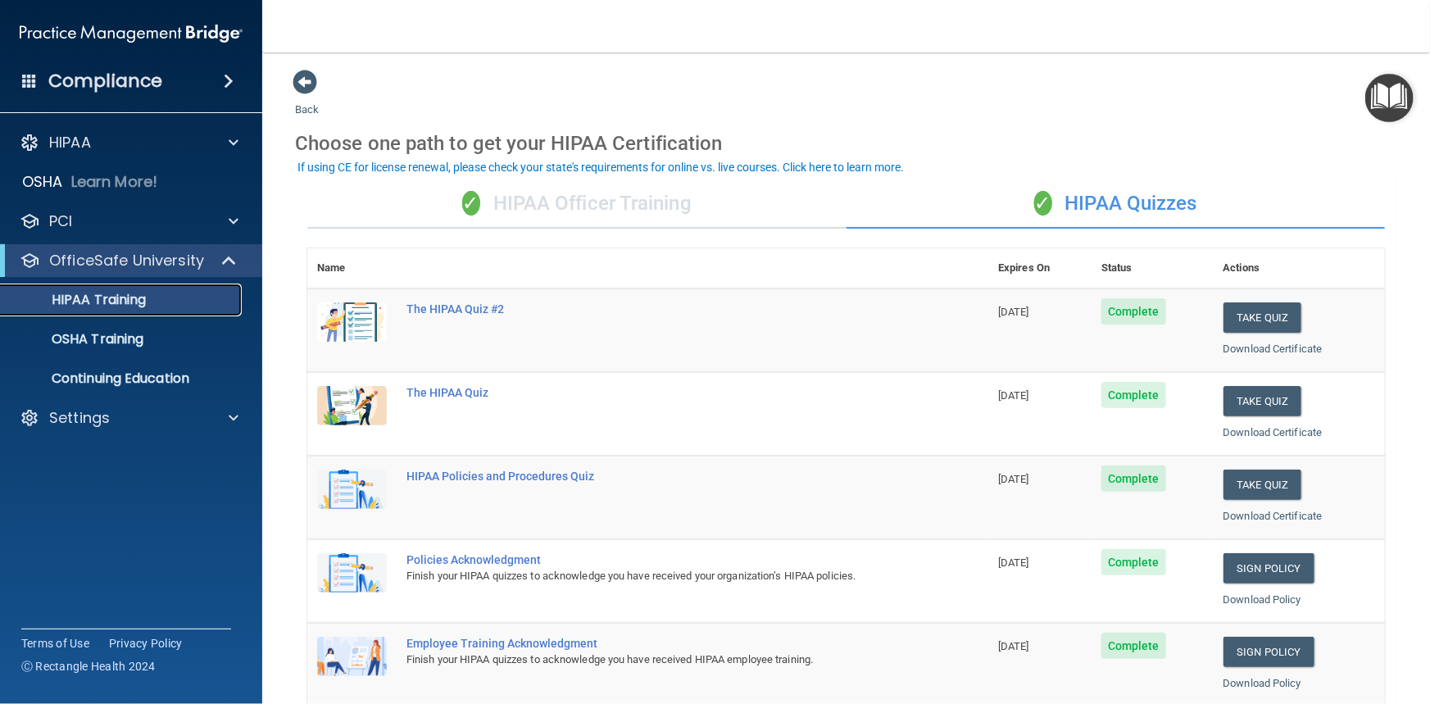
click at [104, 306] on p "HIPAA Training" at bounding box center [78, 300] width 135 height 16
click at [238, 139] on span at bounding box center [234, 143] width 10 height 20
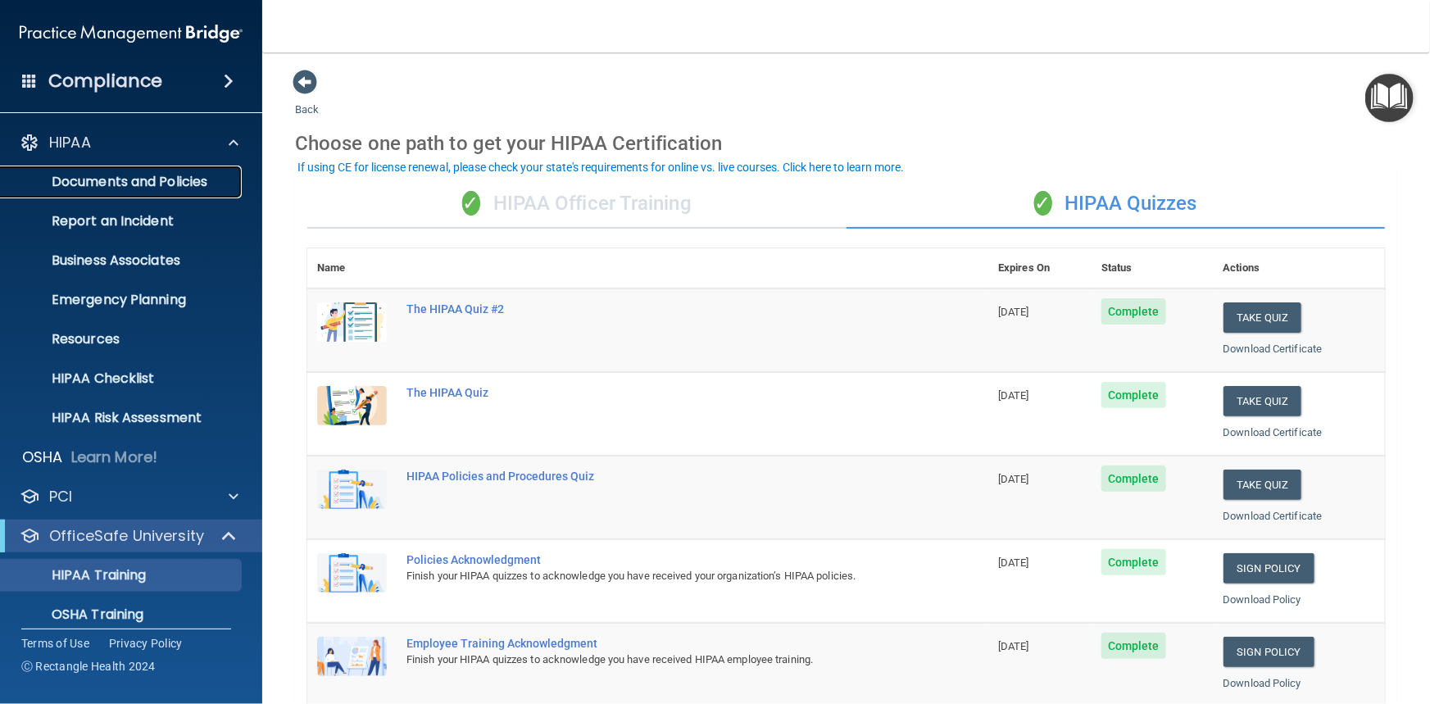
click at [138, 187] on p "Documents and Policies" at bounding box center [123, 182] width 224 height 16
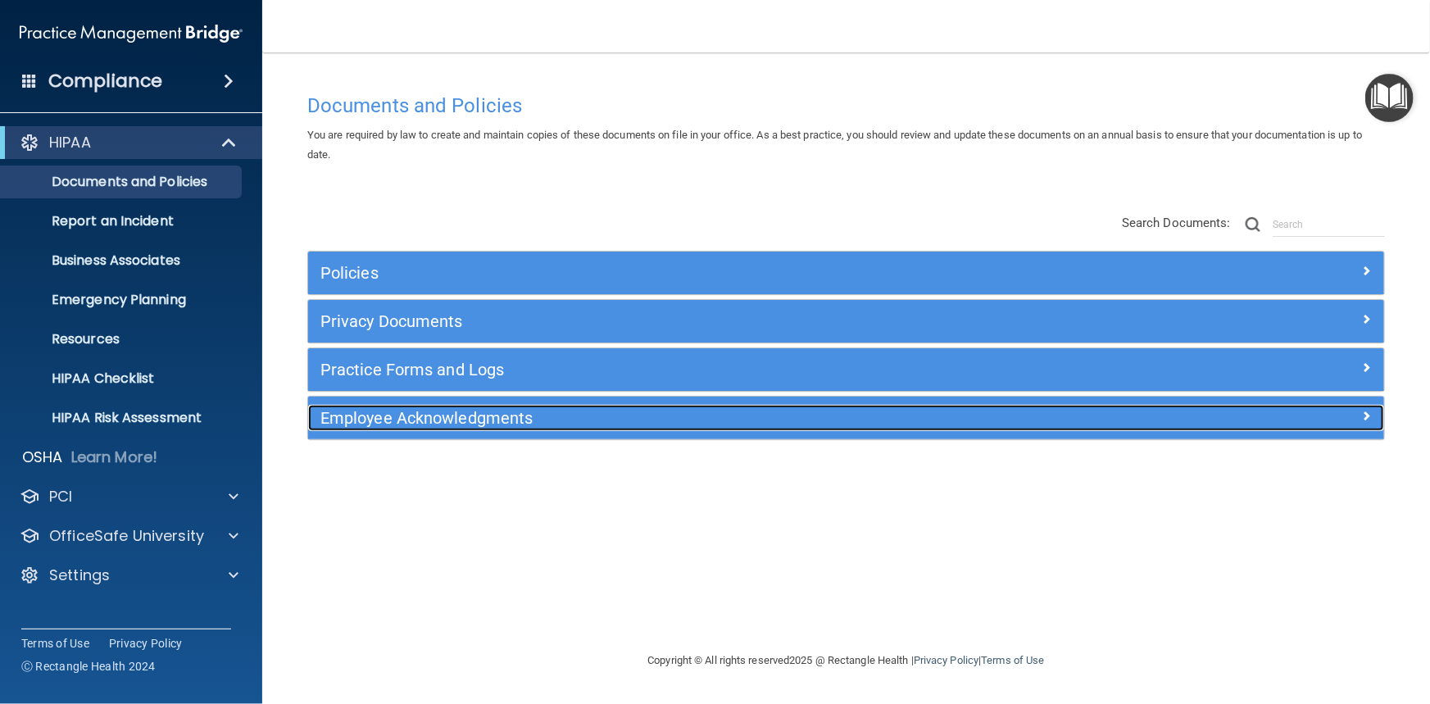
click at [466, 424] on h5 "Employee Acknowledgments" at bounding box center [711, 418] width 783 height 18
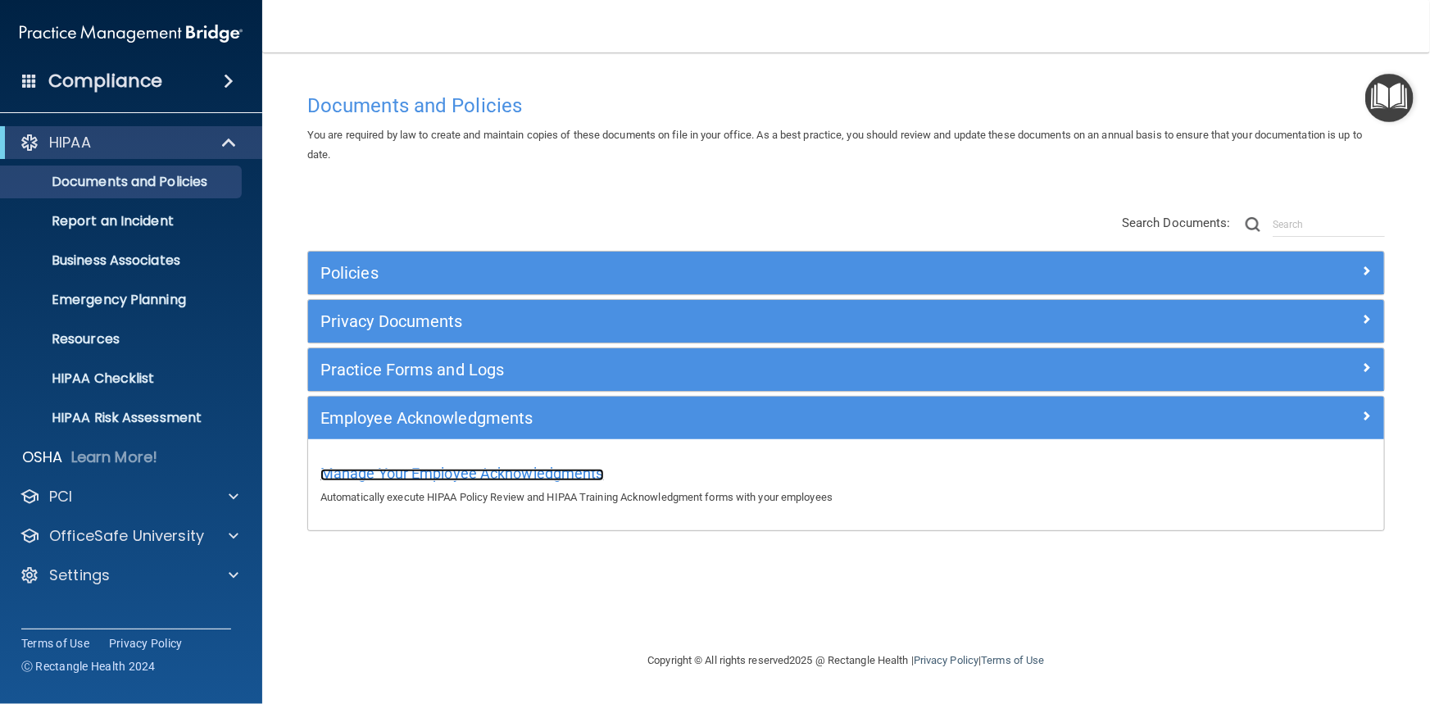
click at [478, 475] on span "Manage Your Employee Acknowledgments" at bounding box center [462, 473] width 284 height 17
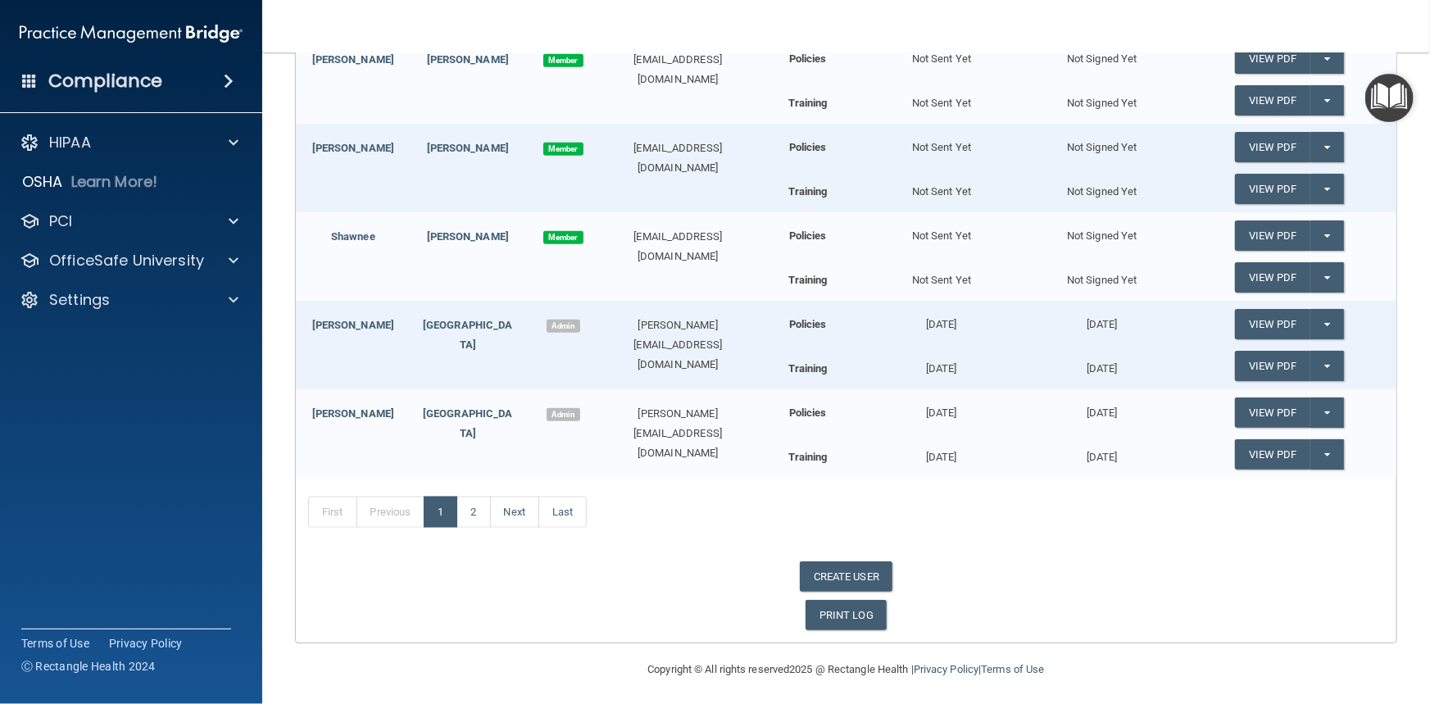
scroll to position [648, 0]
click at [470, 500] on link "2" at bounding box center [473, 511] width 34 height 31
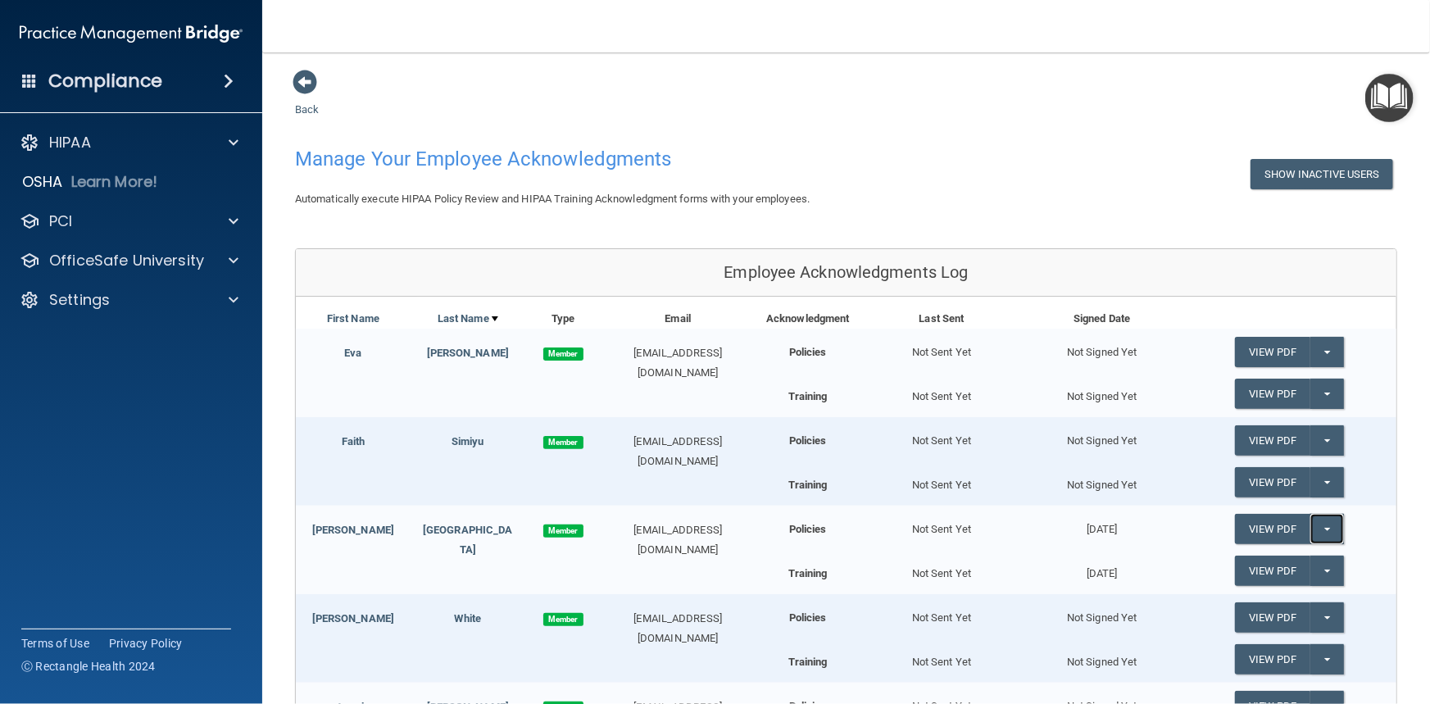
click at [1320, 528] on button "Split button!" at bounding box center [1327, 529] width 34 height 30
click at [1305, 558] on link "Update Acknowledgment" at bounding box center [1310, 562] width 151 height 25
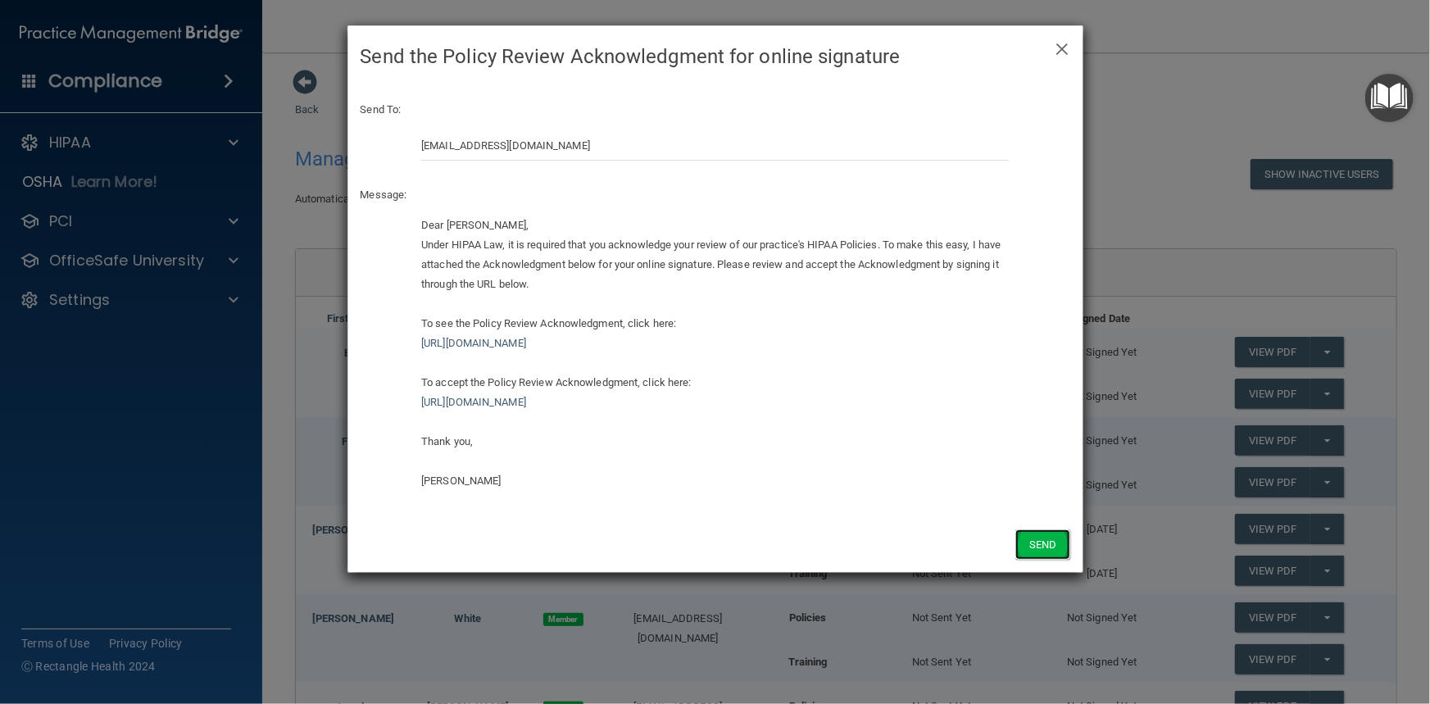
click at [1046, 544] on button "Send" at bounding box center [1042, 544] width 54 height 30
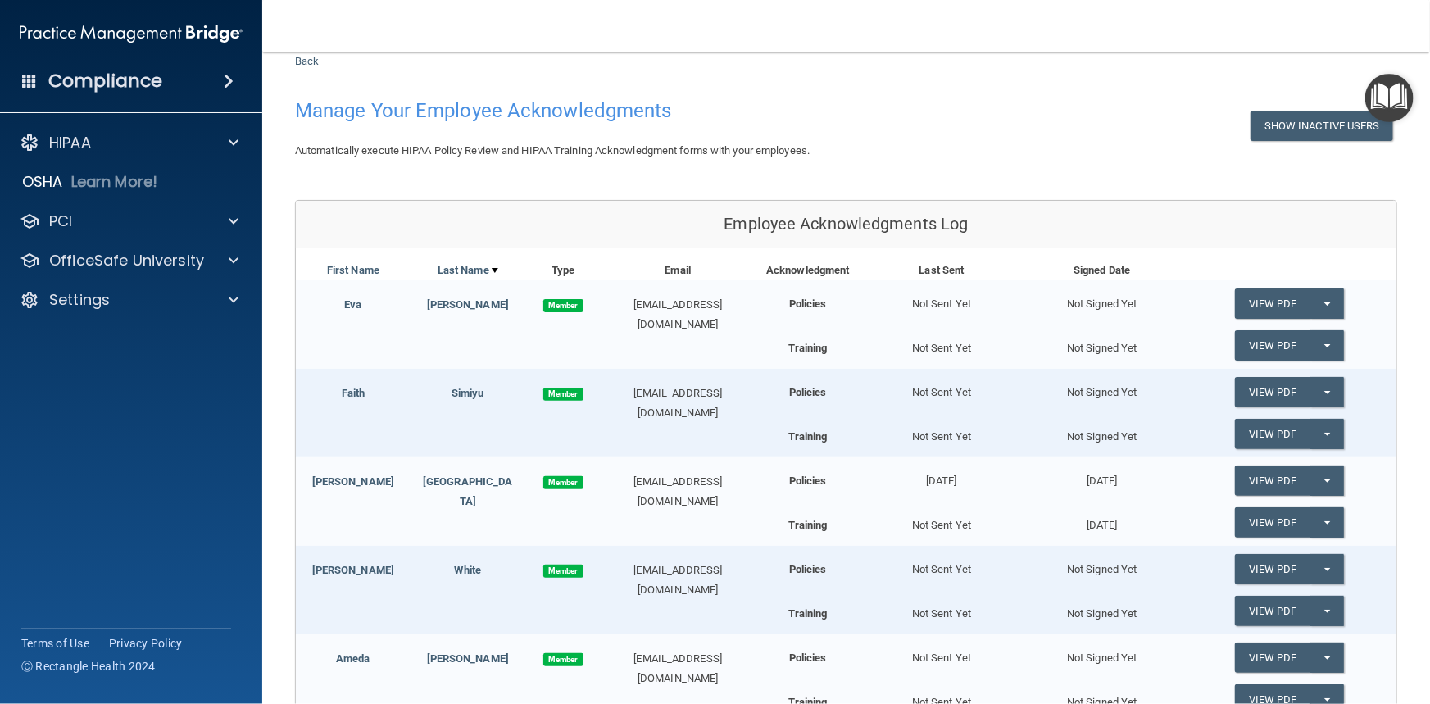
scroll to position [74, 0]
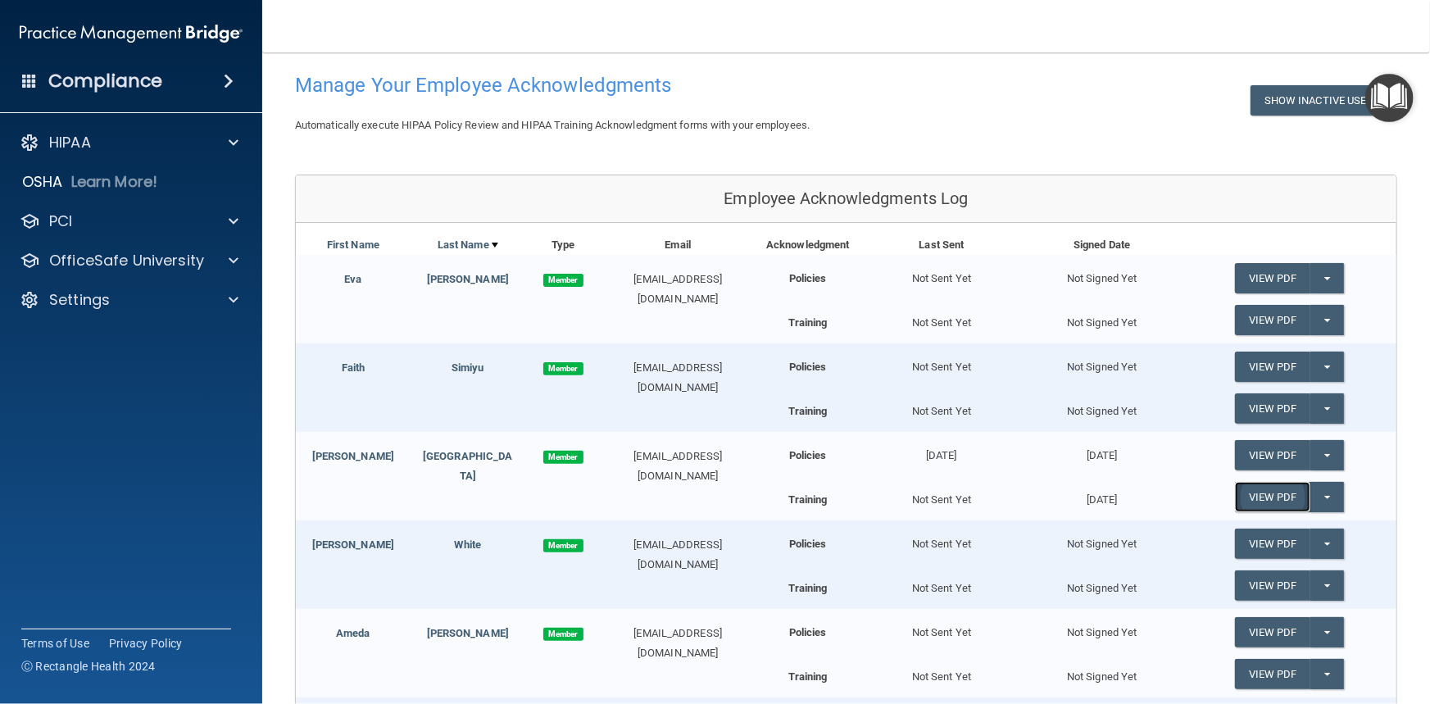
click at [1262, 497] on link "View PDF" at bounding box center [1272, 497] width 75 height 30
click at [1324, 497] on span "button" at bounding box center [1327, 497] width 7 height 3
click at [1315, 519] on link "Update Acknowledgment" at bounding box center [1310, 530] width 151 height 25
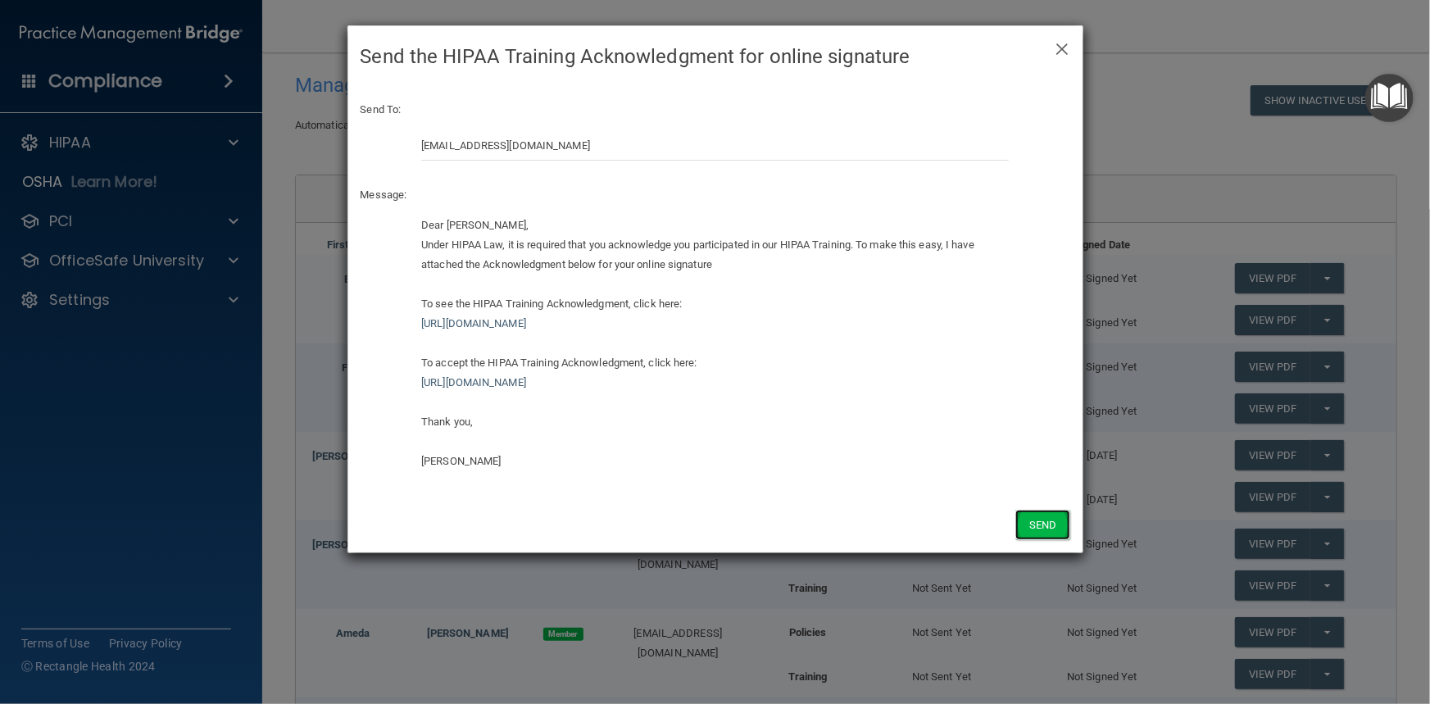
click at [1037, 526] on button "Send" at bounding box center [1042, 525] width 54 height 30
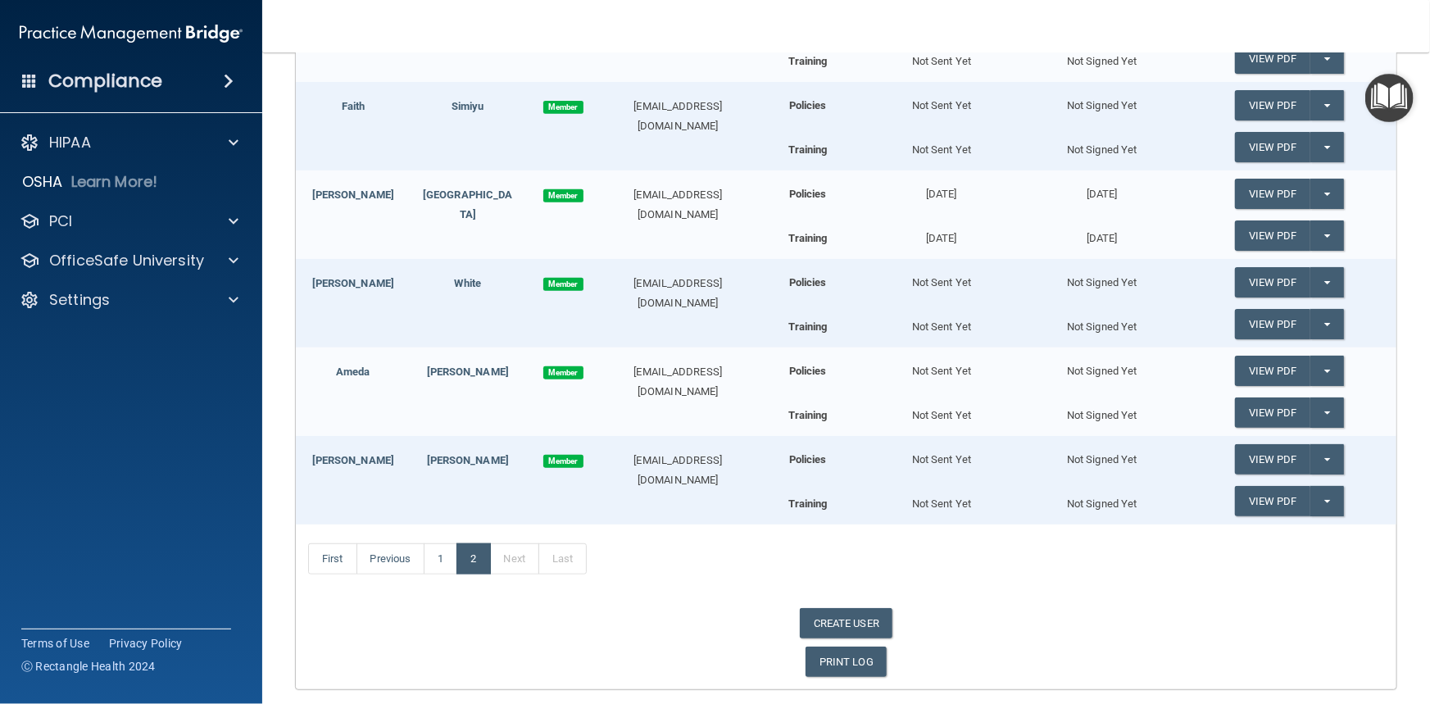
scroll to position [384, 0]
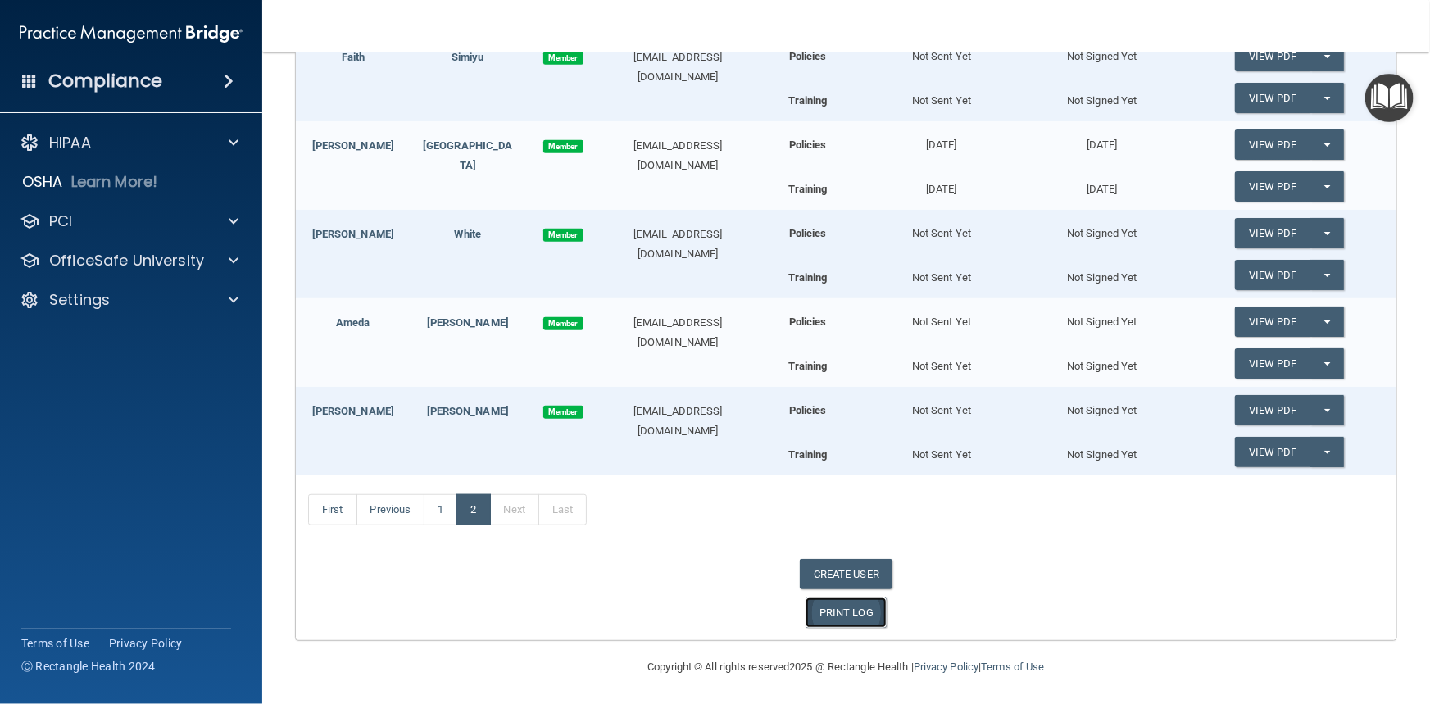
click at [844, 611] on link "PRINT LOG" at bounding box center [846, 612] width 81 height 30
click at [107, 297] on p "Settings" at bounding box center [79, 300] width 61 height 20
click at [94, 332] on p "My Account" at bounding box center [123, 339] width 224 height 16
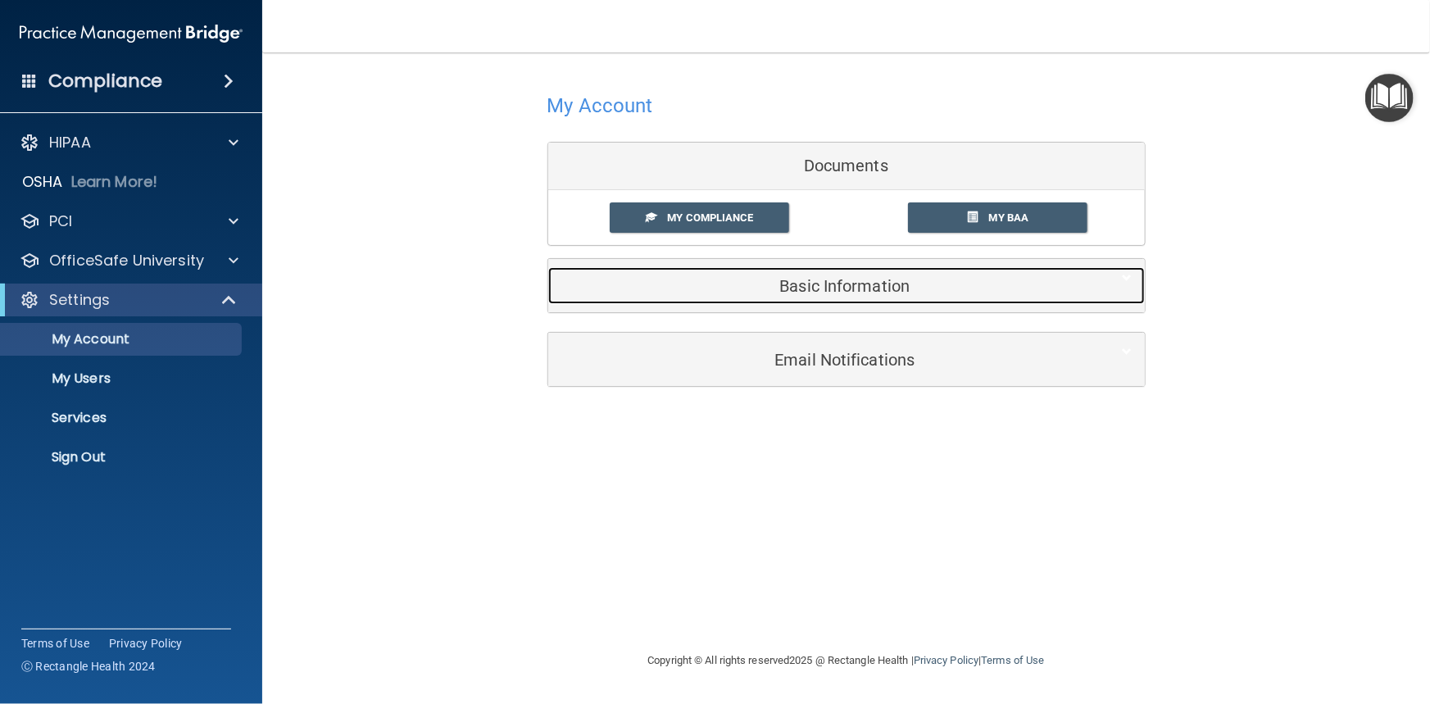
click at [870, 283] on h5 "Basic Information" at bounding box center [822, 286] width 522 height 18
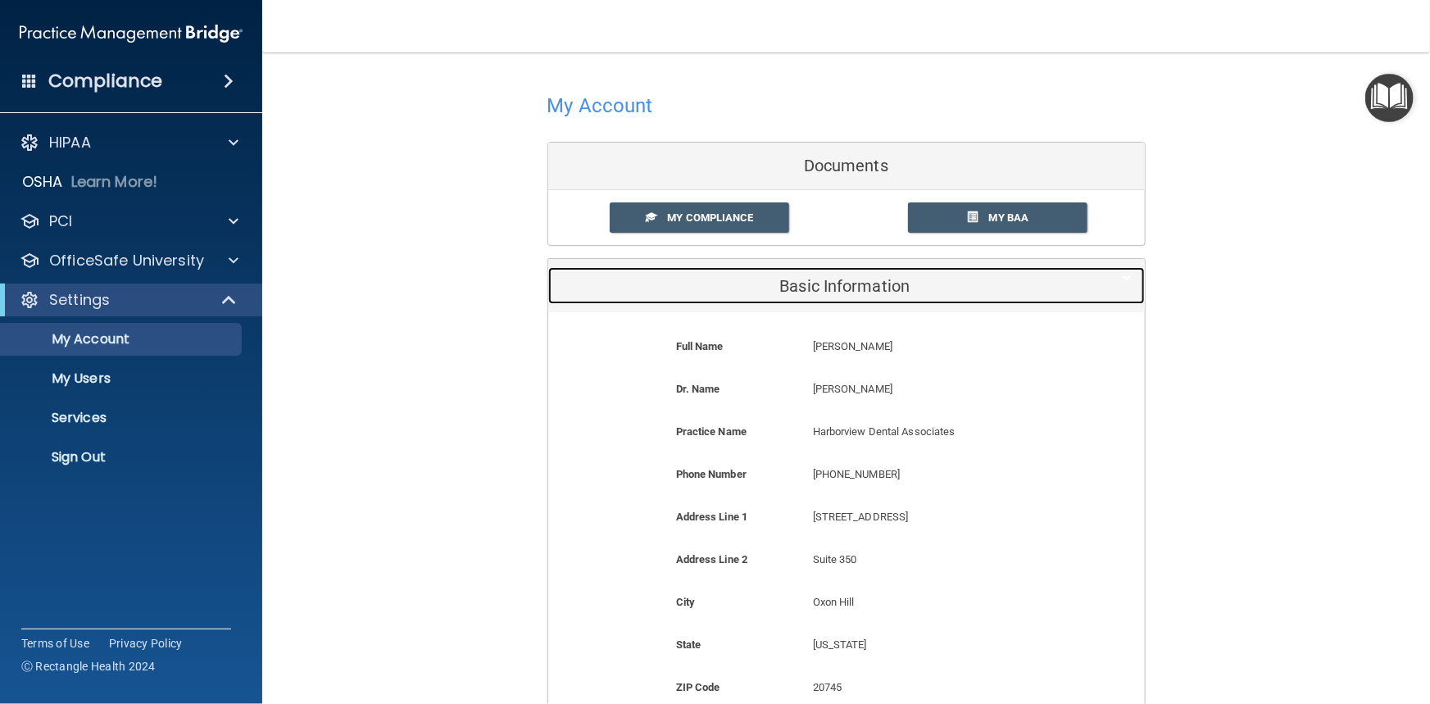
click at [870, 283] on h5 "Basic Information" at bounding box center [822, 286] width 522 height 18
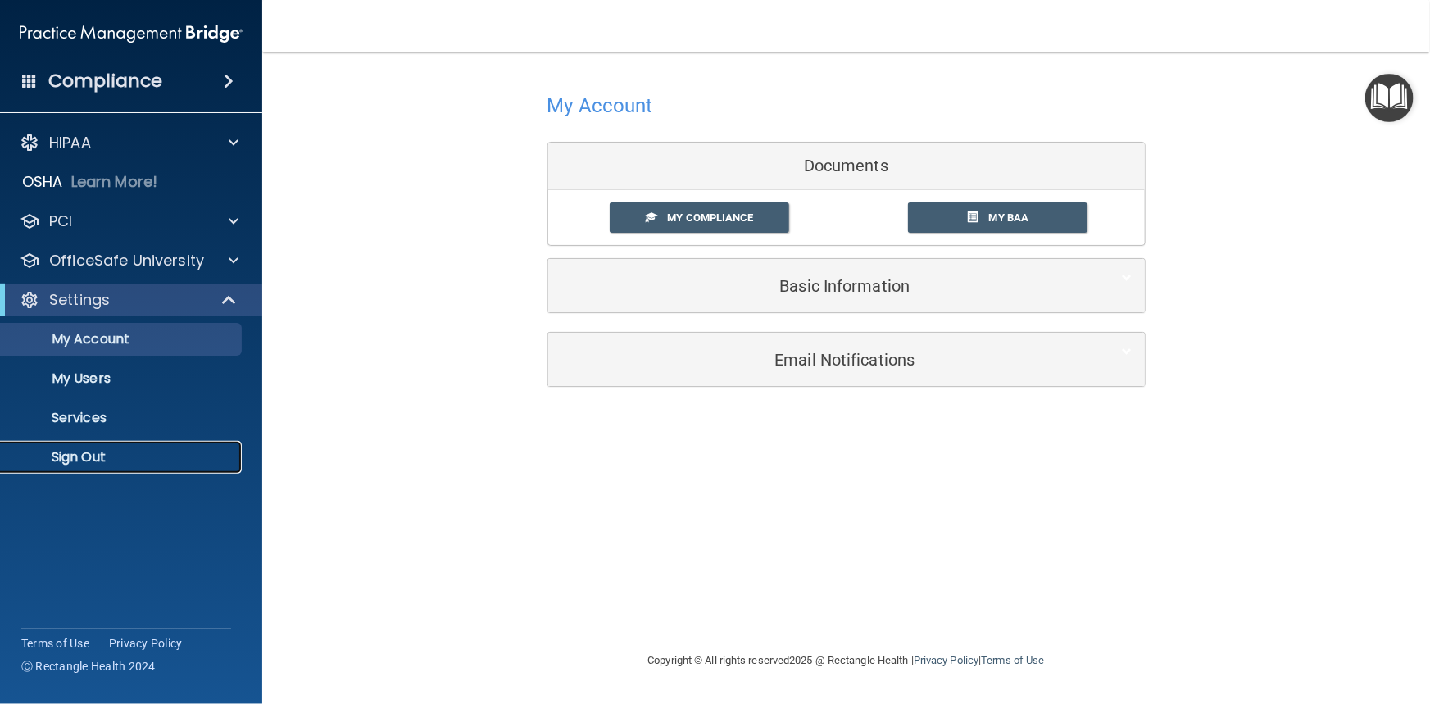
click at [93, 456] on p "Sign Out" at bounding box center [123, 457] width 224 height 16
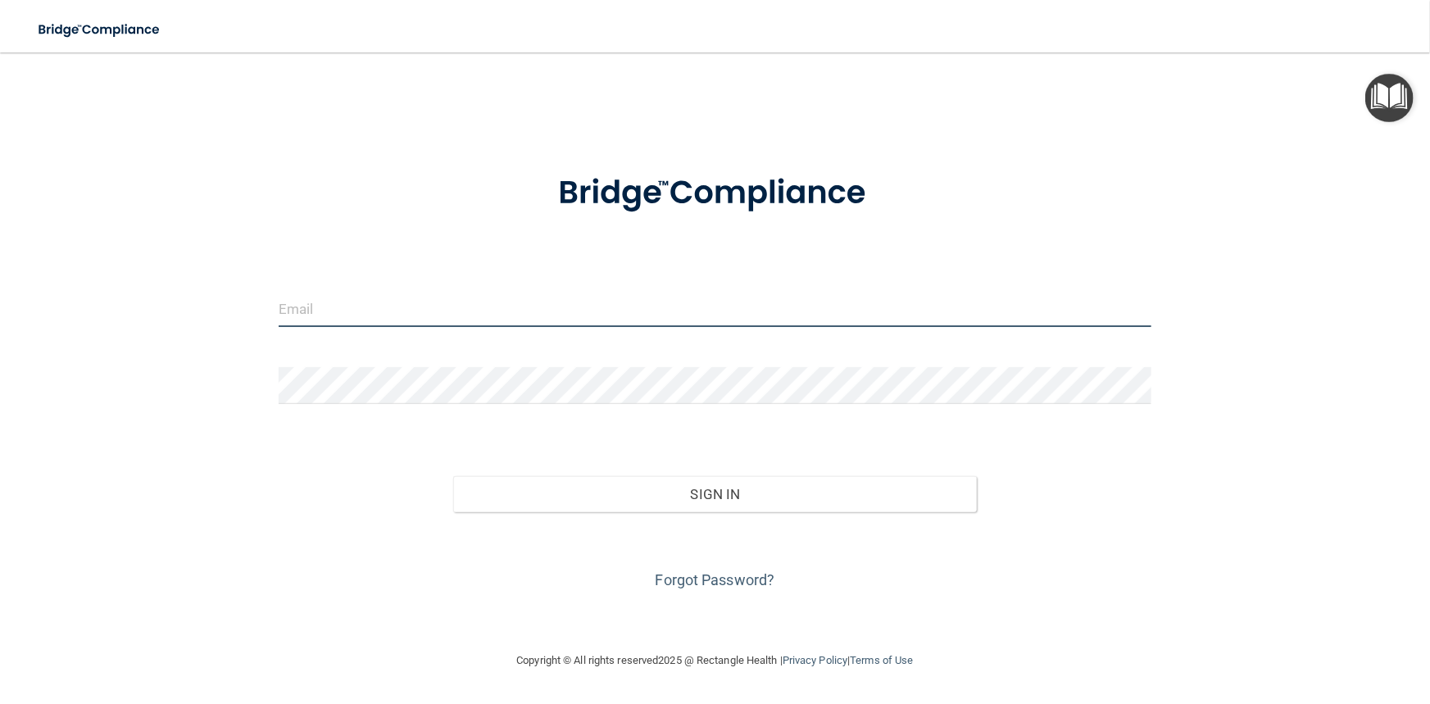
type input "[PERSON_NAME][EMAIL_ADDRESS][DOMAIN_NAME]"
